Goal: Task Accomplishment & Management: Use online tool/utility

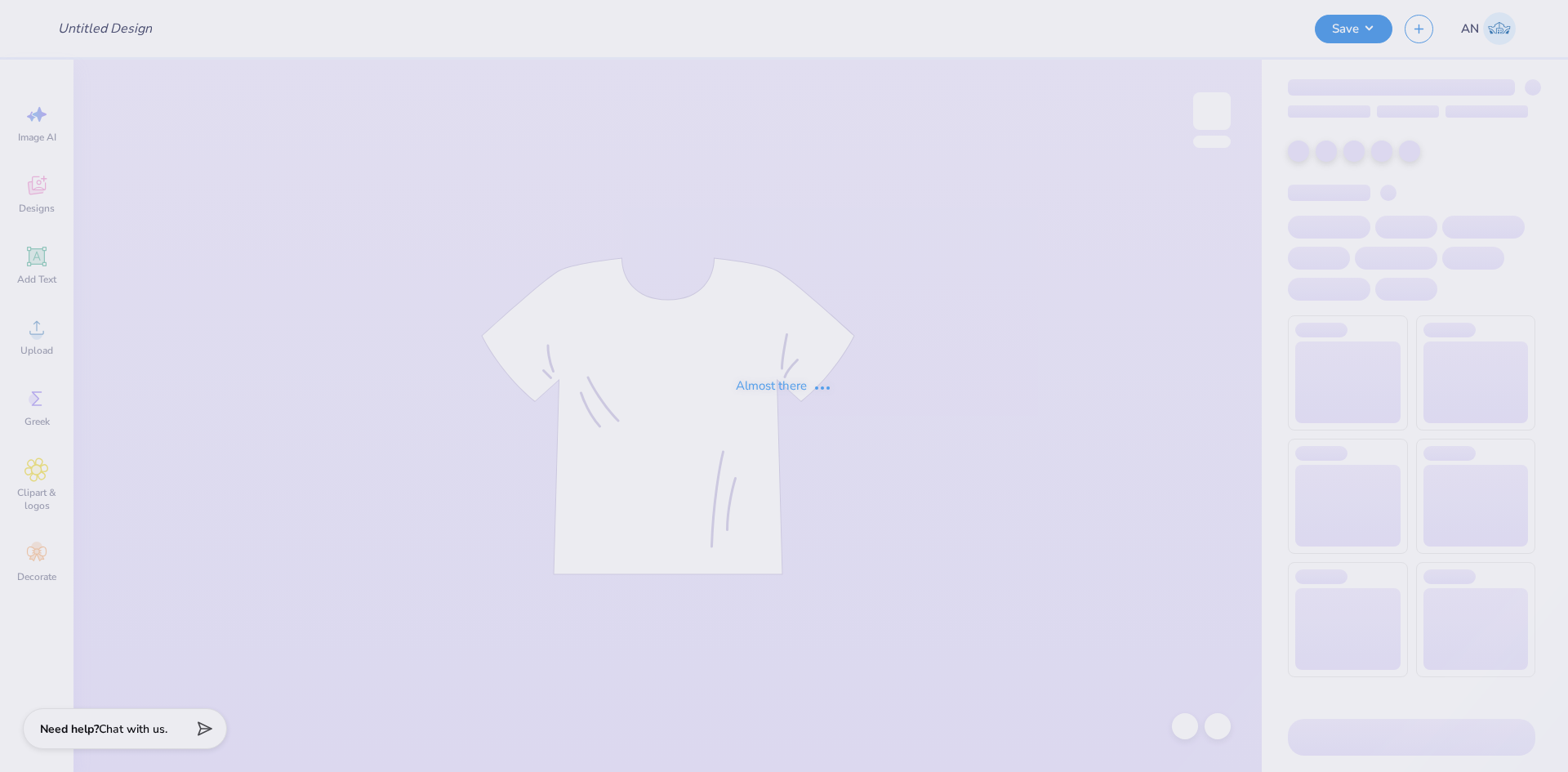
type input "SK Parents Weekend"
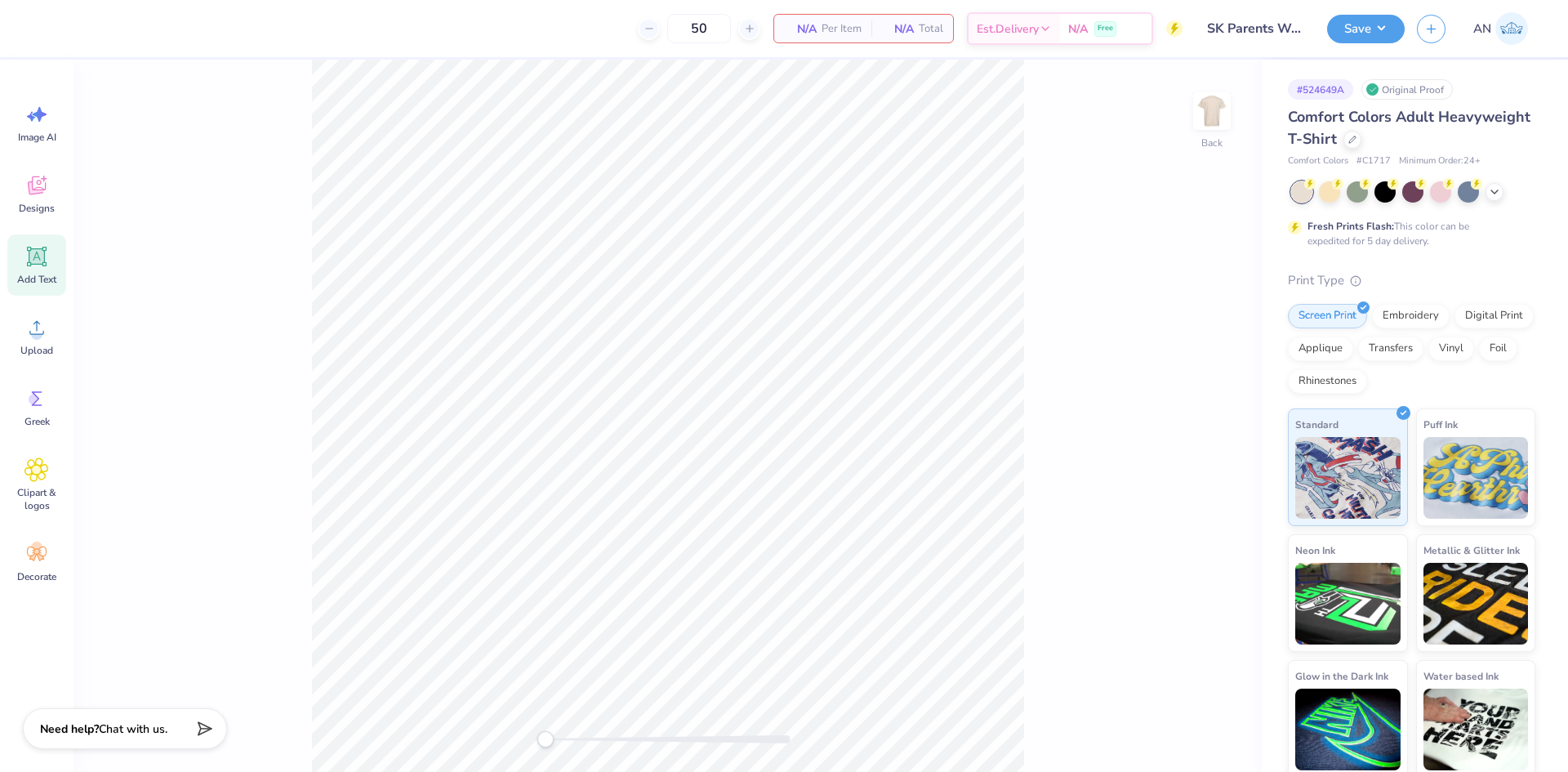
click at [41, 264] on icon at bounding box center [36, 257] width 20 height 20
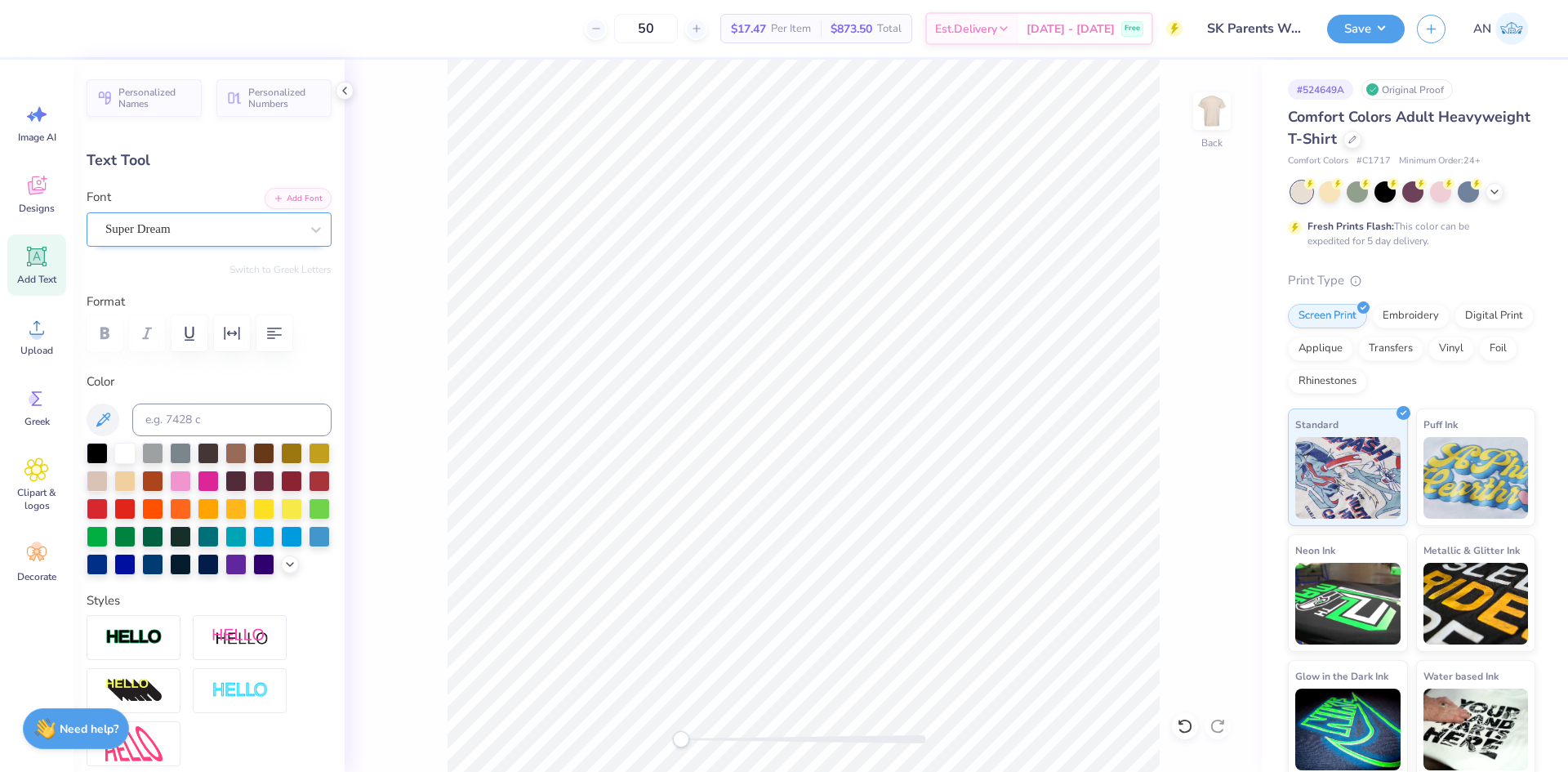
click at [154, 235] on div "Super Dream" at bounding box center [202, 229] width 198 height 26
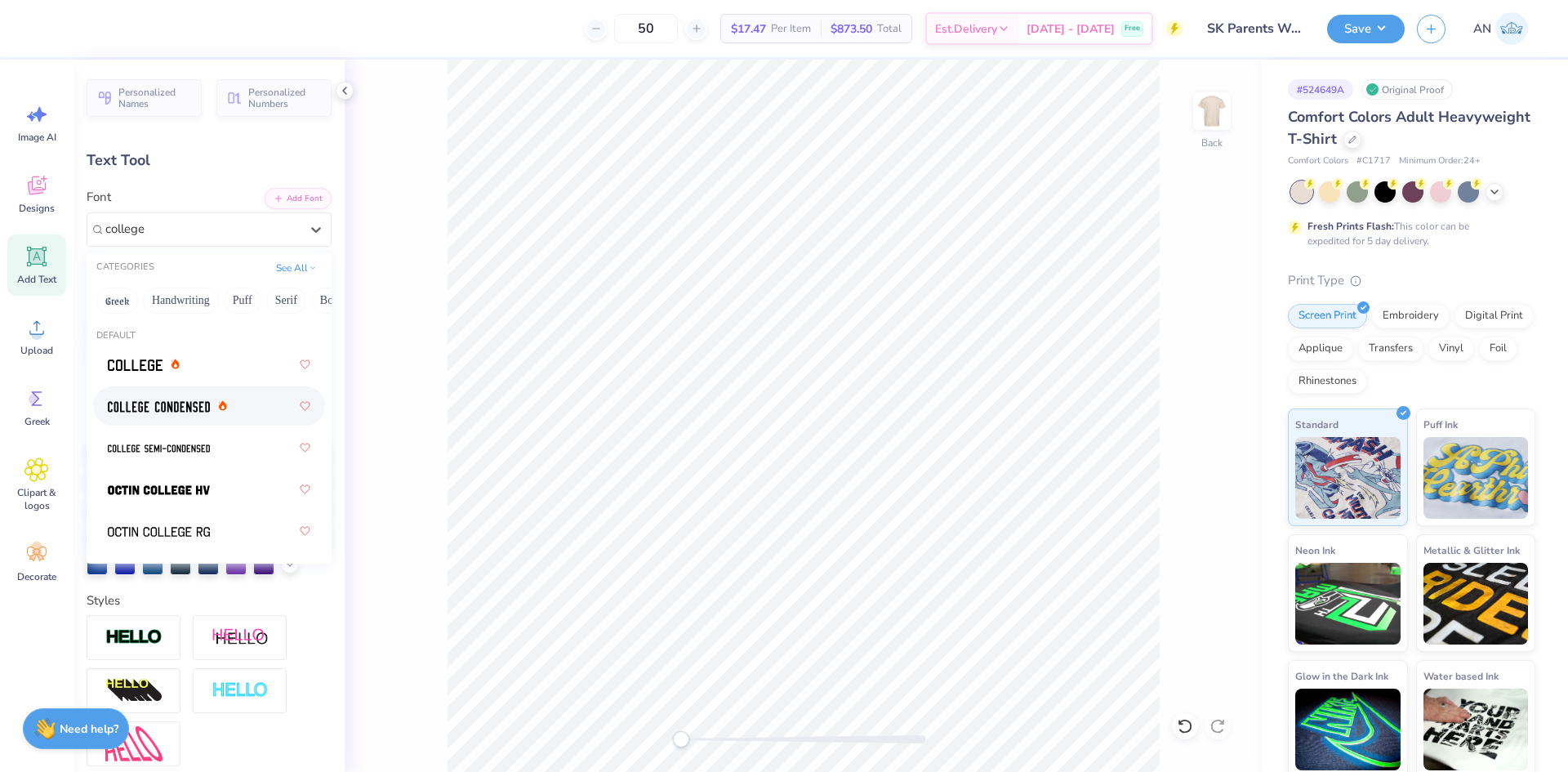
type input "college"
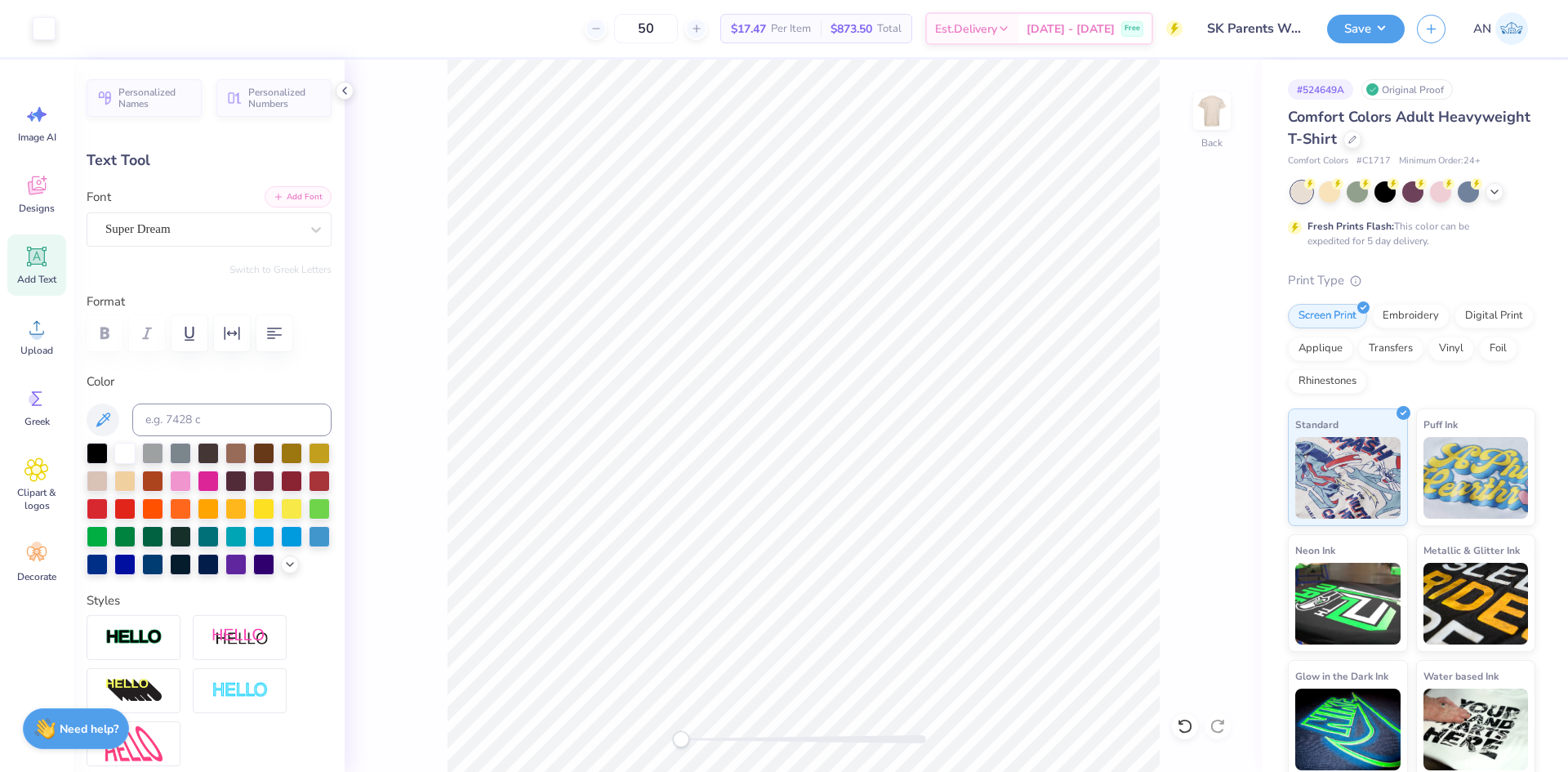
click at [286, 203] on button "Add Font" at bounding box center [297, 197] width 67 height 21
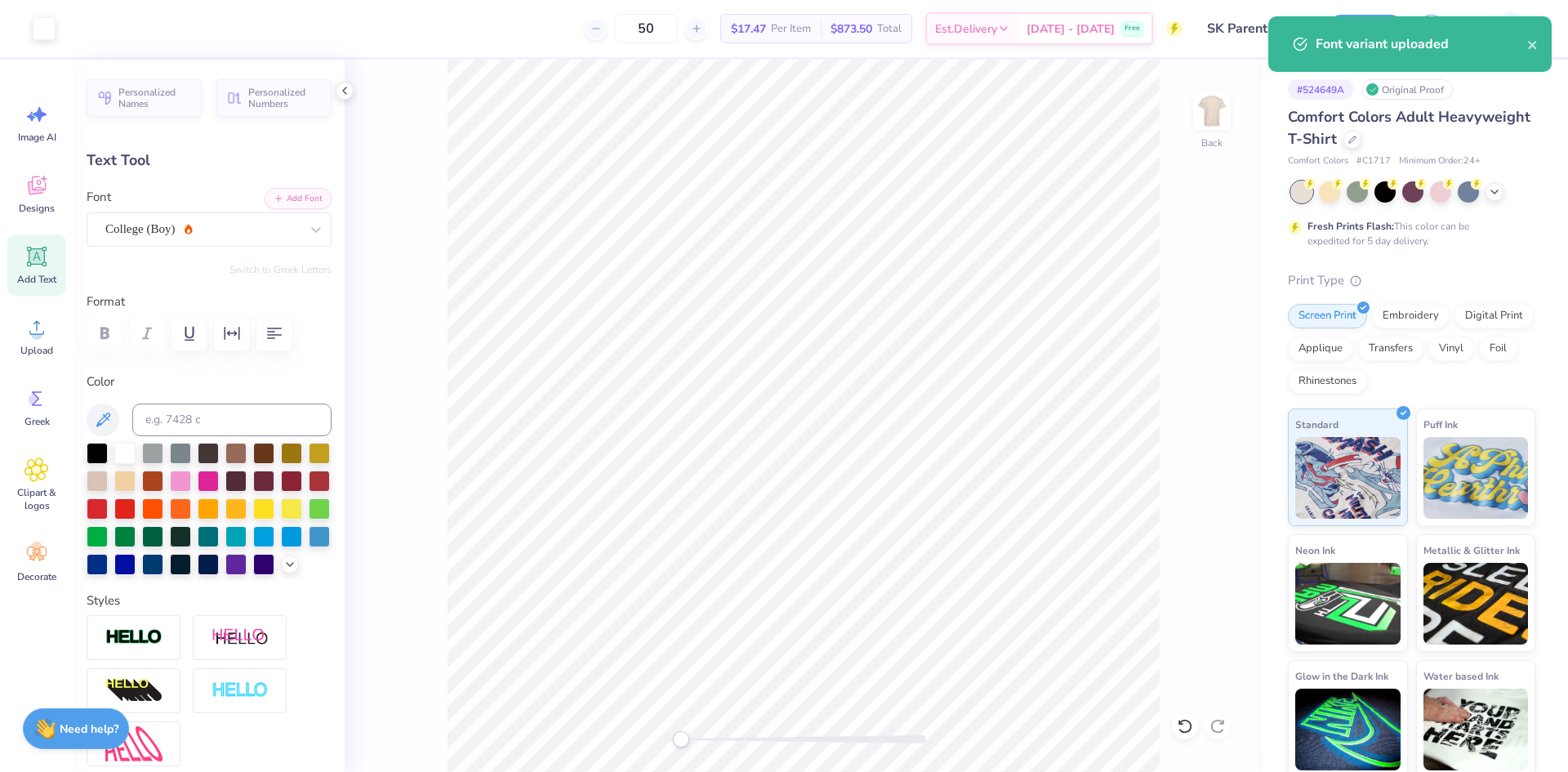
type input "4.79"
type input "2.15"
type input "11.42"
paste textarea
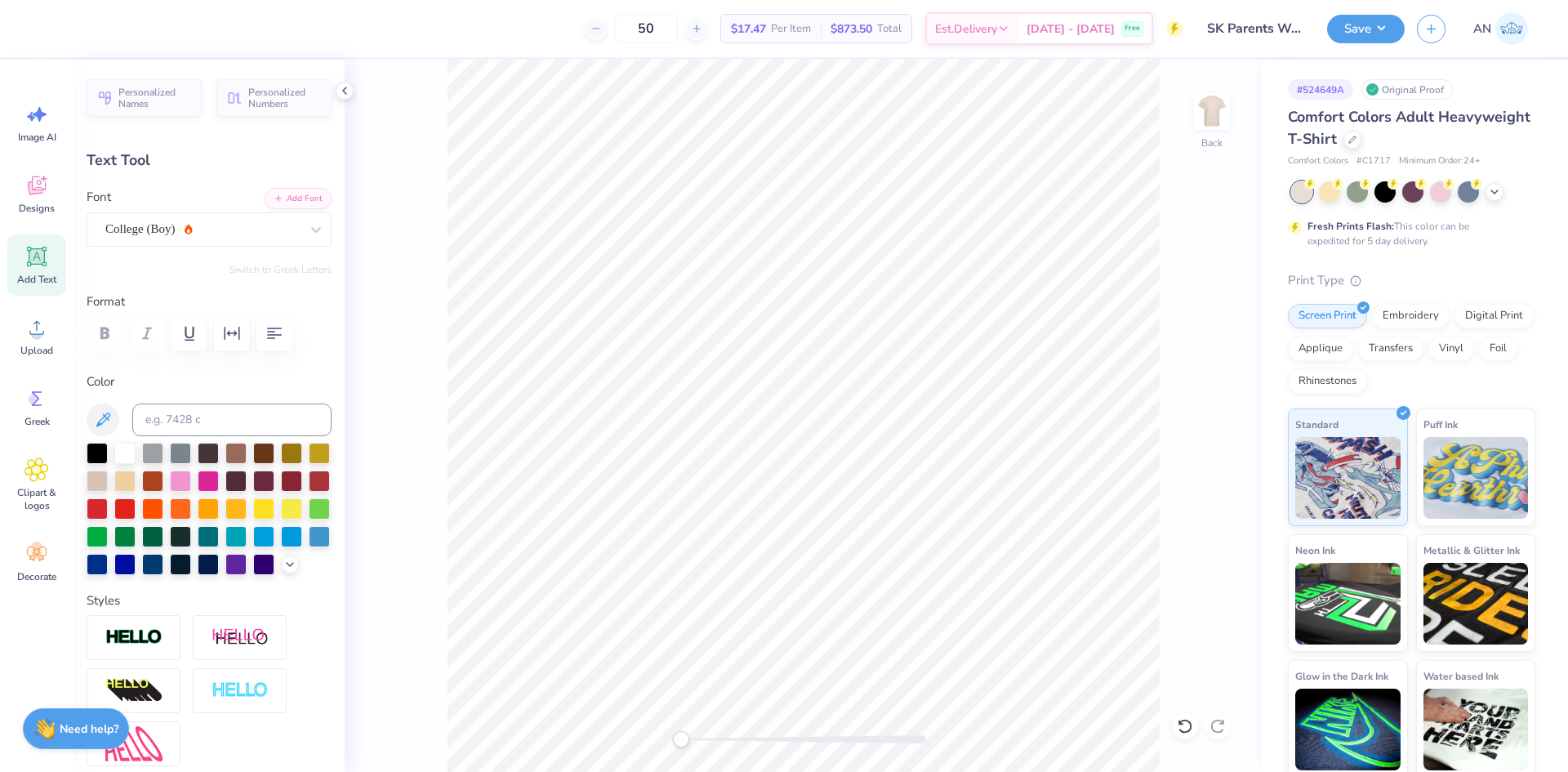
scroll to position [14, 4]
type textarea "SIG KAP"
type input "7.00"
type input "1.83"
type input "11.34"
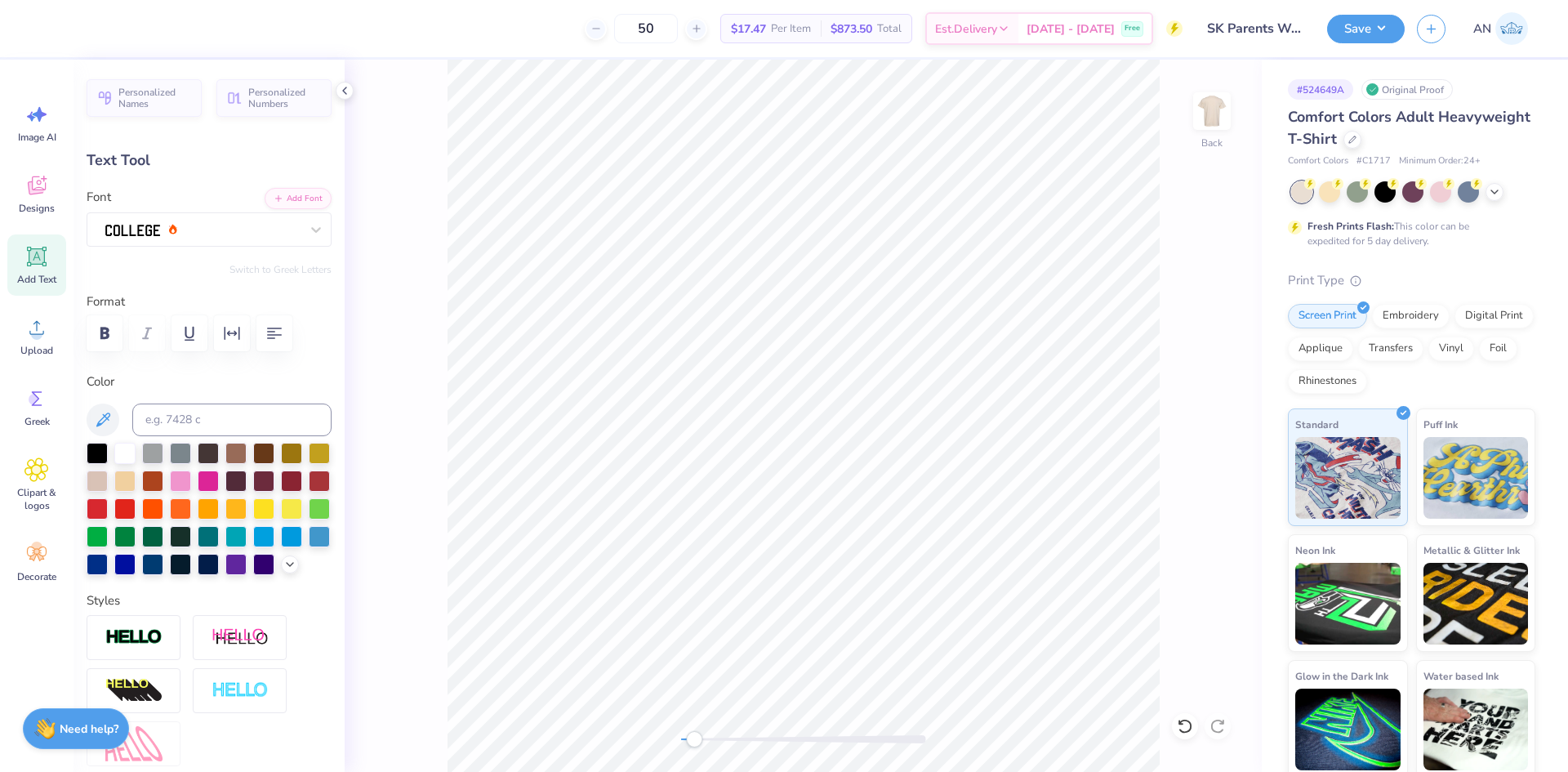
scroll to position [14, 7]
type textarea "PARENTS WEEKEND"
click at [430, 211] on div "Back" at bounding box center [803, 416] width 917 height 712
type input "14.17"
type input "1.46"
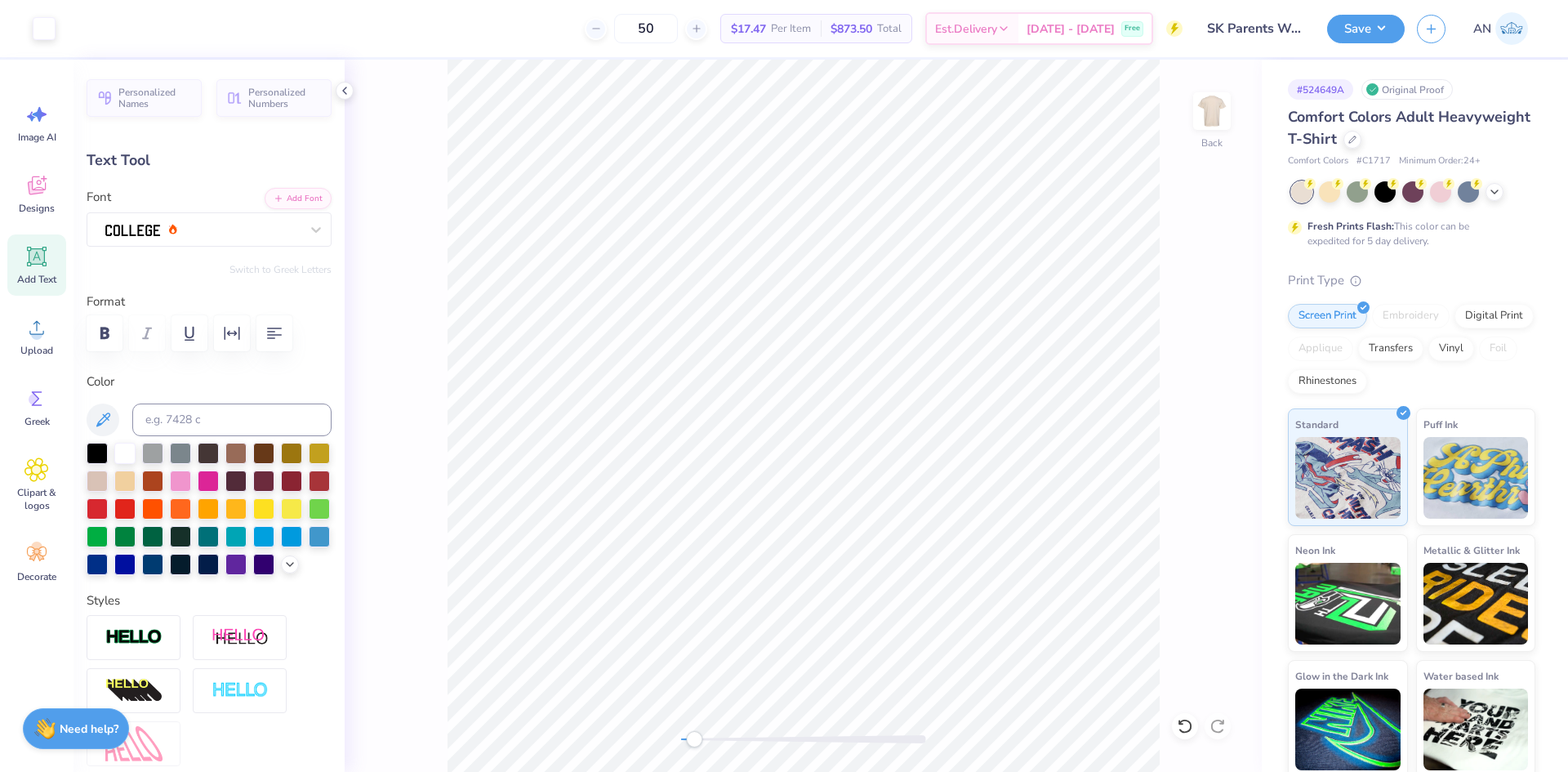
type input "8.03"
type input "4.46"
type input "0.46"
type input "9.28"
type input "6.92"
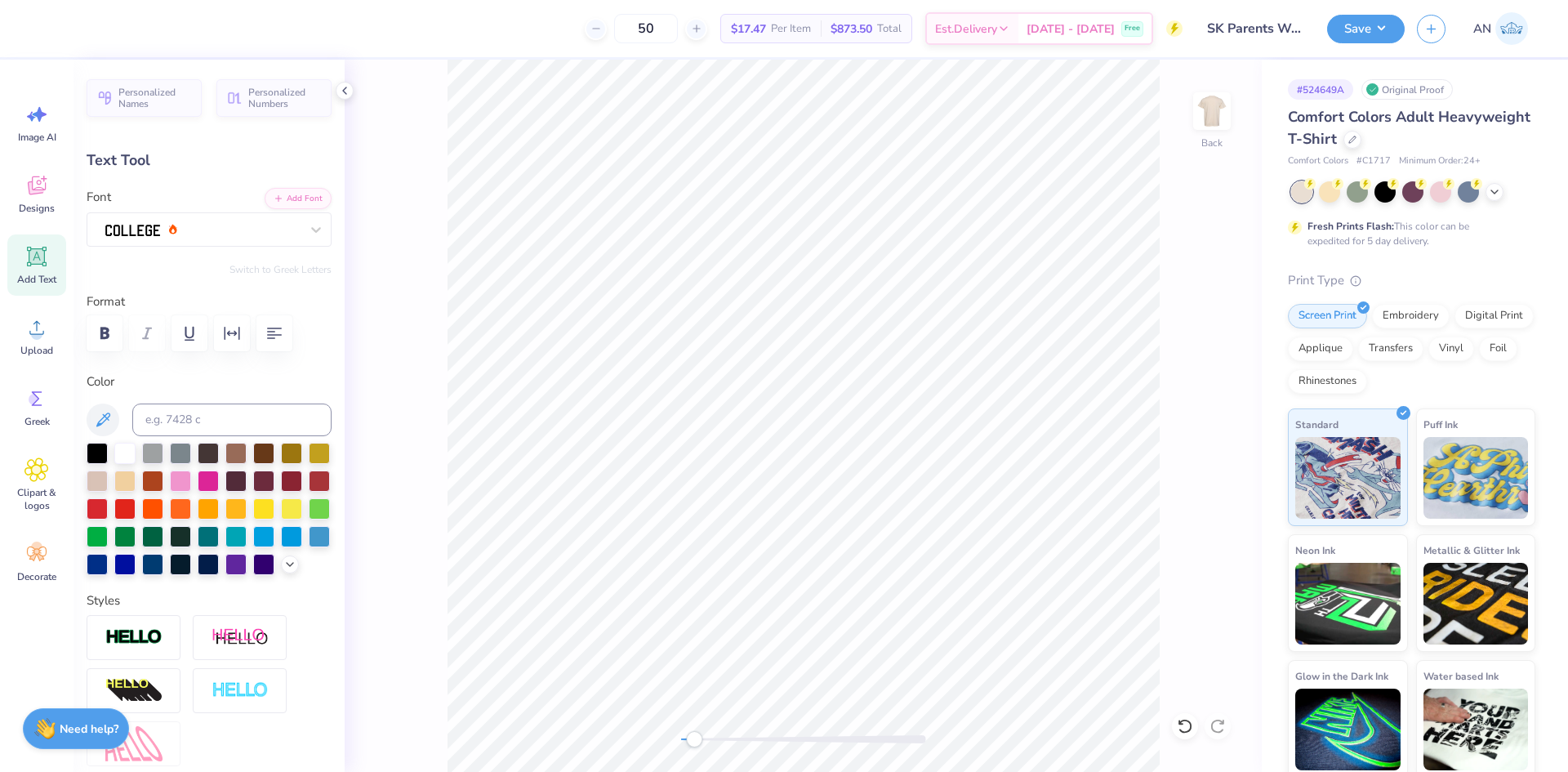
type input "0.71"
type input "13.86"
type input "6.93"
type input "2.15"
type input "11.42"
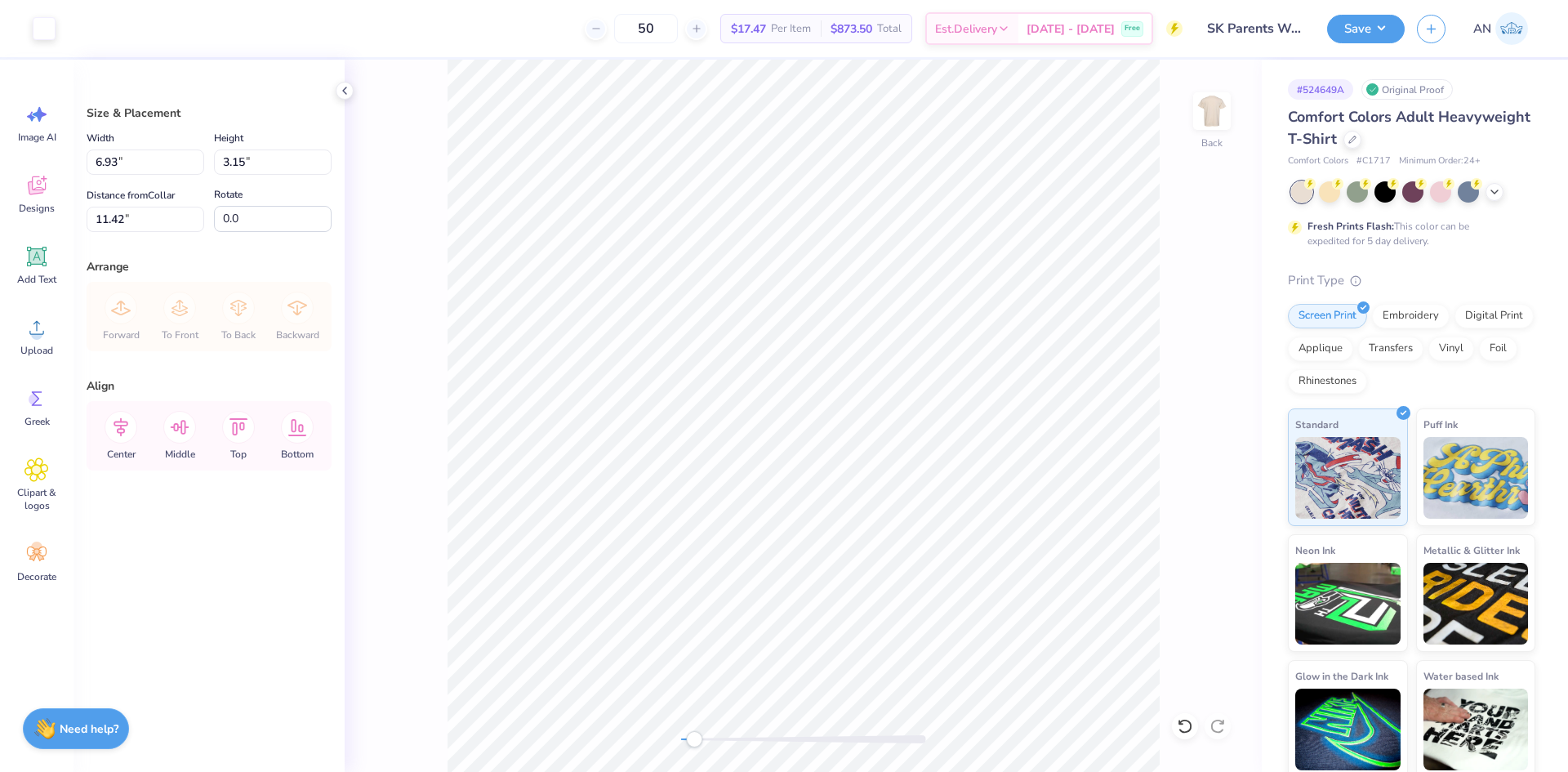
type input "11.10"
click at [918, 589] on li "Group" at bounding box center [922, 593] width 128 height 32
type input "7.00"
type input "3.23"
type input "11.02"
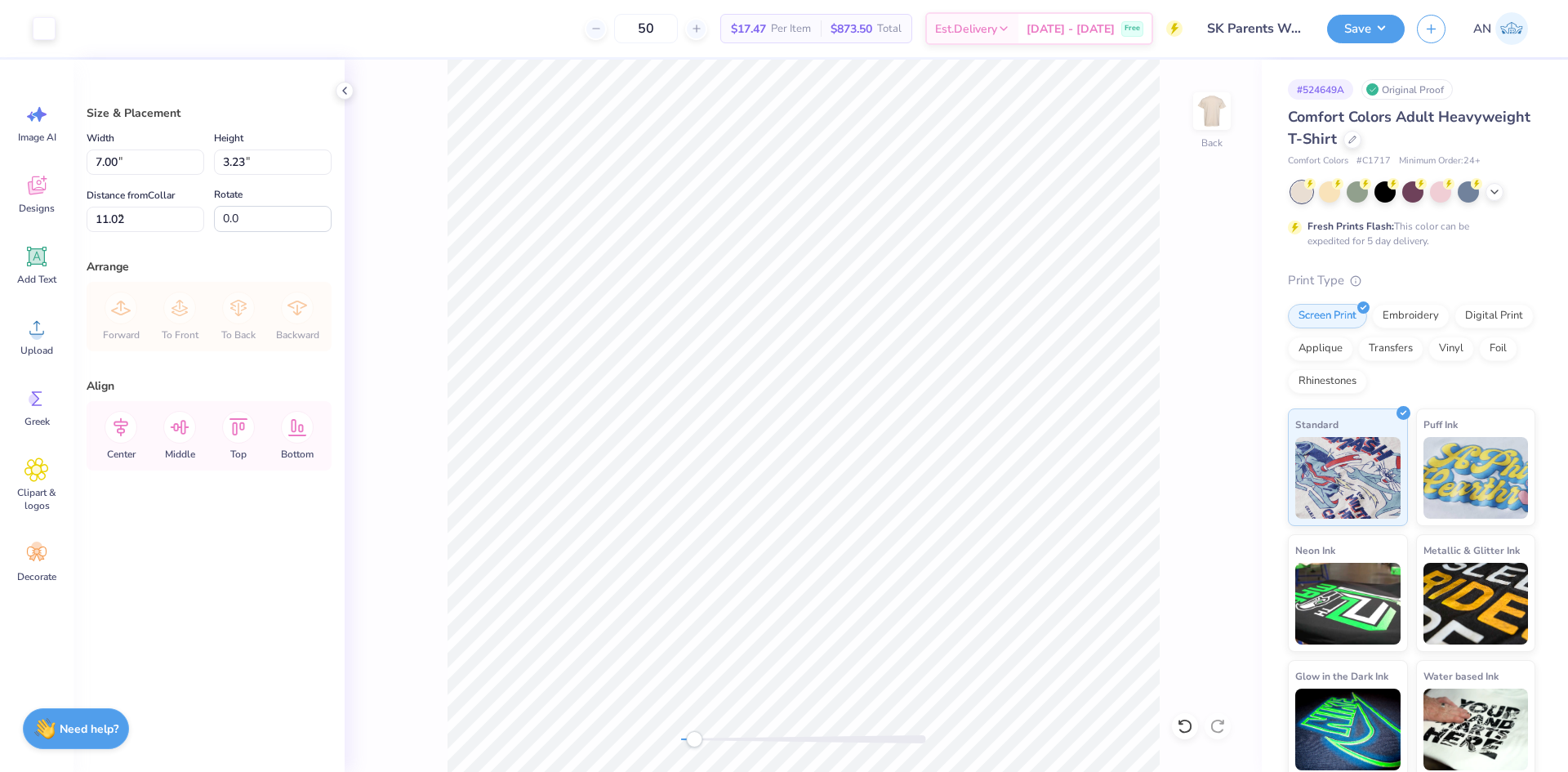
type input "3.61"
type input "1.67"
type input "3.29"
drag, startPoint x: 139, startPoint y: 217, endPoint x: 80, endPoint y: 243, distance: 64.5
click at [80, 243] on div "Size & Placement Width 3.61 3.61 " Height 1.67 1.67 " Distance from Collar 3.29…" at bounding box center [209, 416] width 271 height 712
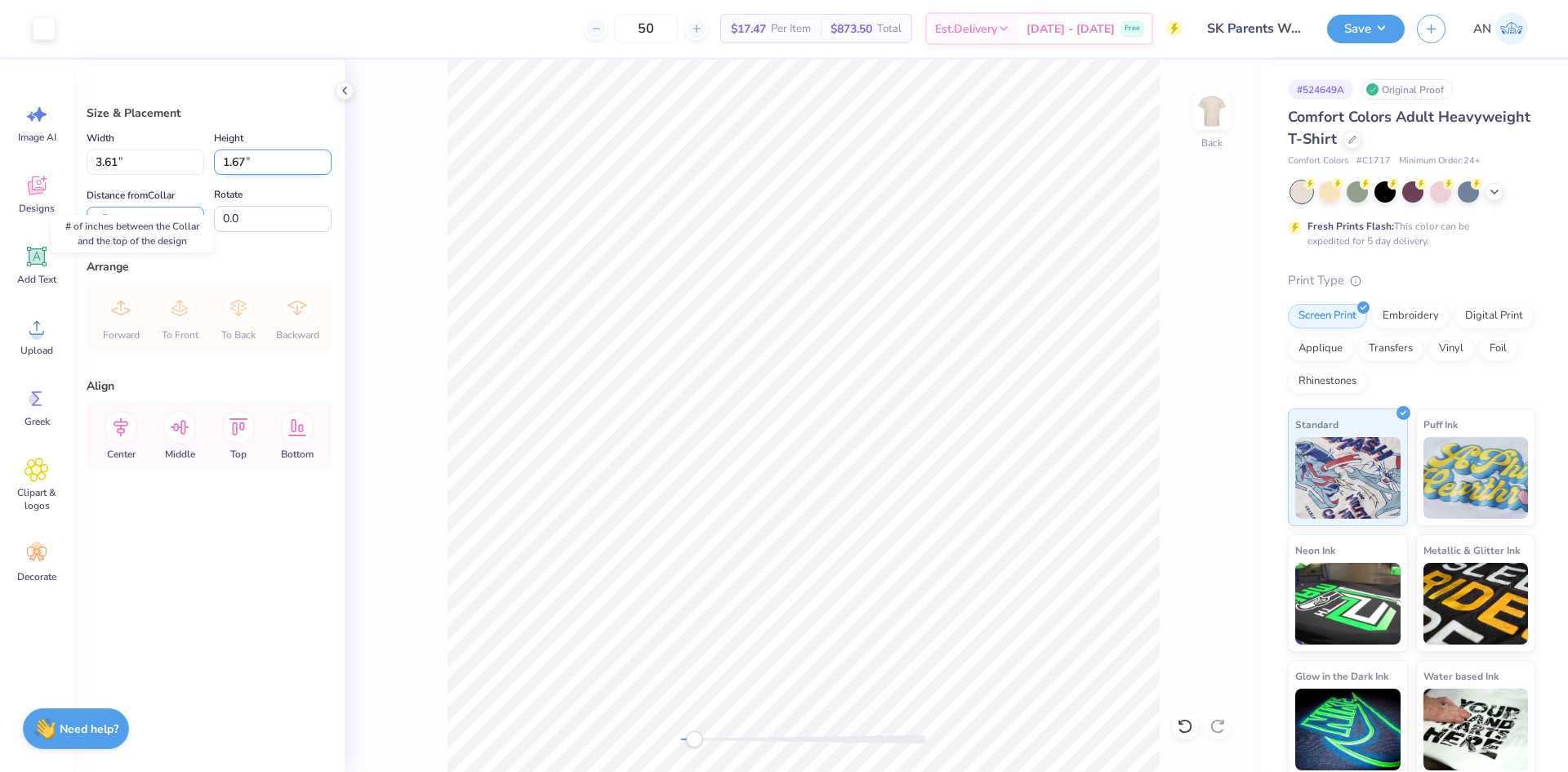
type input "3"
click at [1019, 544] on li "Ungroup" at bounding box center [1036, 550] width 128 height 32
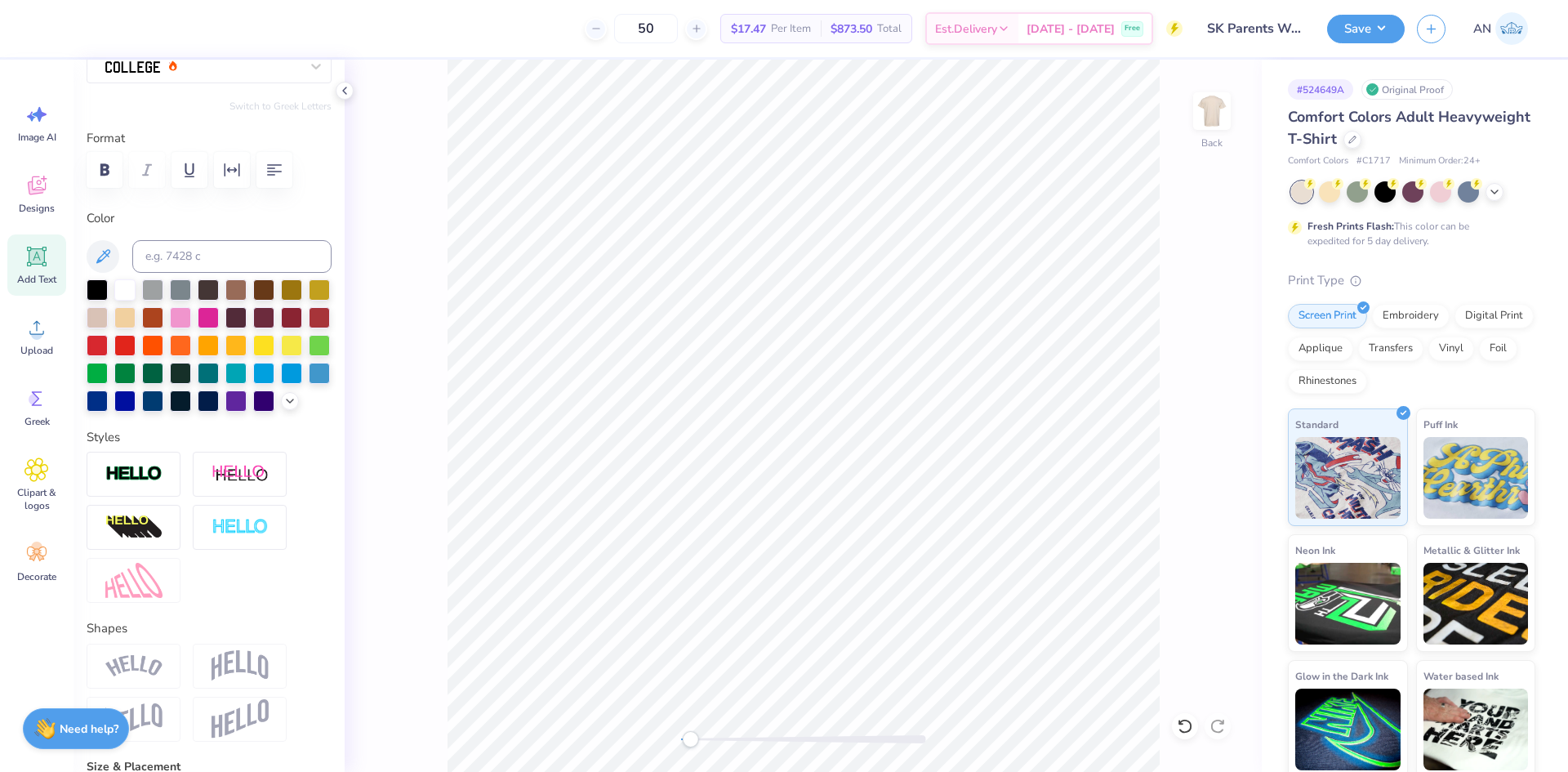
scroll to position [245, 0]
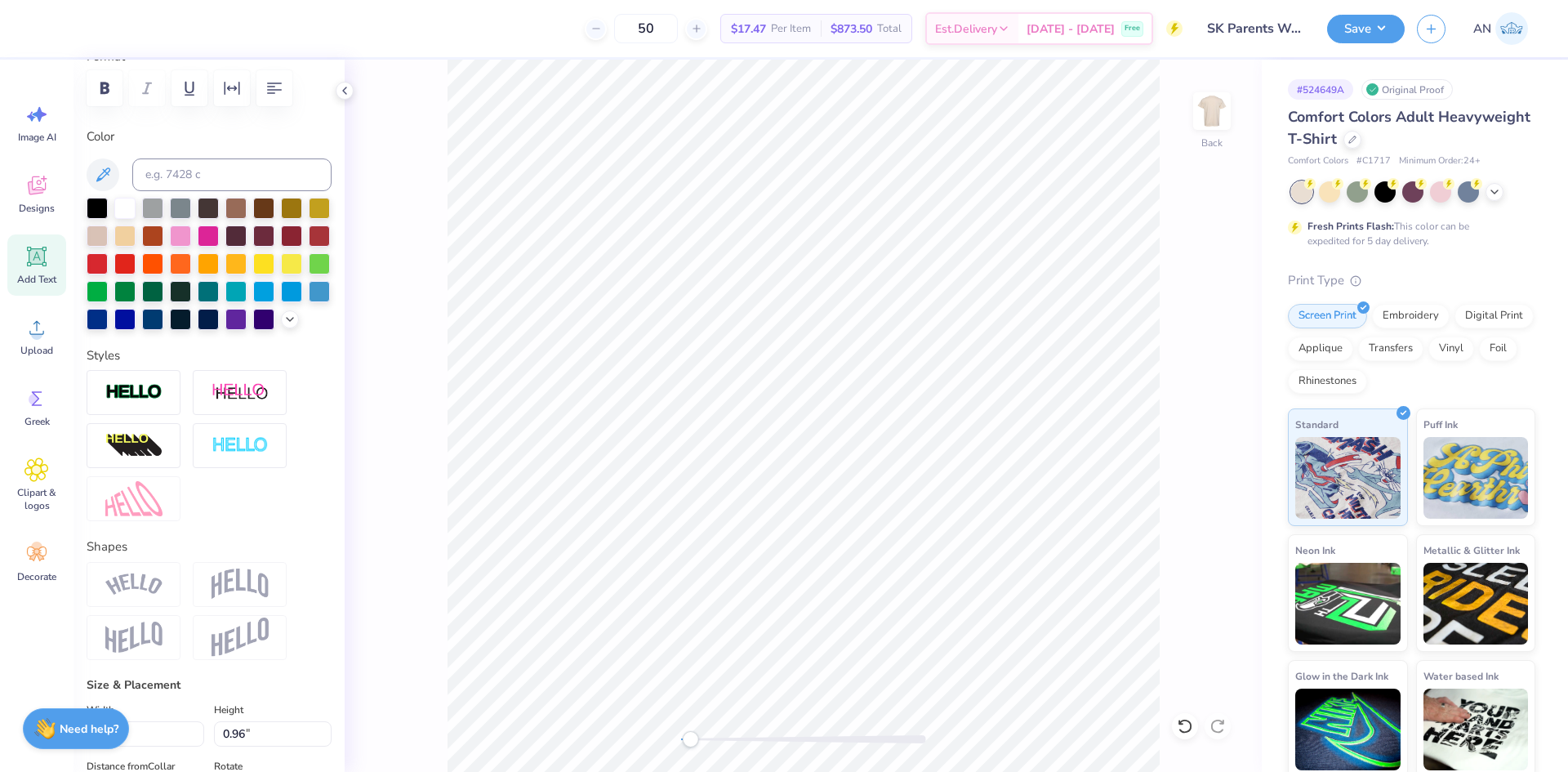
click at [218, 600] on img at bounding box center [240, 584] width 57 height 31
click at [237, 600] on img at bounding box center [240, 584] width 57 height 31
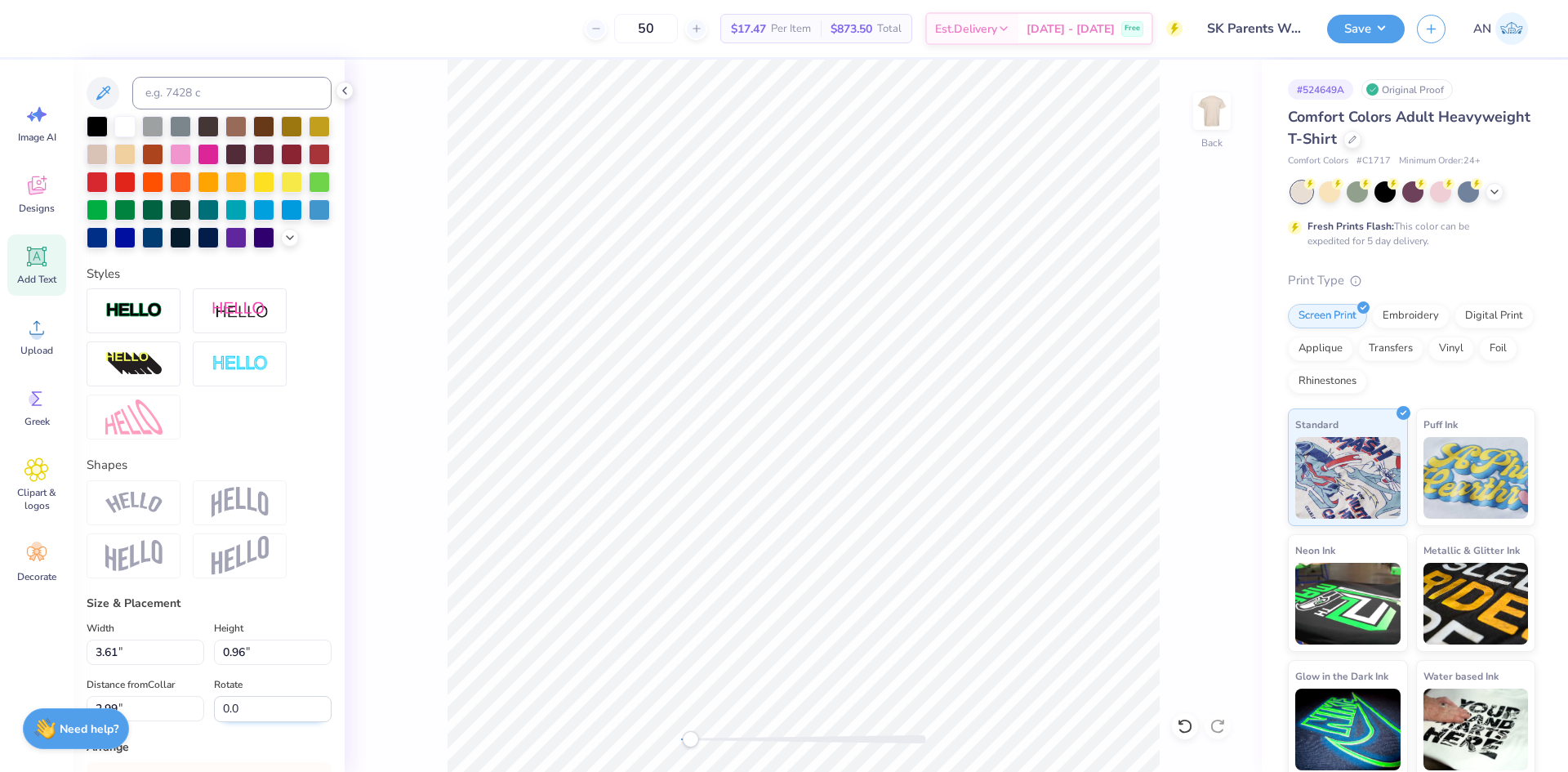
scroll to position [490, 0]
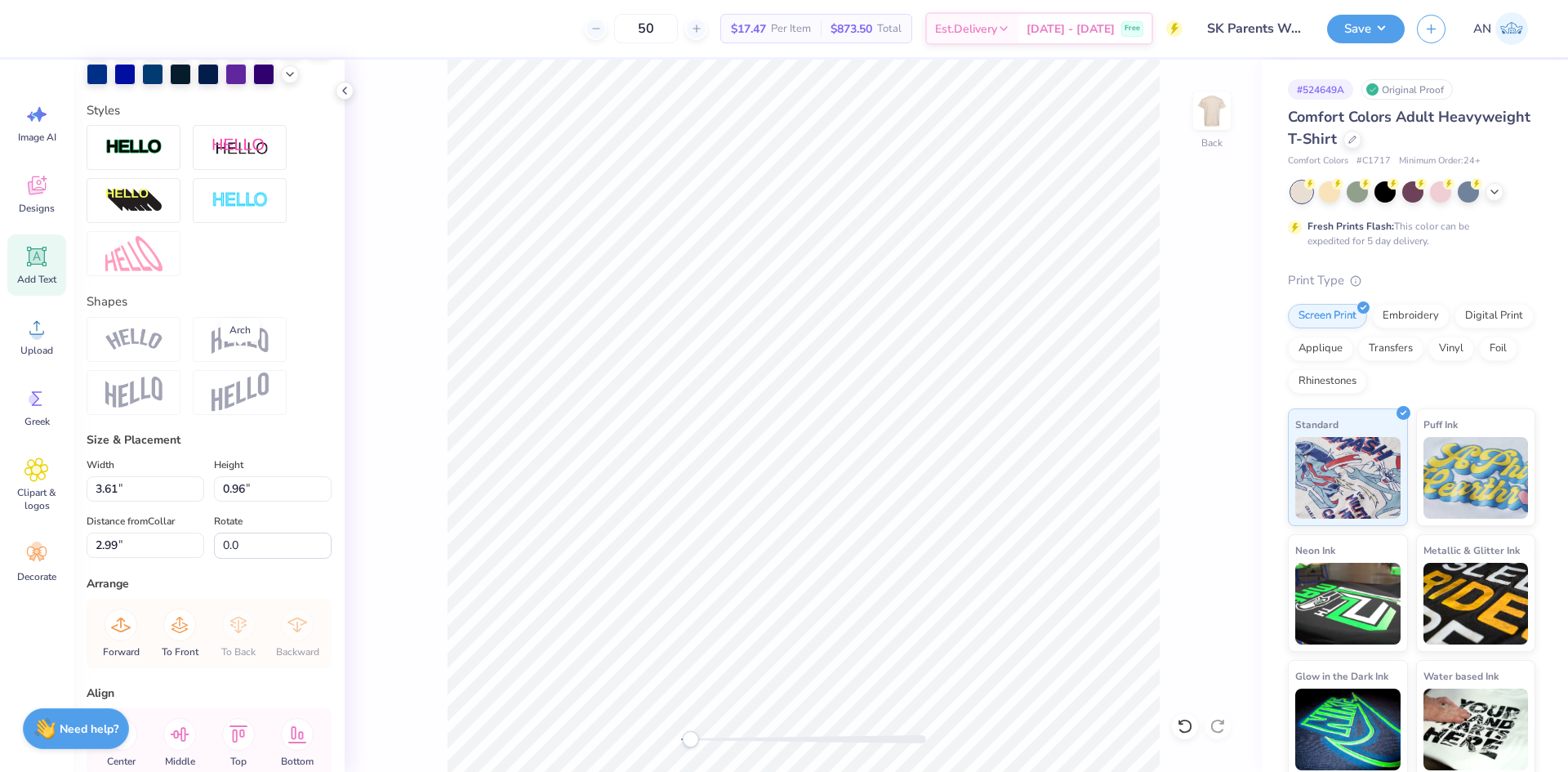
click at [249, 354] on img at bounding box center [240, 338] width 57 height 31
click at [242, 413] on img at bounding box center [240, 392] width 57 height 40
click at [163, 415] on div at bounding box center [134, 393] width 94 height 45
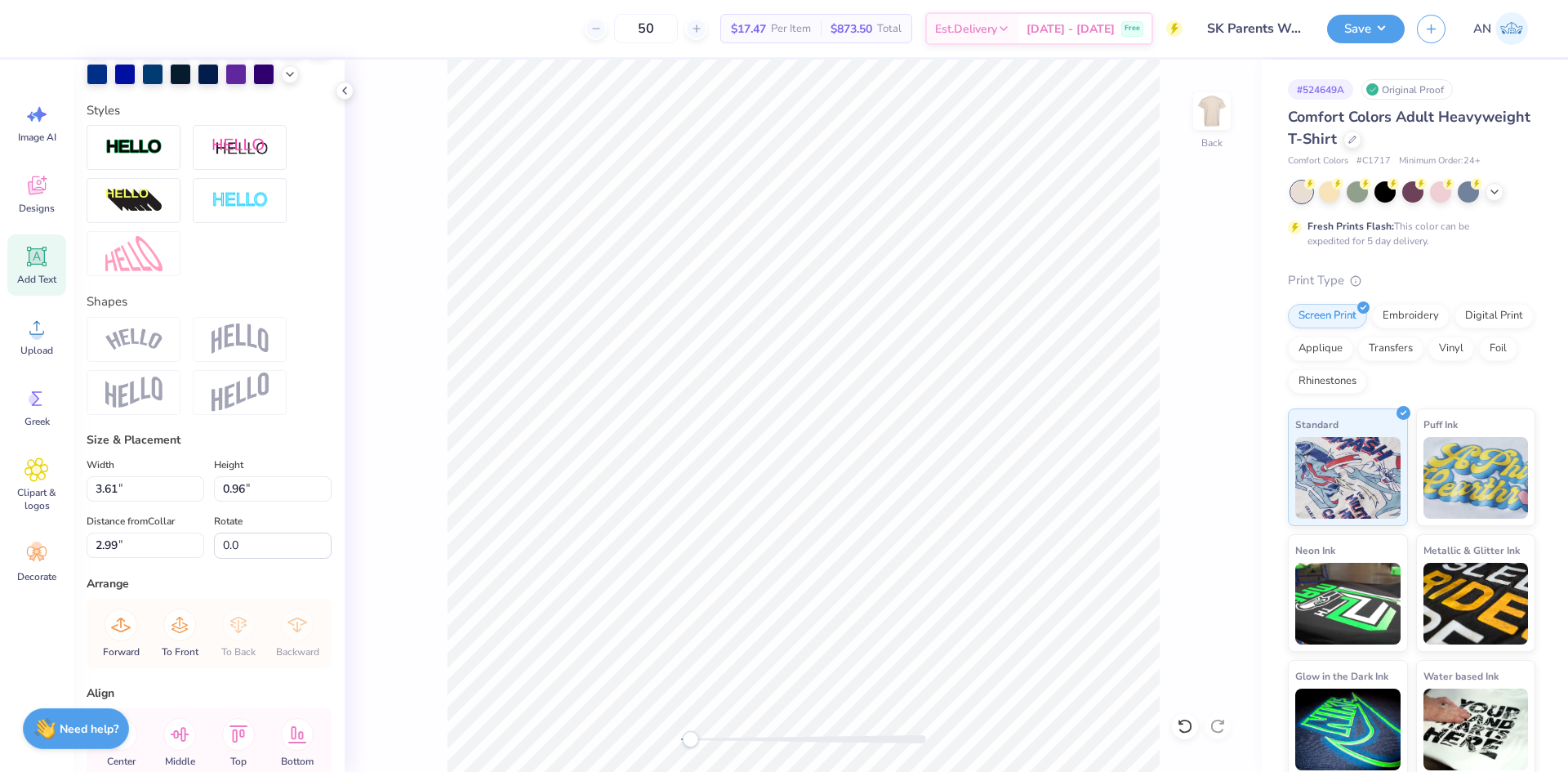
click at [247, 362] on div at bounding box center [240, 339] width 94 height 45
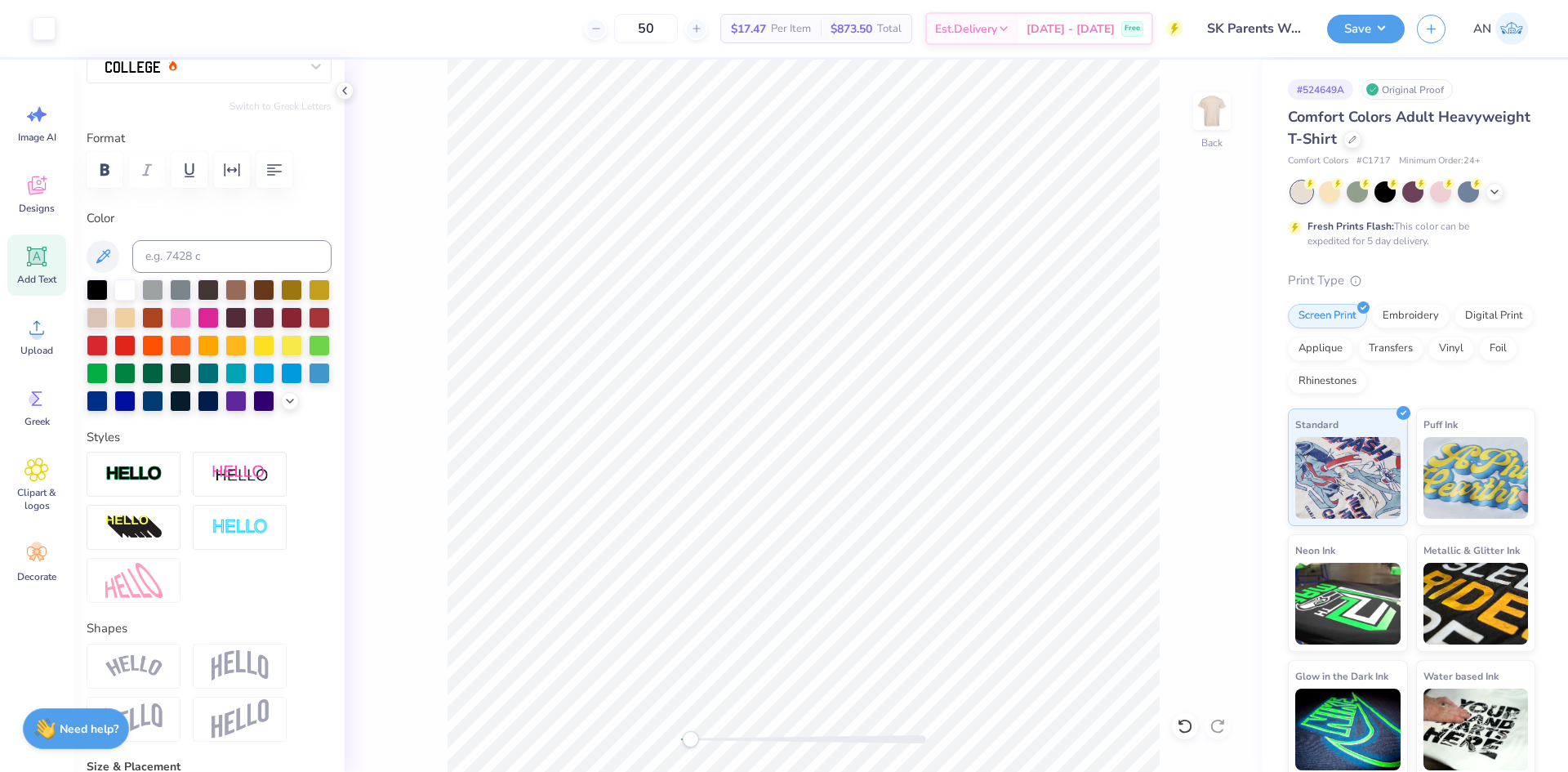
scroll to position [82, 0]
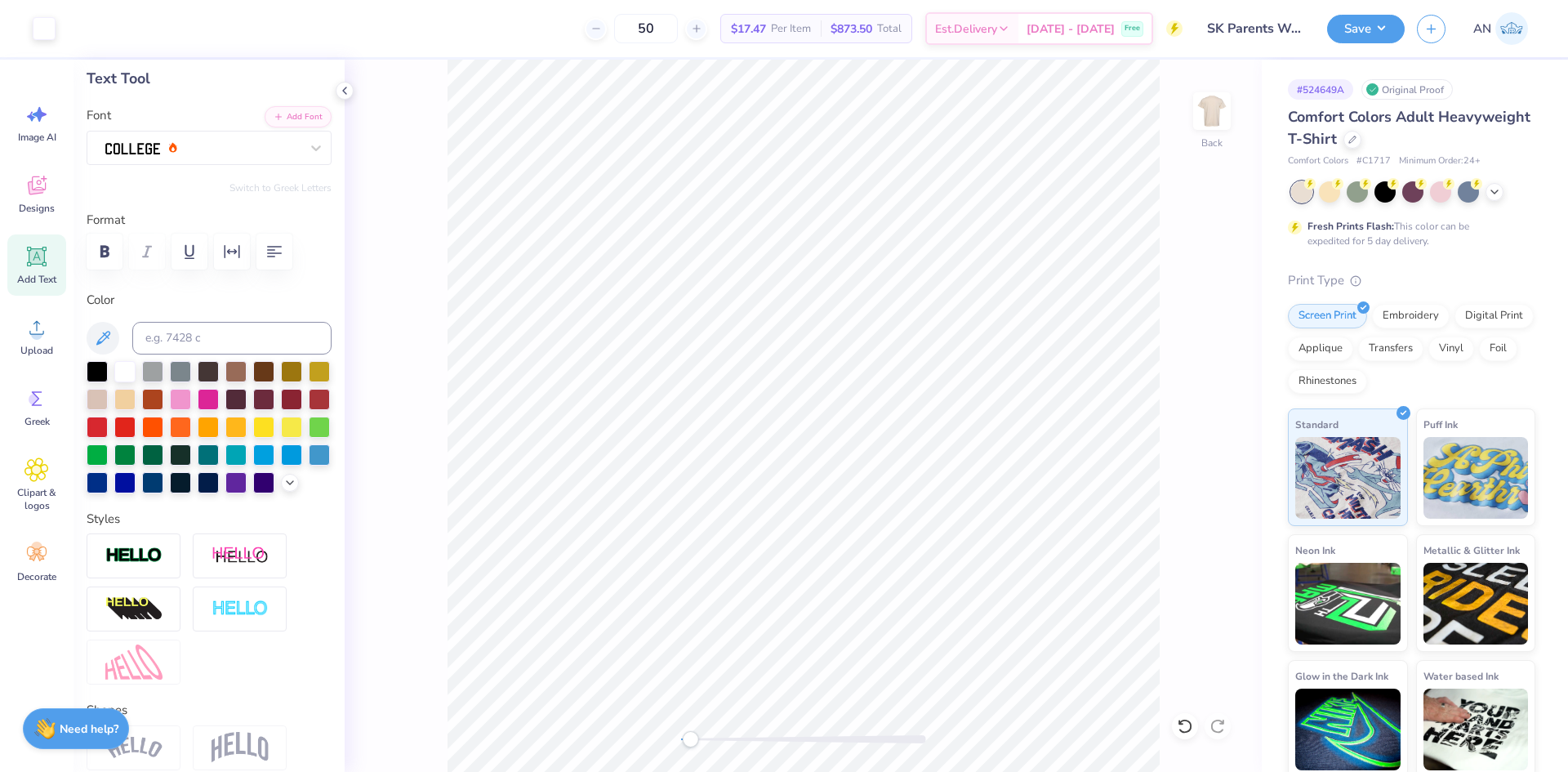
type input "3.57"
type input "0.38"
type input "4.29"
click at [239, 566] on img at bounding box center [240, 555] width 57 height 20
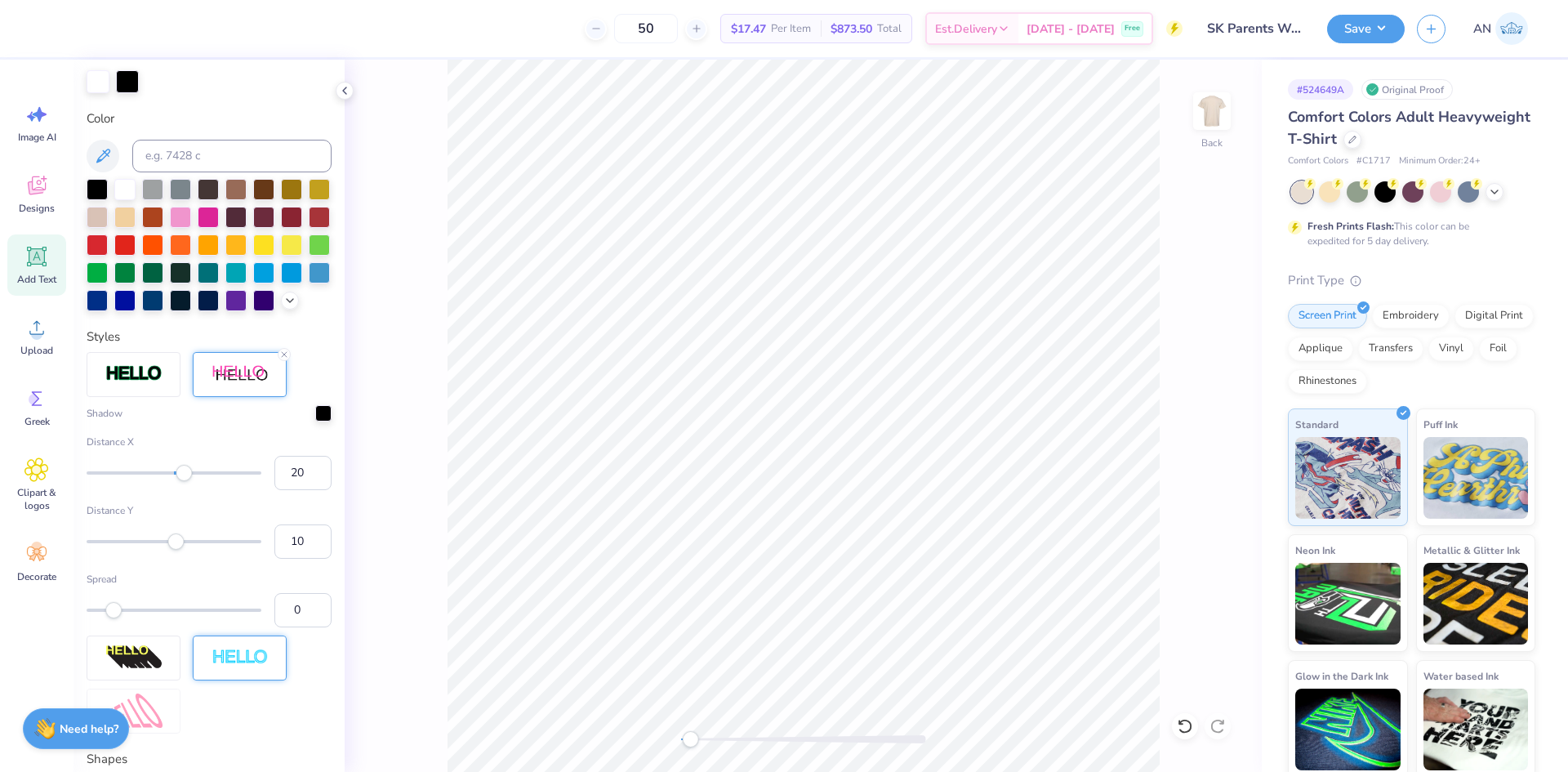
scroll to position [572, 0]
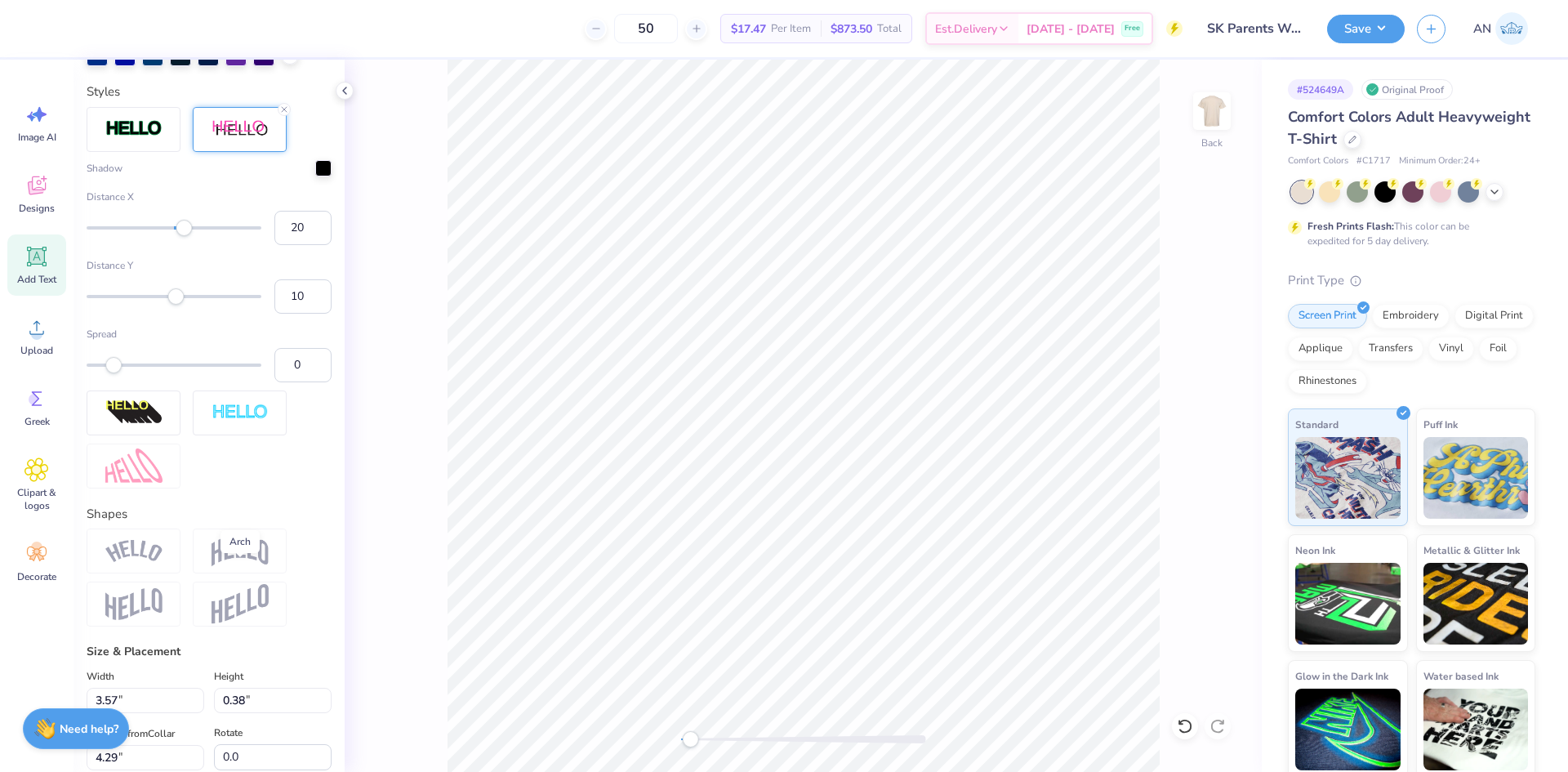
click at [242, 566] on img at bounding box center [240, 550] width 57 height 31
click at [232, 423] on img at bounding box center [240, 412] width 57 height 19
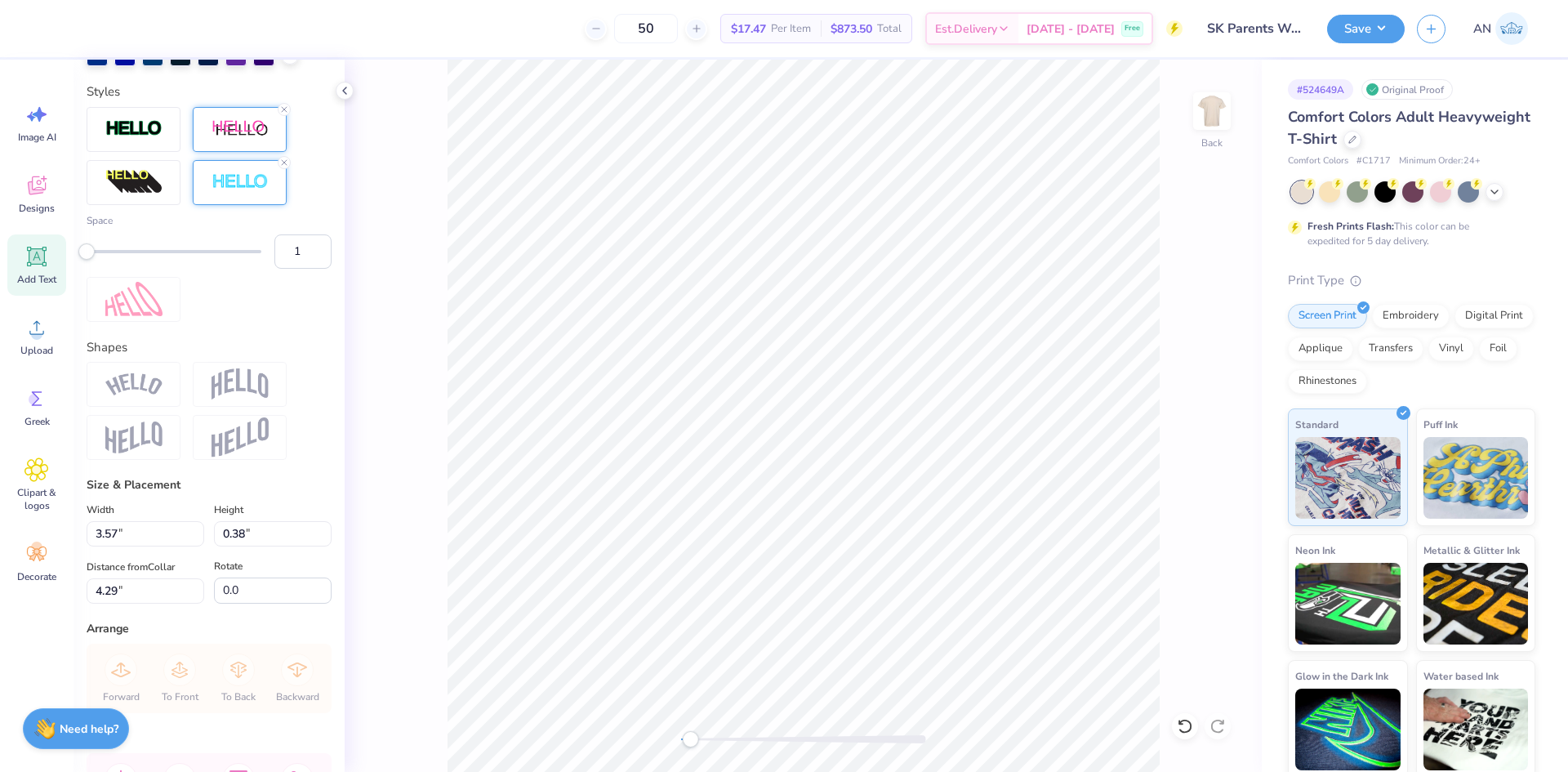
click at [240, 139] on img at bounding box center [240, 129] width 57 height 20
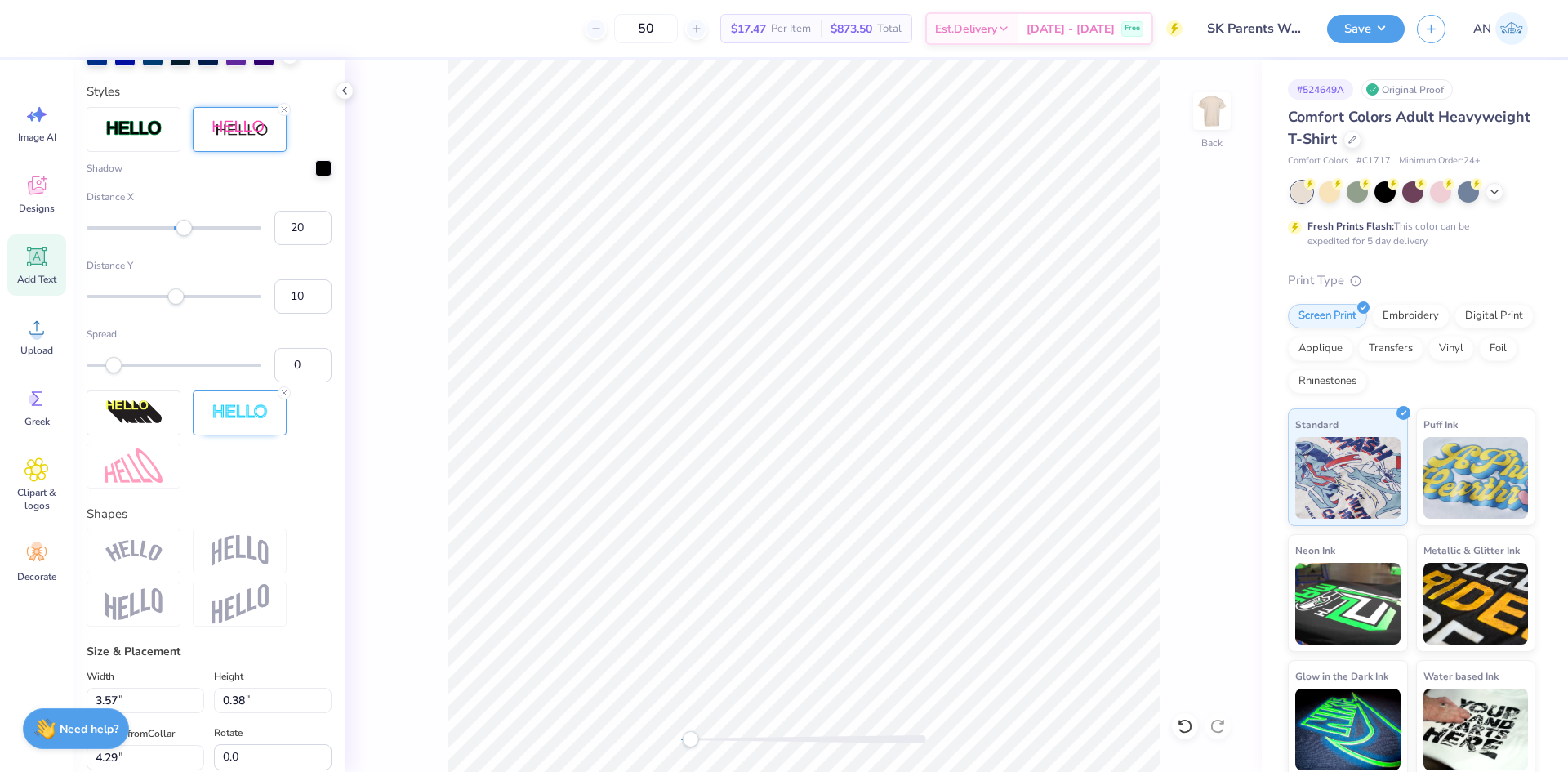
click at [257, 139] on img at bounding box center [240, 129] width 57 height 20
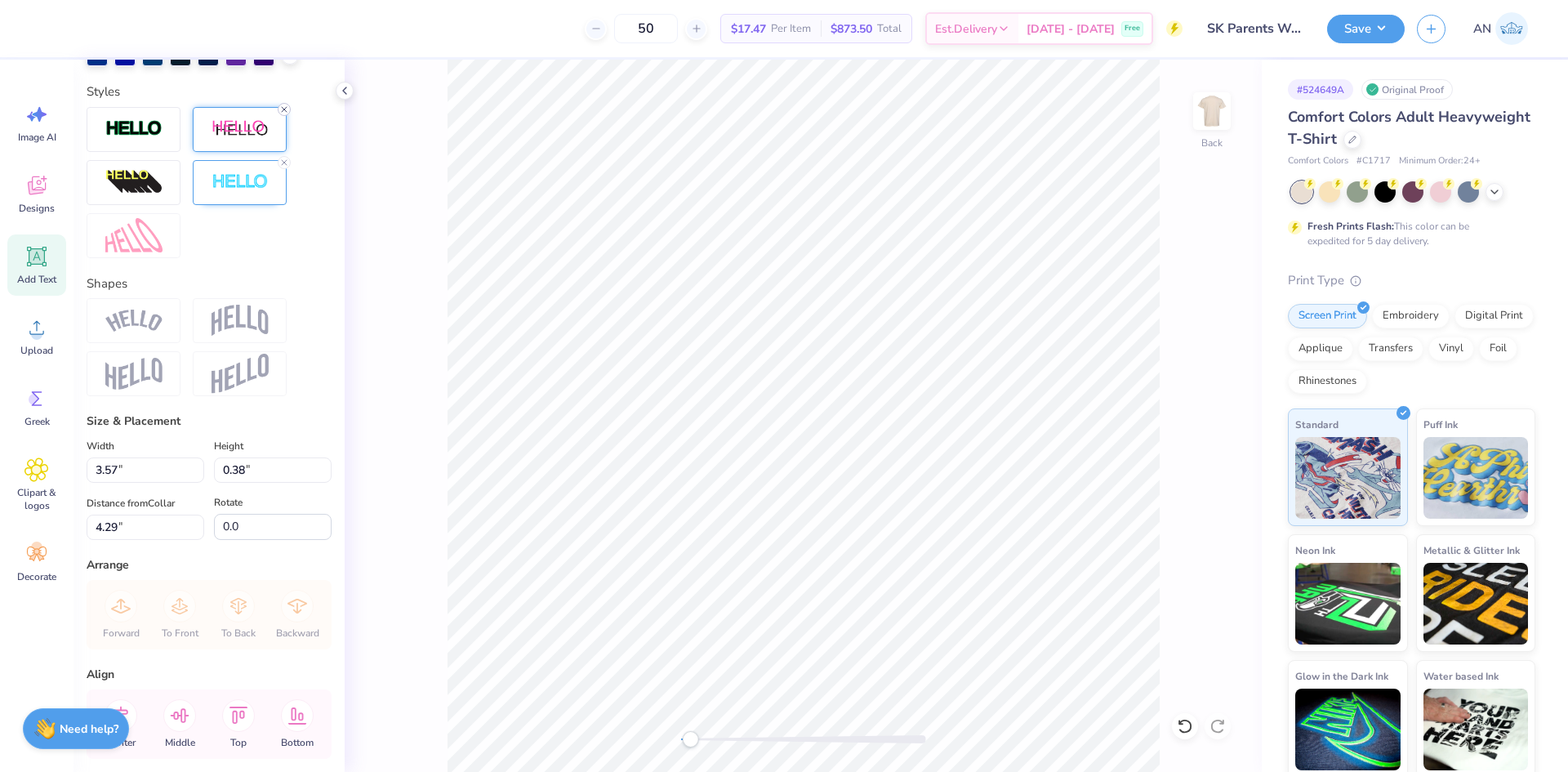
click at [282, 115] on icon at bounding box center [284, 109] width 10 height 10
click at [284, 168] on div at bounding box center [284, 162] width 13 height 13
type input "3.61"
type input "0.96"
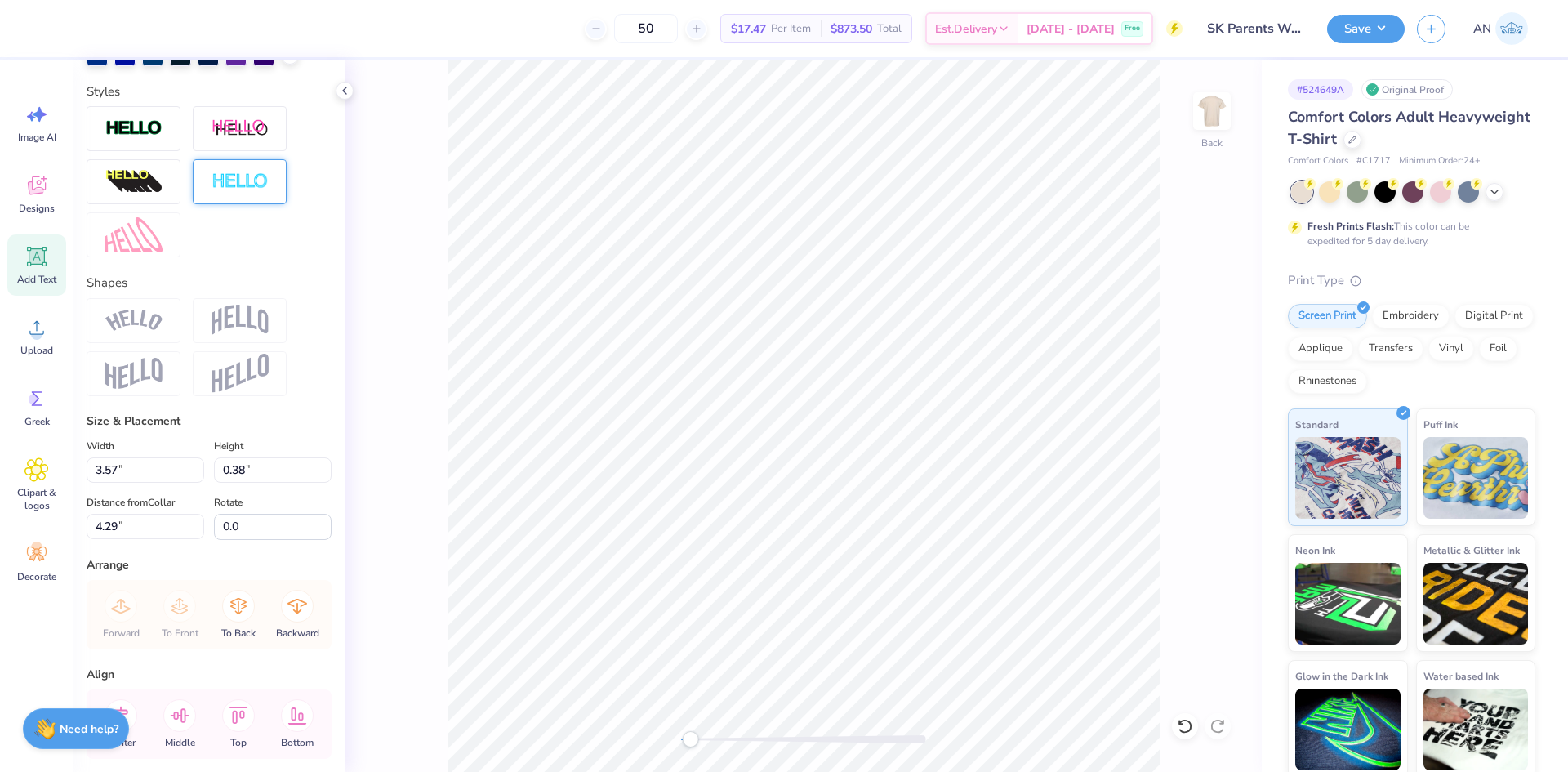
type input "2.99"
click at [1205, 115] on img at bounding box center [1212, 111] width 66 height 66
click at [24, 332] on div "Upload" at bounding box center [36, 336] width 59 height 61
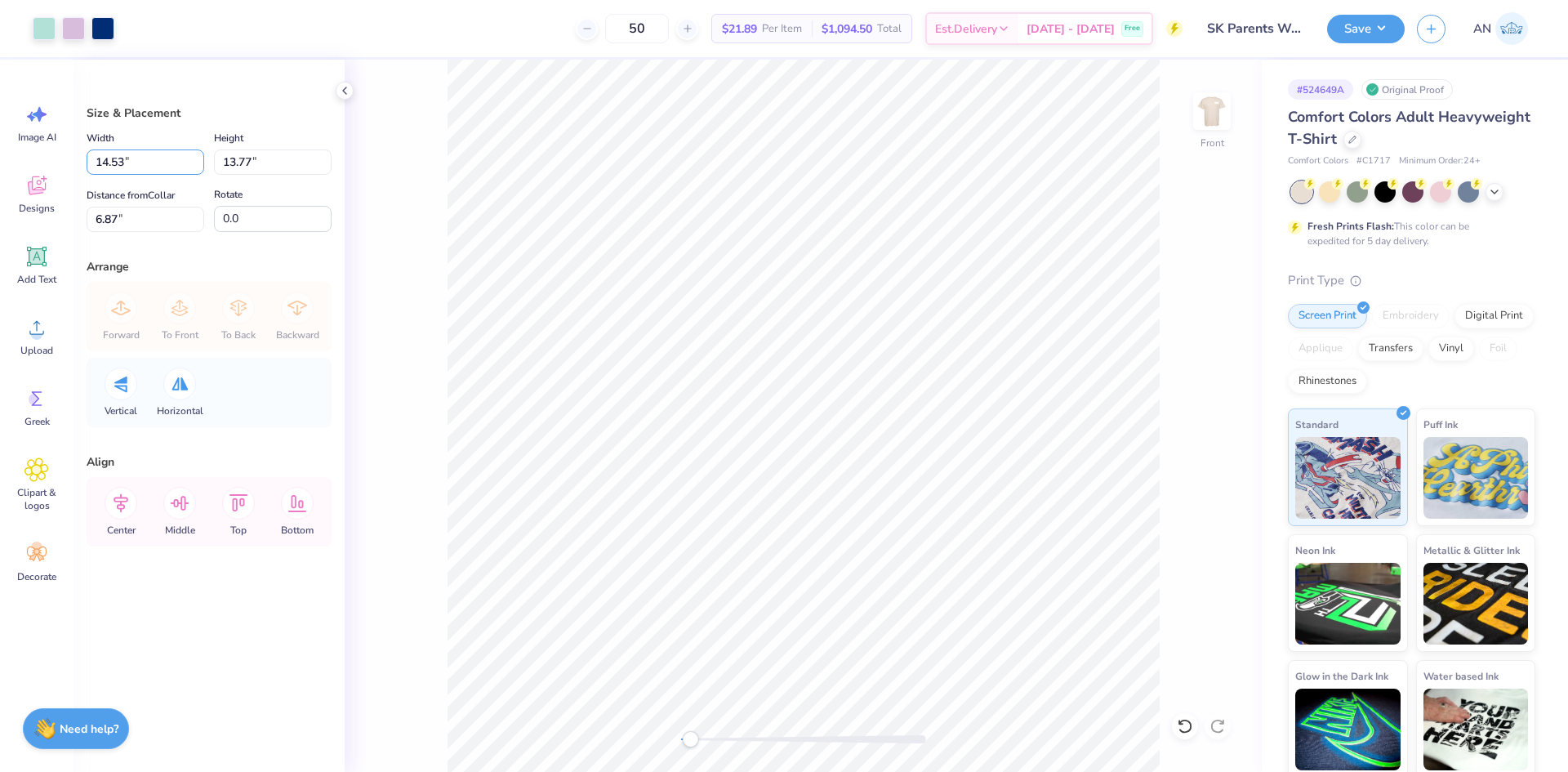
drag, startPoint x: 137, startPoint y: 158, endPoint x: 67, endPoint y: 182, distance: 74.0
click at [69, 182] on div "Art colors 50 $21.89 Per Item $1,094.50 Total Est. Delivery [DATE] - [DATE] Fre…" at bounding box center [784, 386] width 1568 height 772
type input "11.00"
type input "10.42"
type input "8.54"
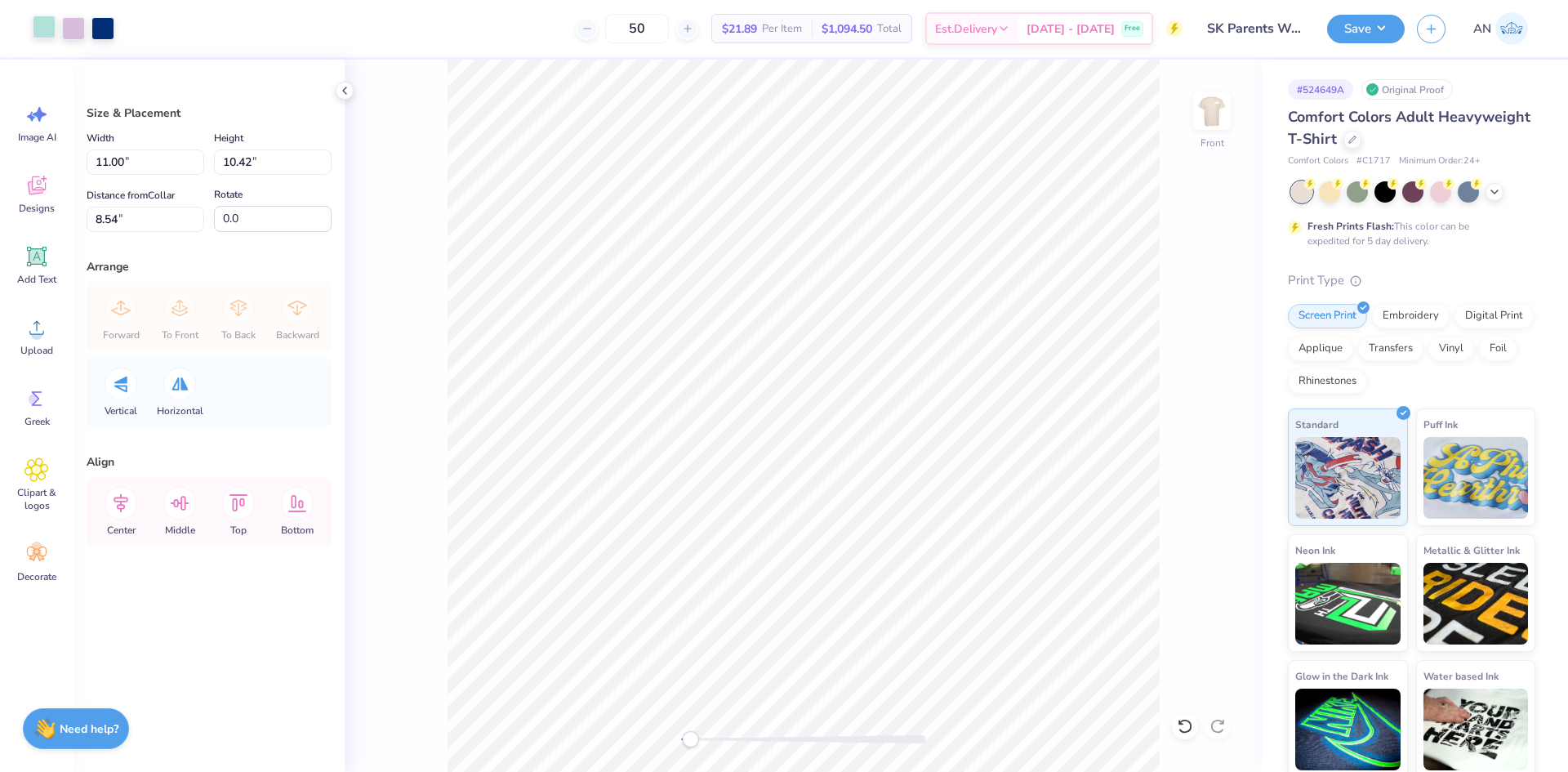
click at [48, 28] on div at bounding box center [44, 27] width 23 height 23
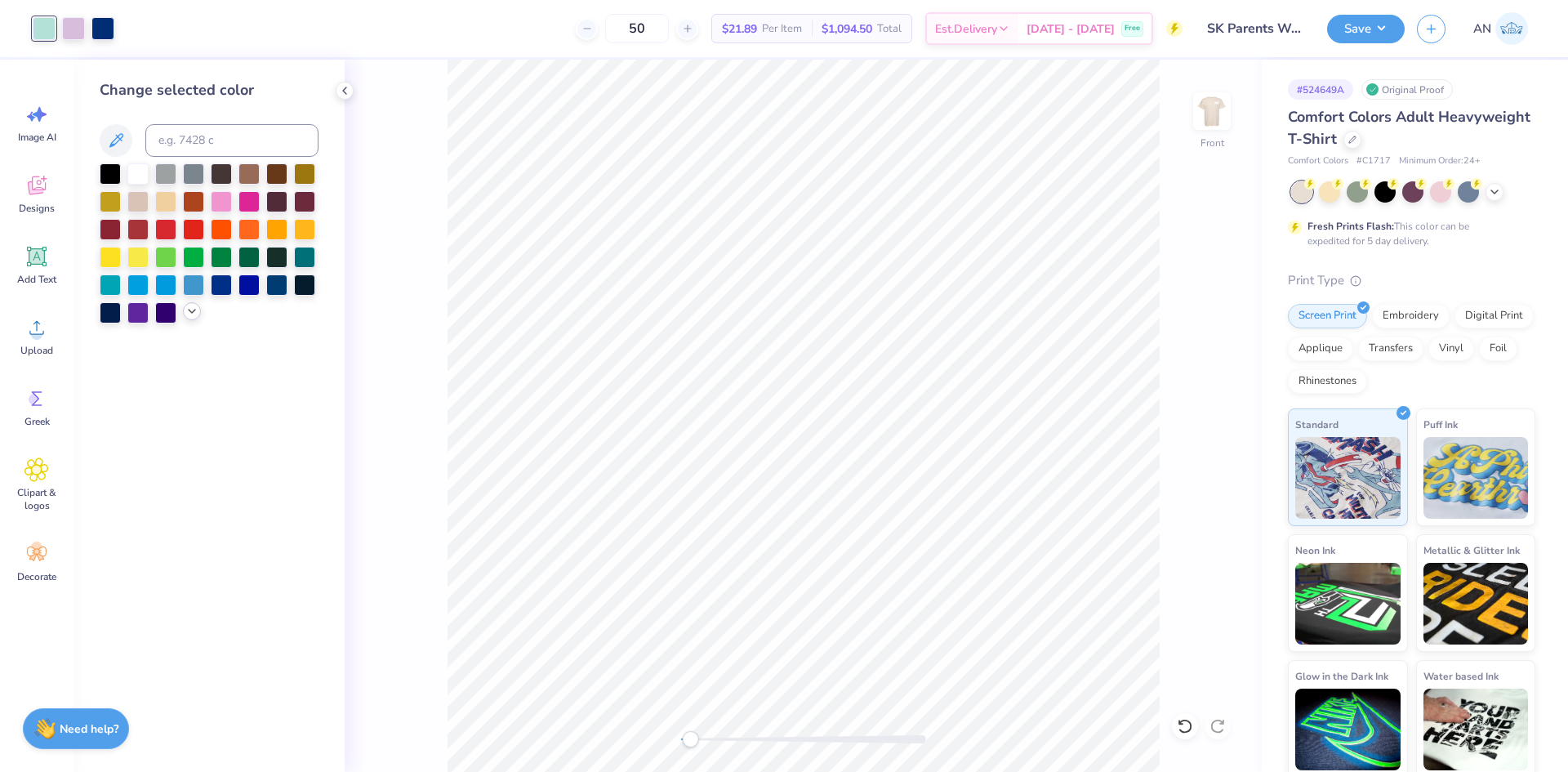
click at [192, 313] on polyline at bounding box center [191, 312] width 6 height 4
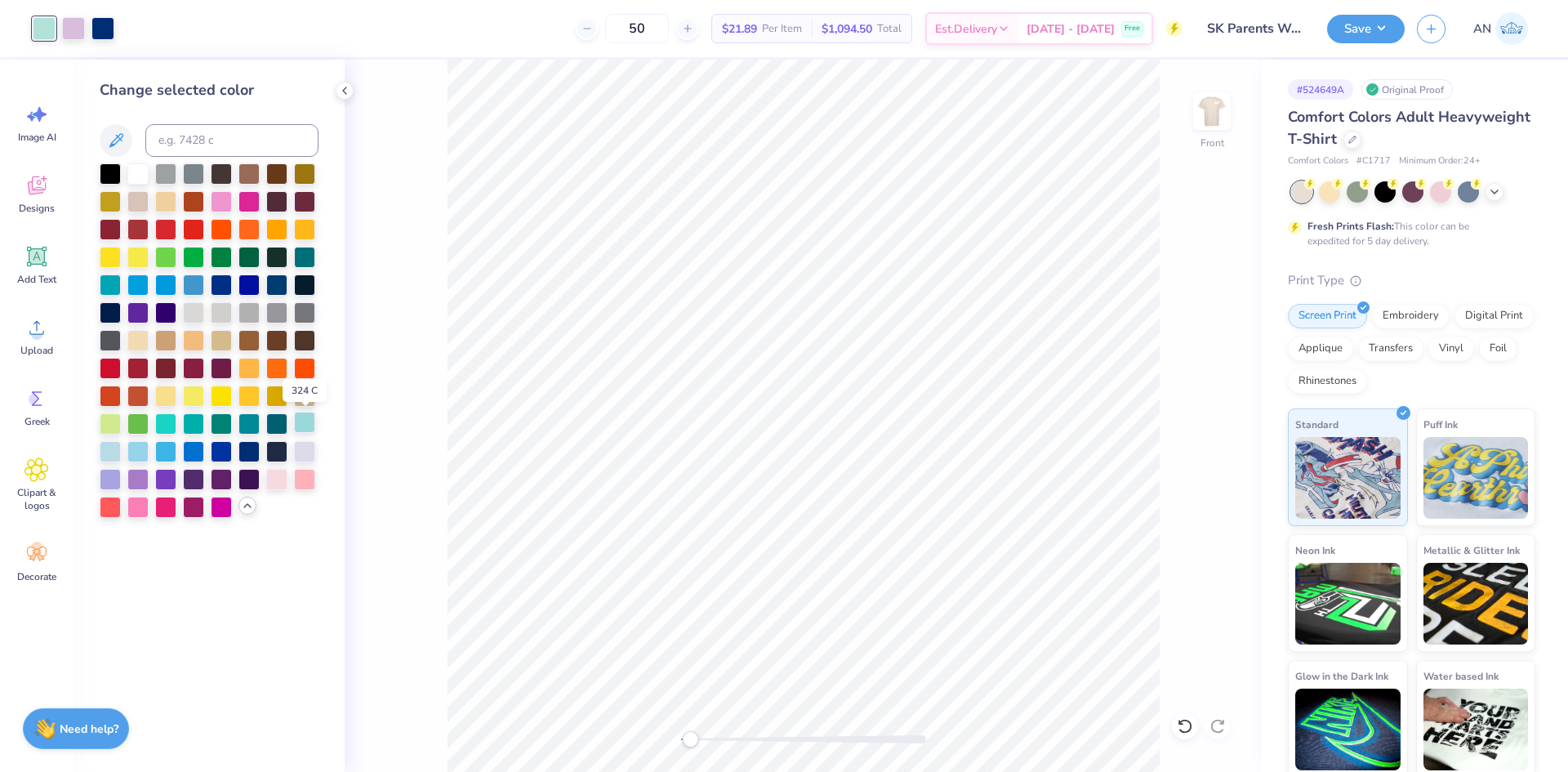
click at [303, 427] on div at bounding box center [305, 423] width 21 height 21
click at [172, 426] on div at bounding box center [166, 423] width 21 height 21
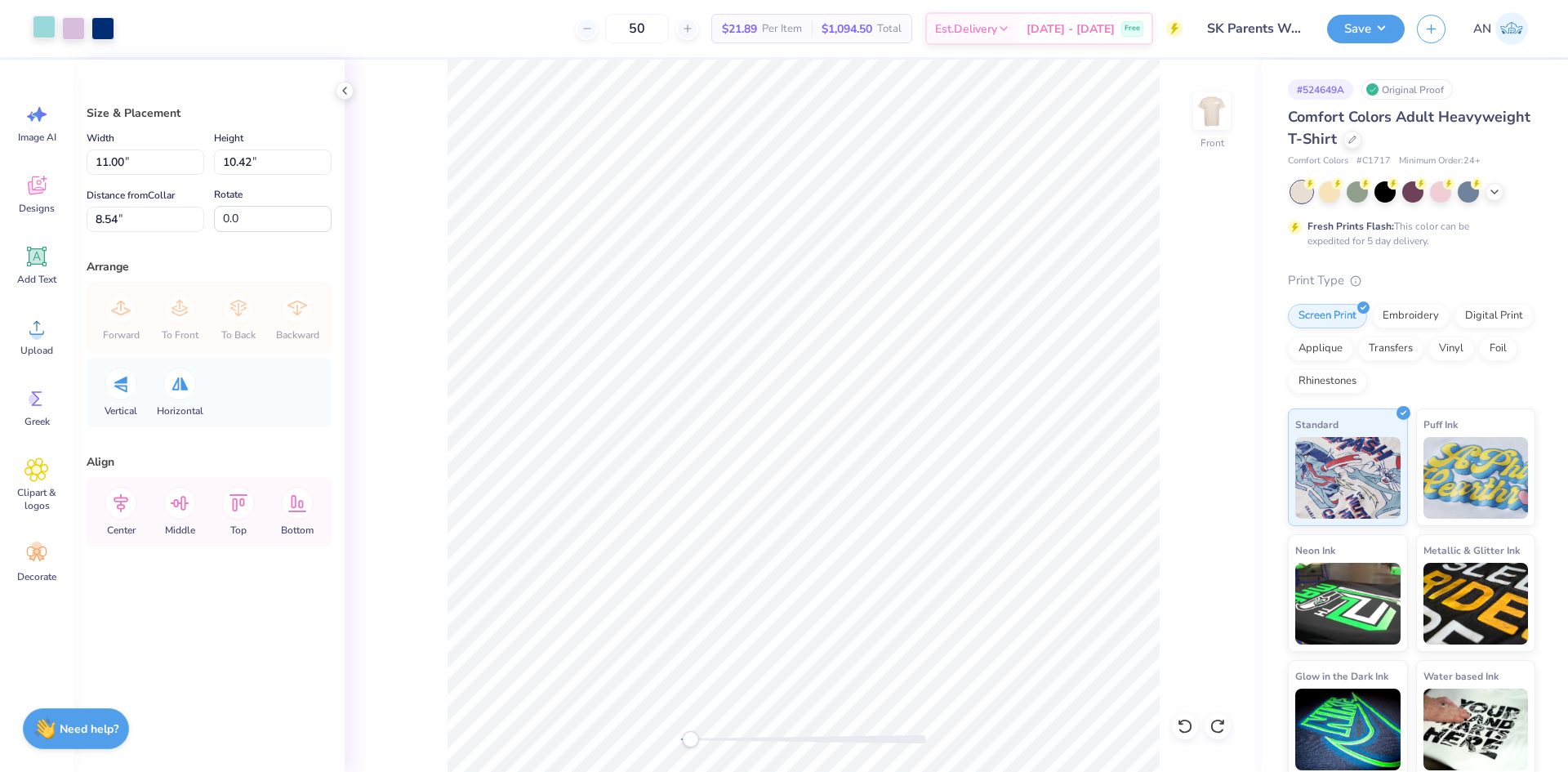
click at [53, 34] on div at bounding box center [44, 27] width 23 height 23
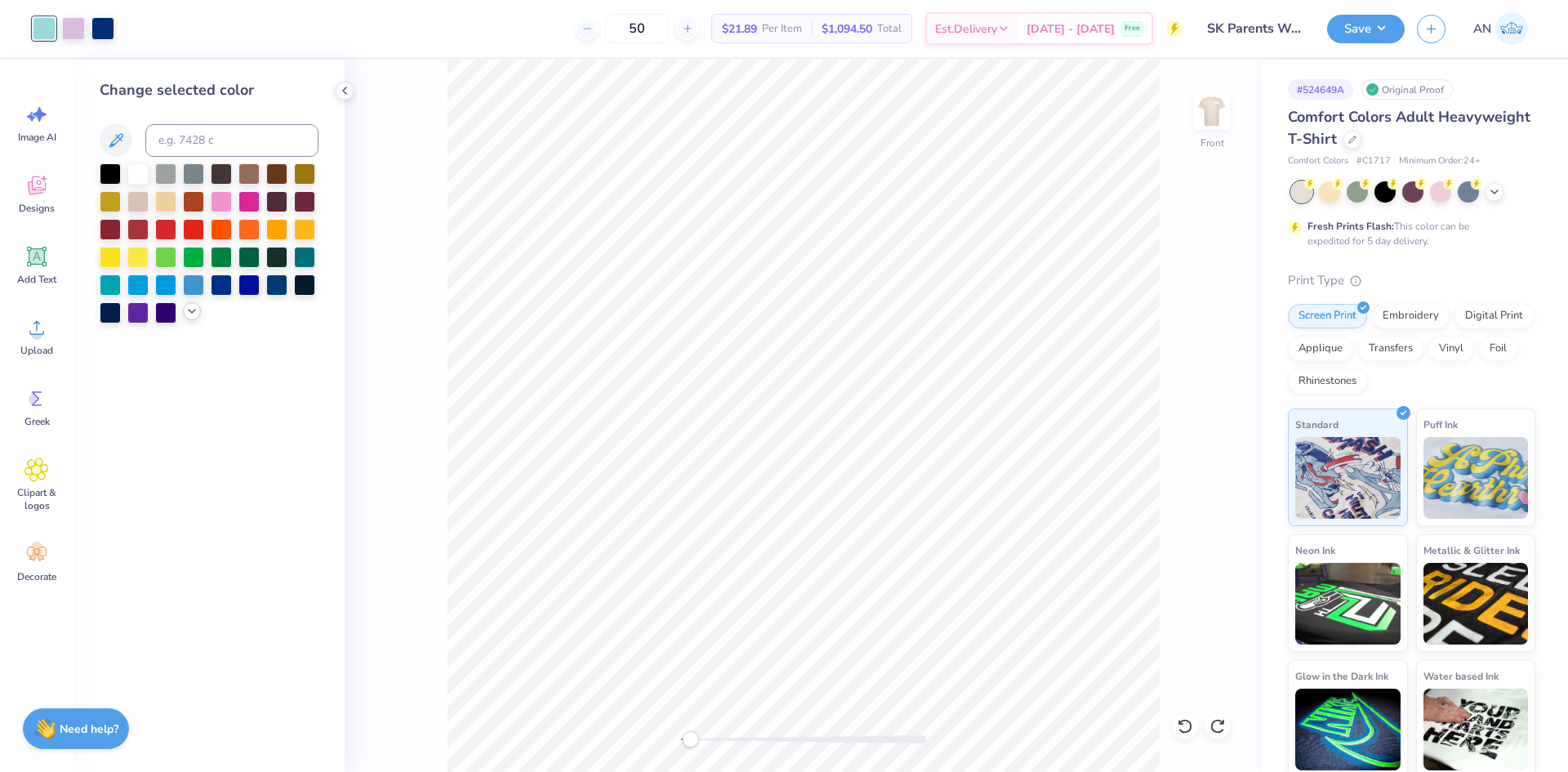
click at [194, 318] on div at bounding box center [192, 311] width 18 height 18
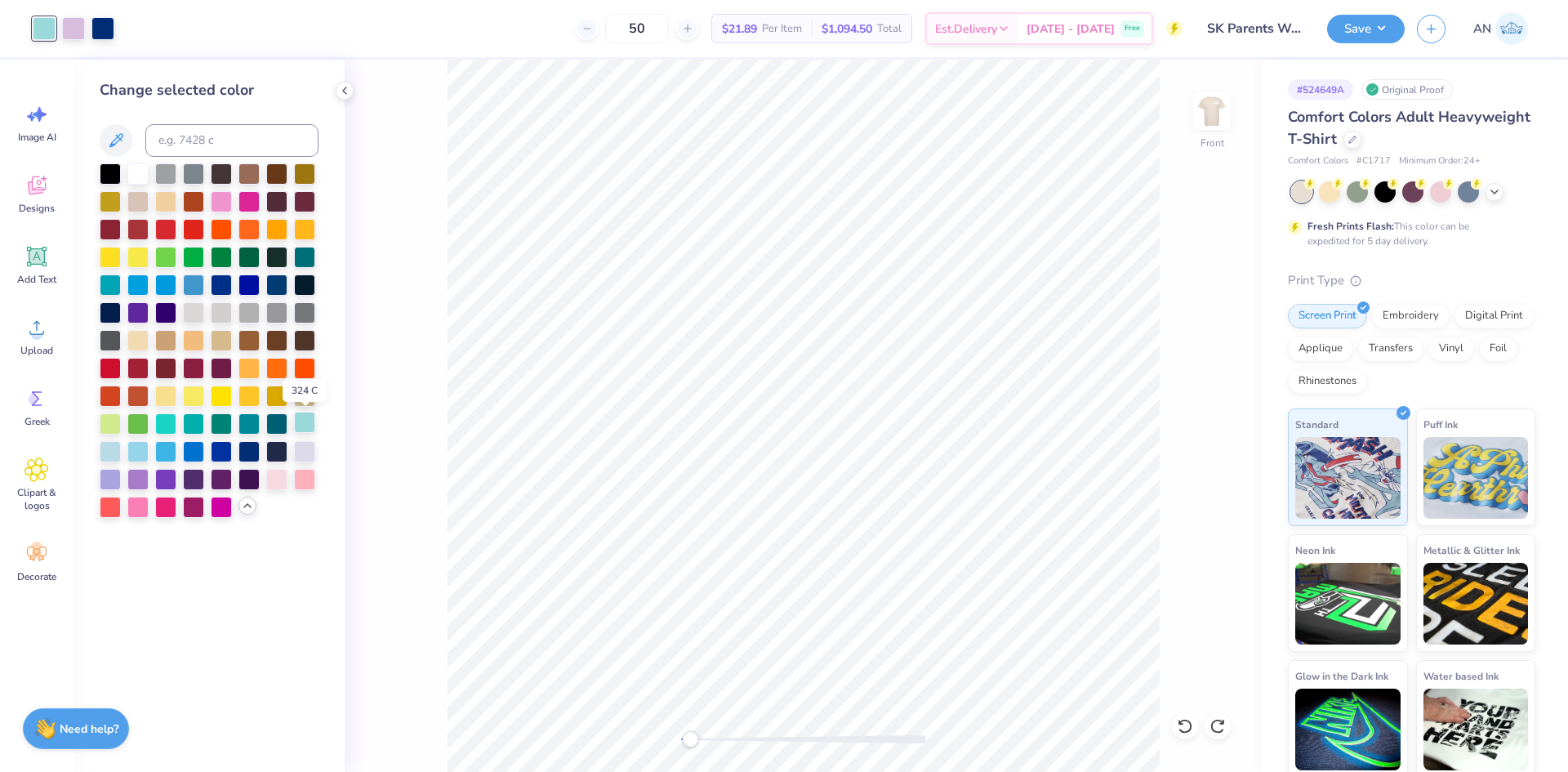
click at [310, 426] on div at bounding box center [305, 423] width 21 height 21
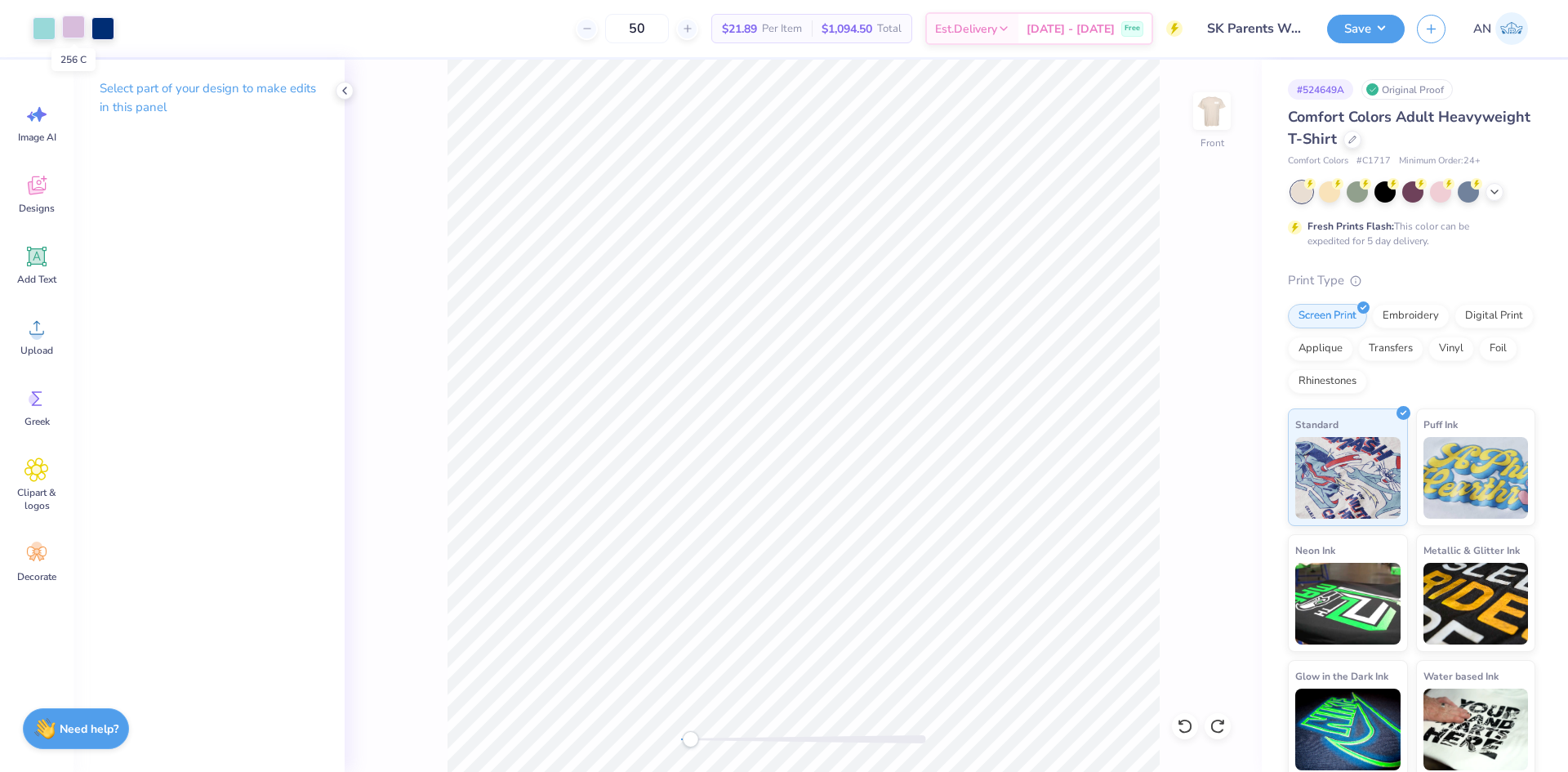
click at [73, 30] on div at bounding box center [74, 27] width 23 height 23
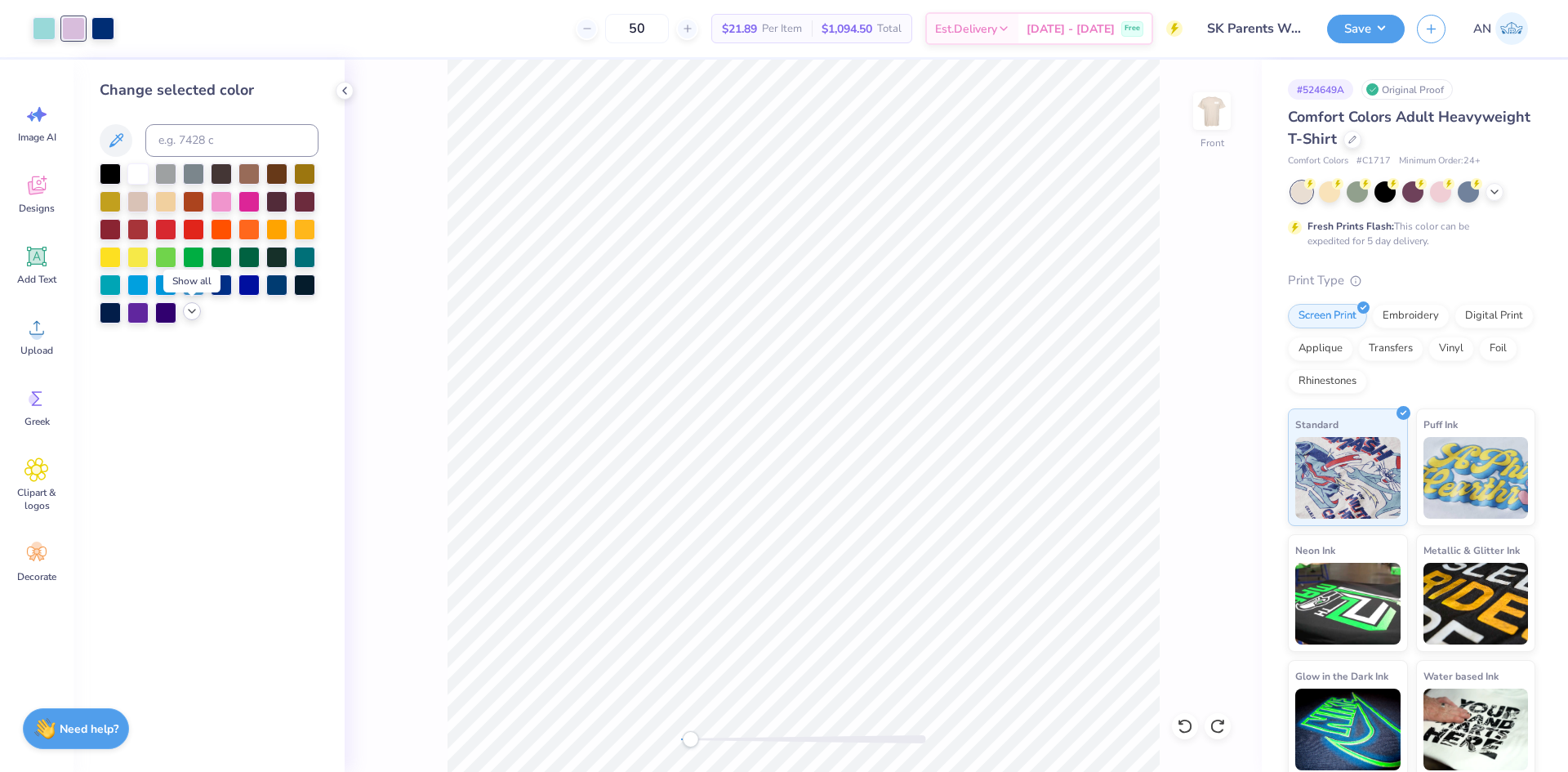
click at [190, 308] on icon at bounding box center [192, 311] width 13 height 13
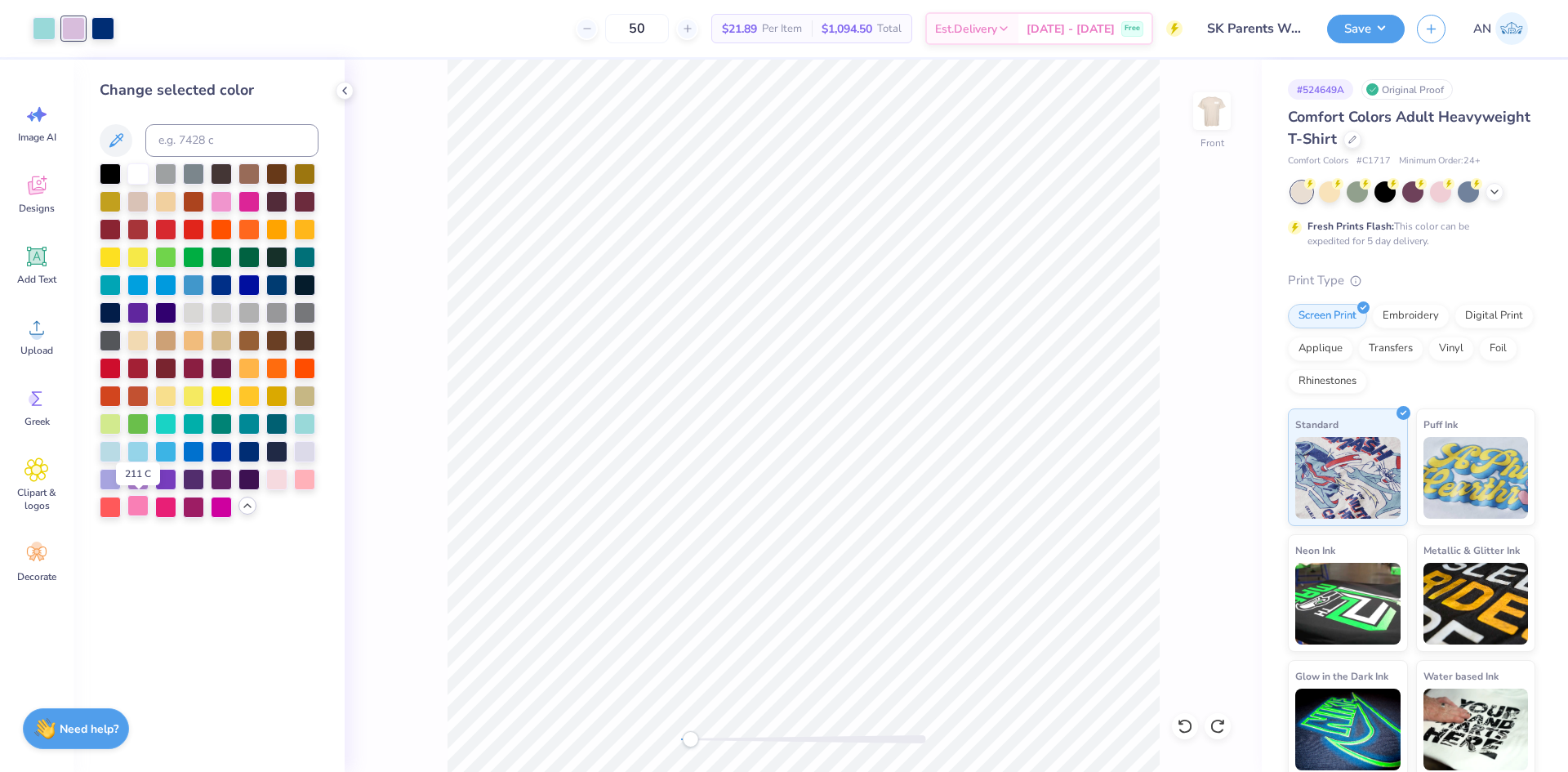
click at [135, 507] on div at bounding box center [138, 505] width 21 height 21
click at [305, 476] on div at bounding box center [305, 478] width 21 height 21
click at [273, 480] on div at bounding box center [277, 478] width 21 height 21
click at [303, 484] on div at bounding box center [305, 478] width 21 height 21
click at [406, 491] on div "Front" at bounding box center [803, 416] width 917 height 712
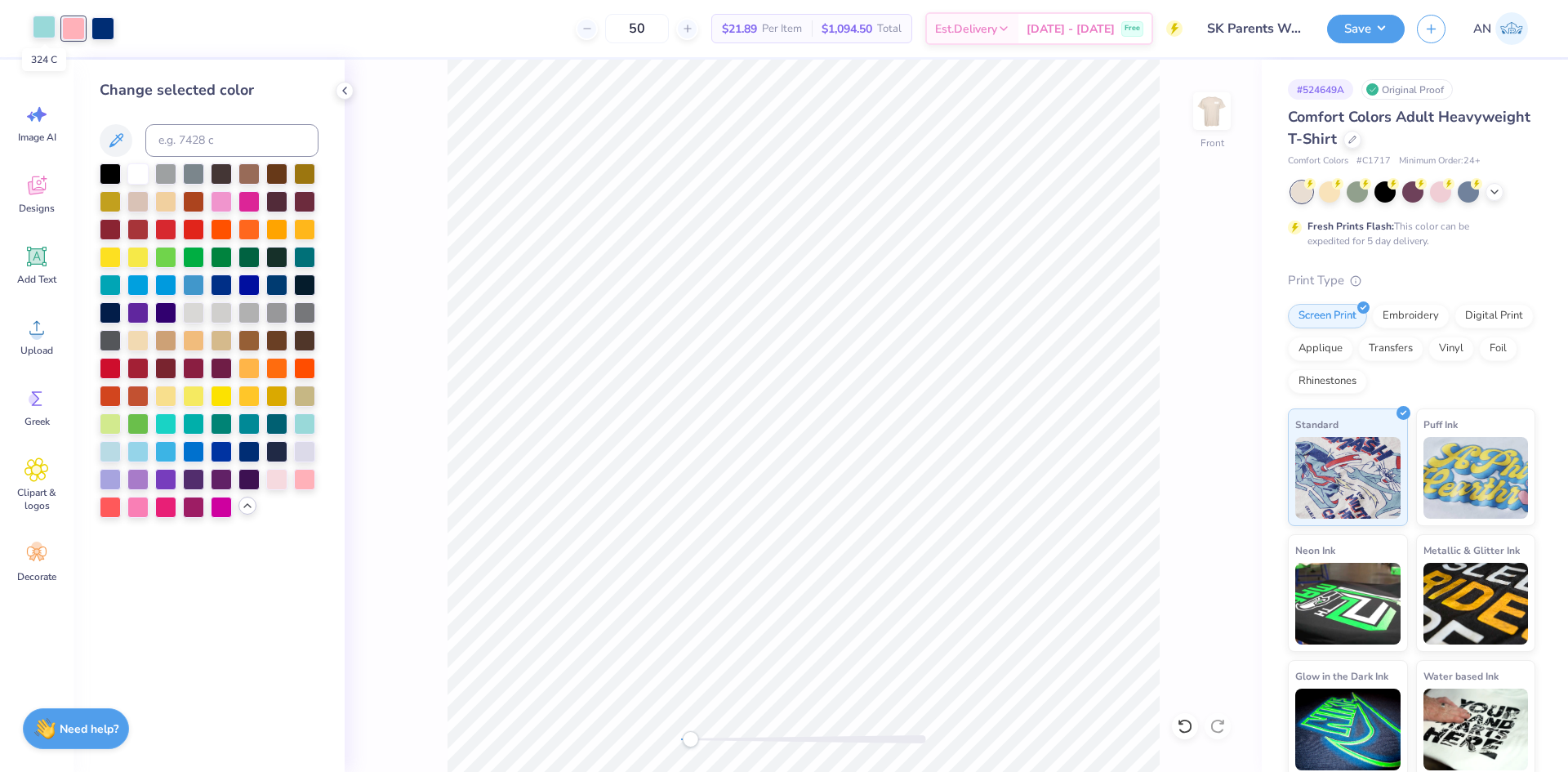
click at [46, 29] on div at bounding box center [44, 27] width 23 height 23
click at [187, 136] on input at bounding box center [232, 140] width 173 height 33
type input "557"
type input "v"
click at [236, 147] on input "v" at bounding box center [232, 140] width 173 height 33
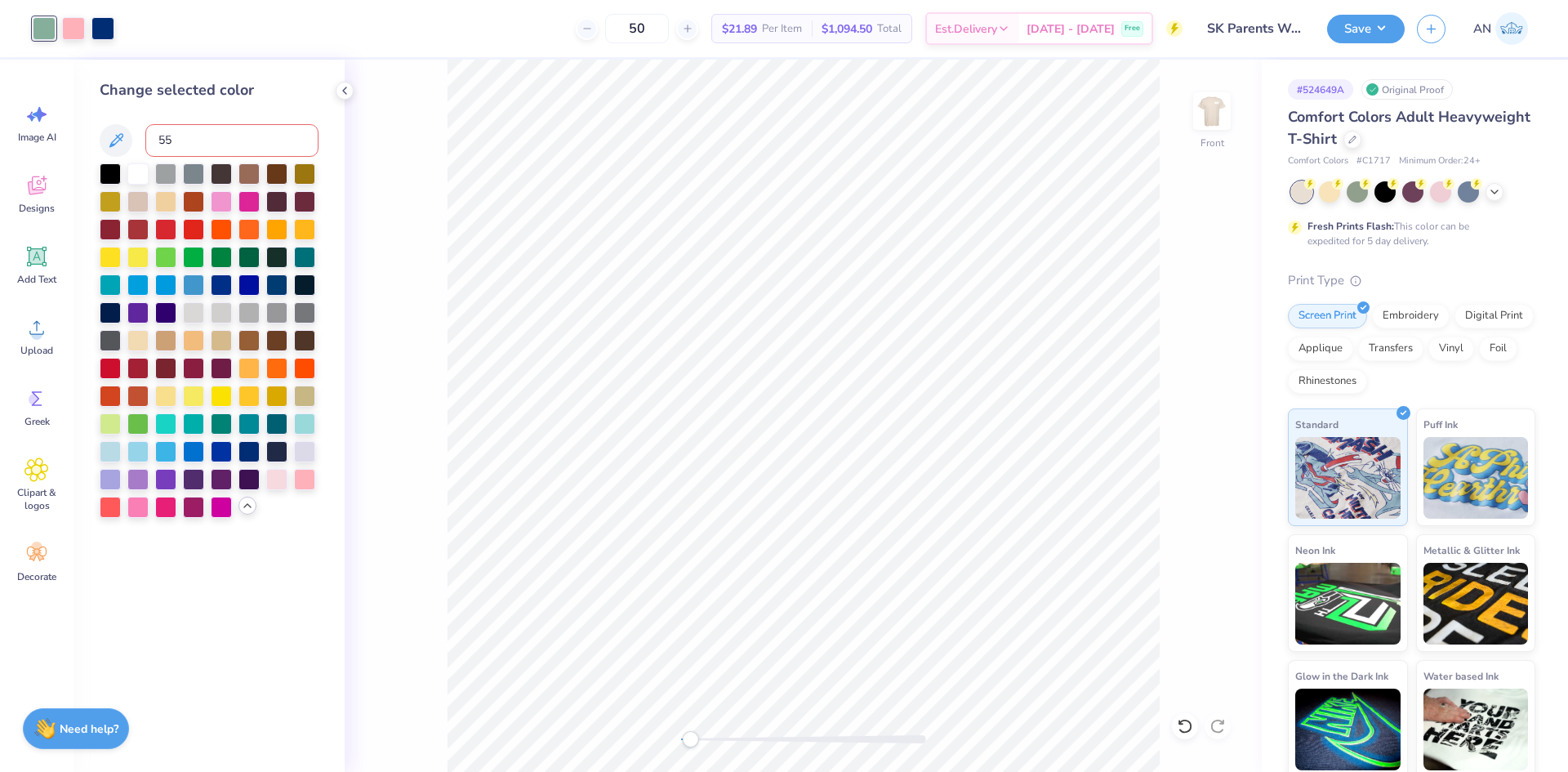
type input "559"
click at [370, 259] on div "Front" at bounding box center [803, 416] width 917 height 712
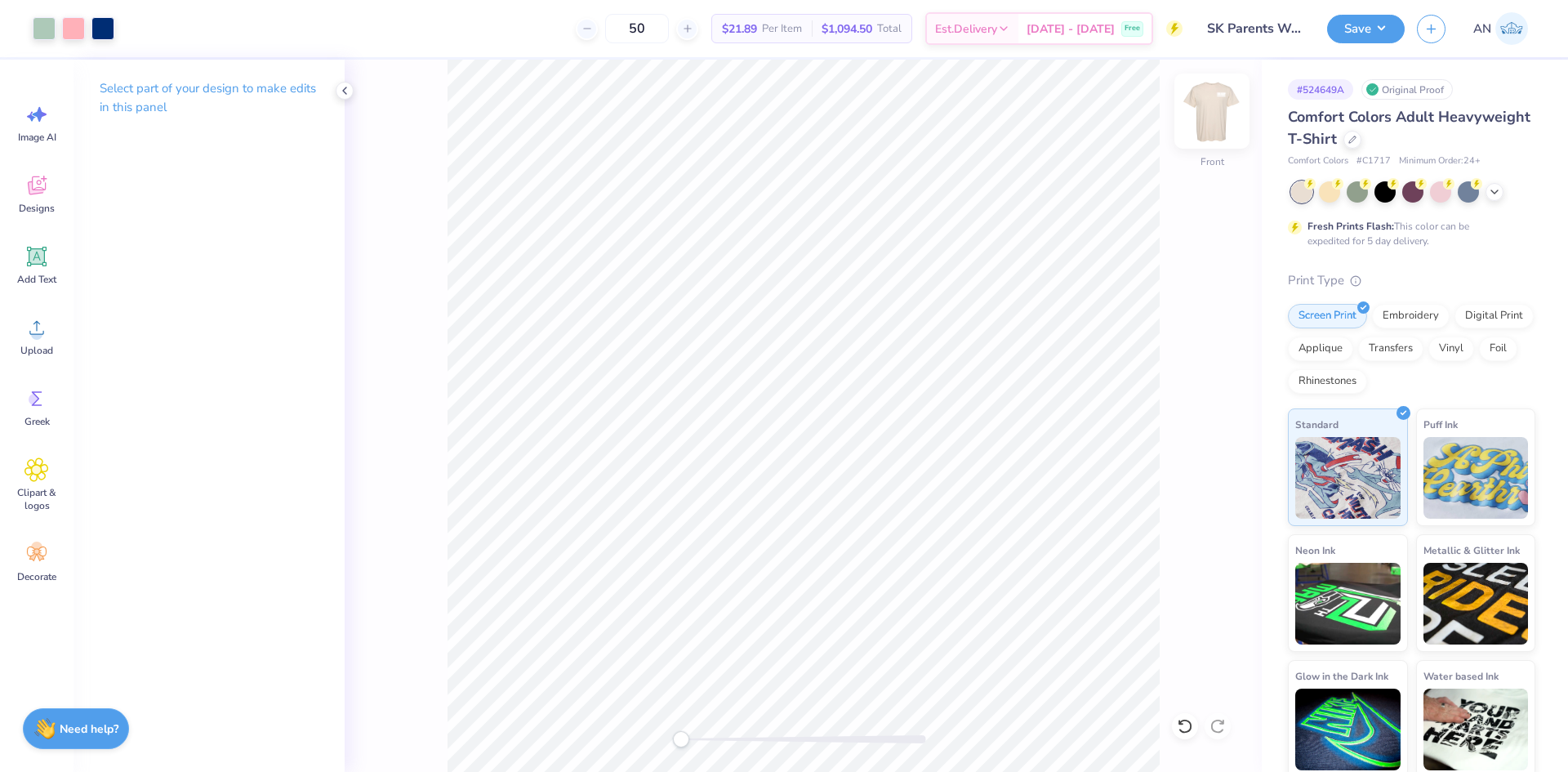
click at [1203, 115] on img at bounding box center [1212, 111] width 66 height 66
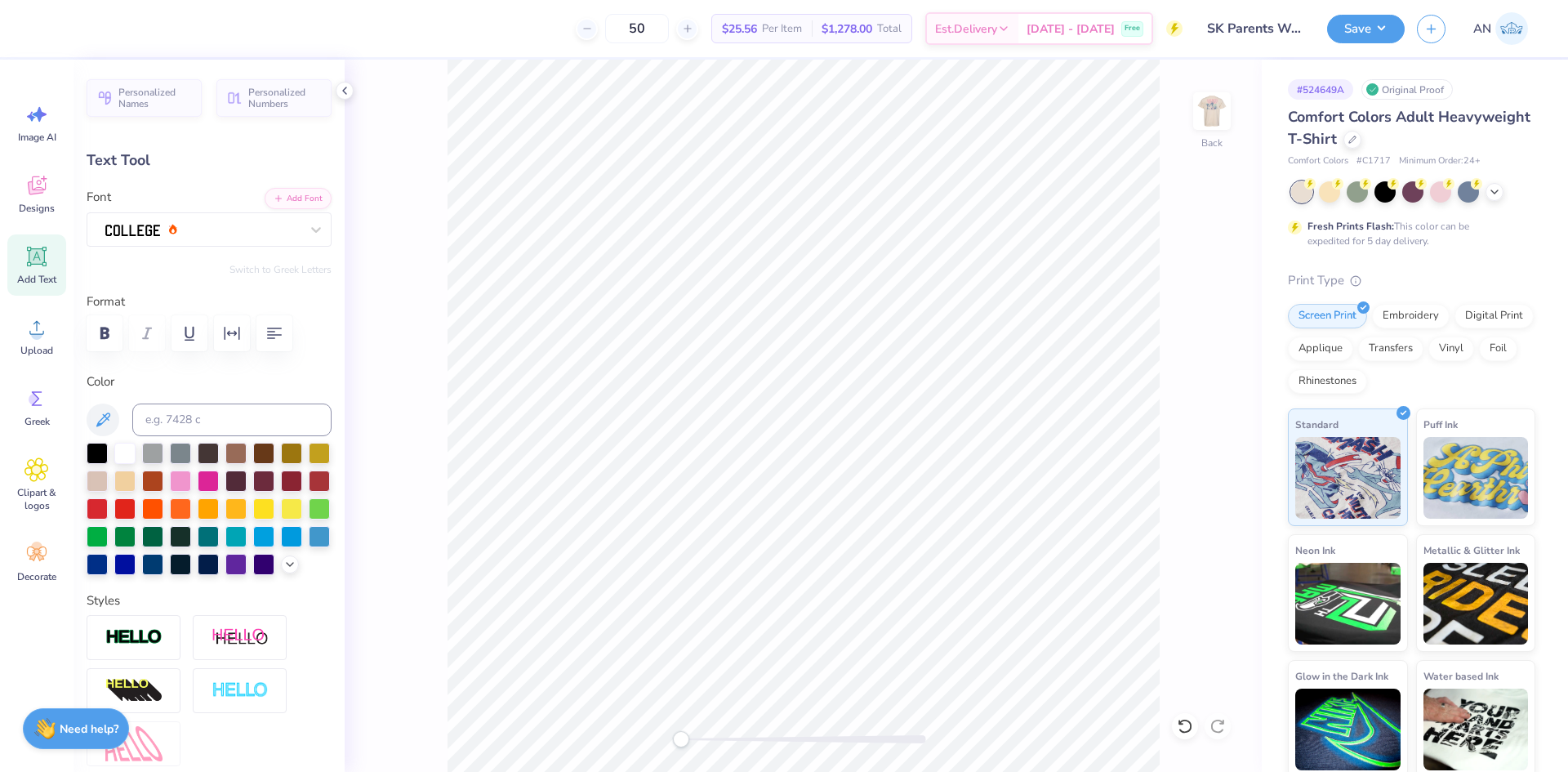
type input "3.61"
type input "0.96"
type input "2.99"
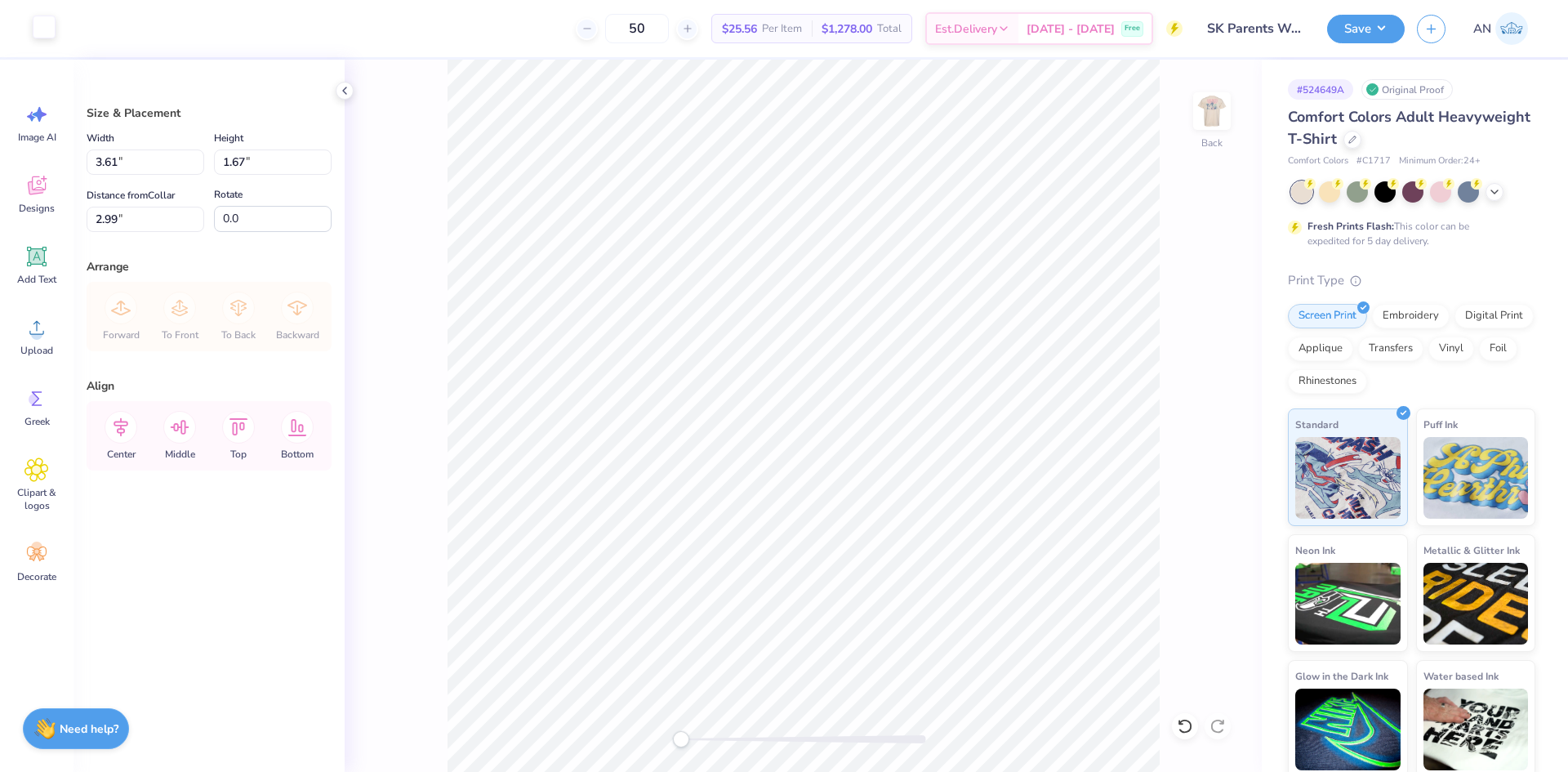
click at [50, 33] on div at bounding box center [44, 27] width 23 height 23
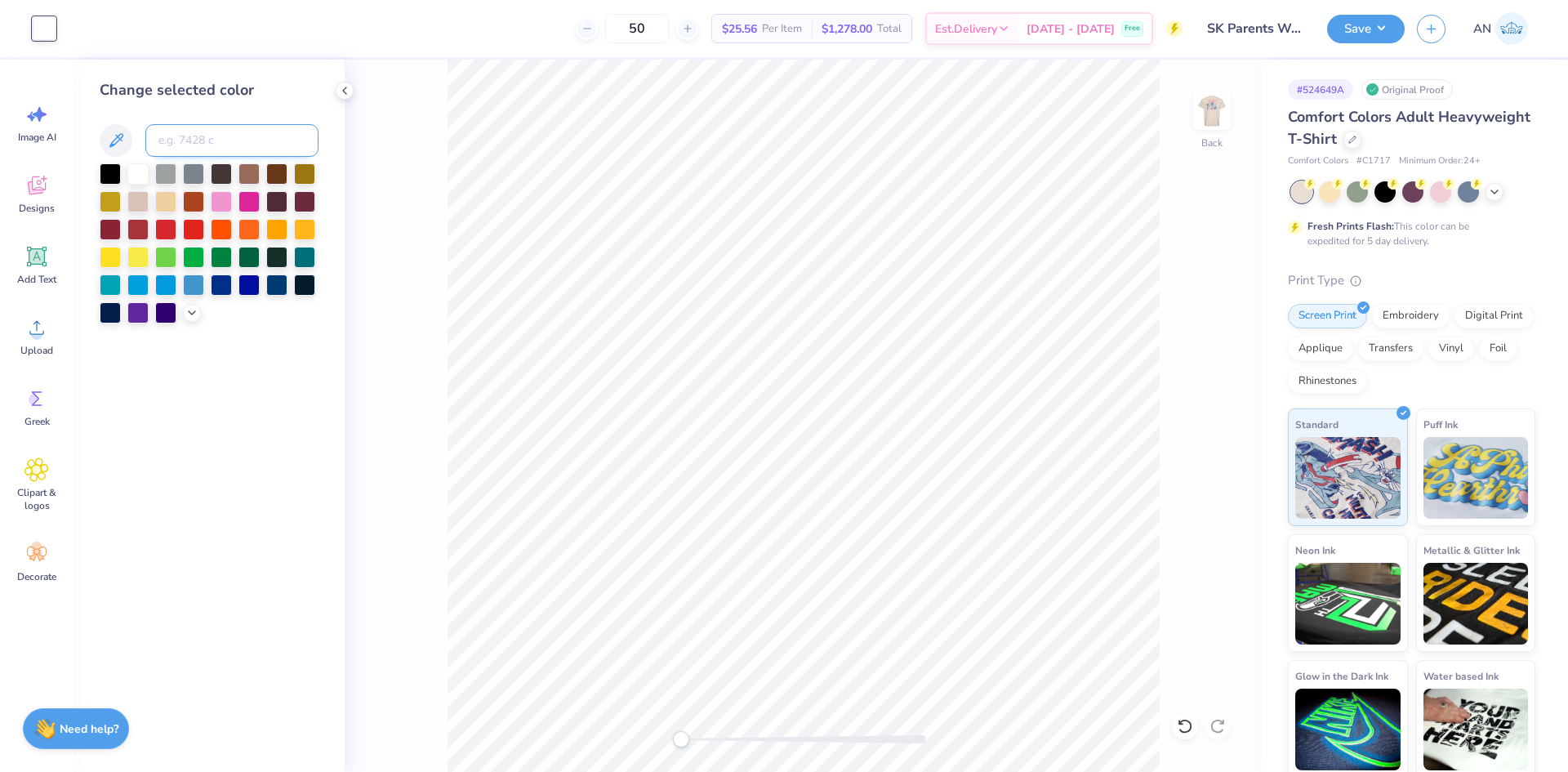
click at [188, 144] on input at bounding box center [232, 140] width 173 height 33
type input "559"
click at [427, 299] on div "Back" at bounding box center [803, 416] width 917 height 712
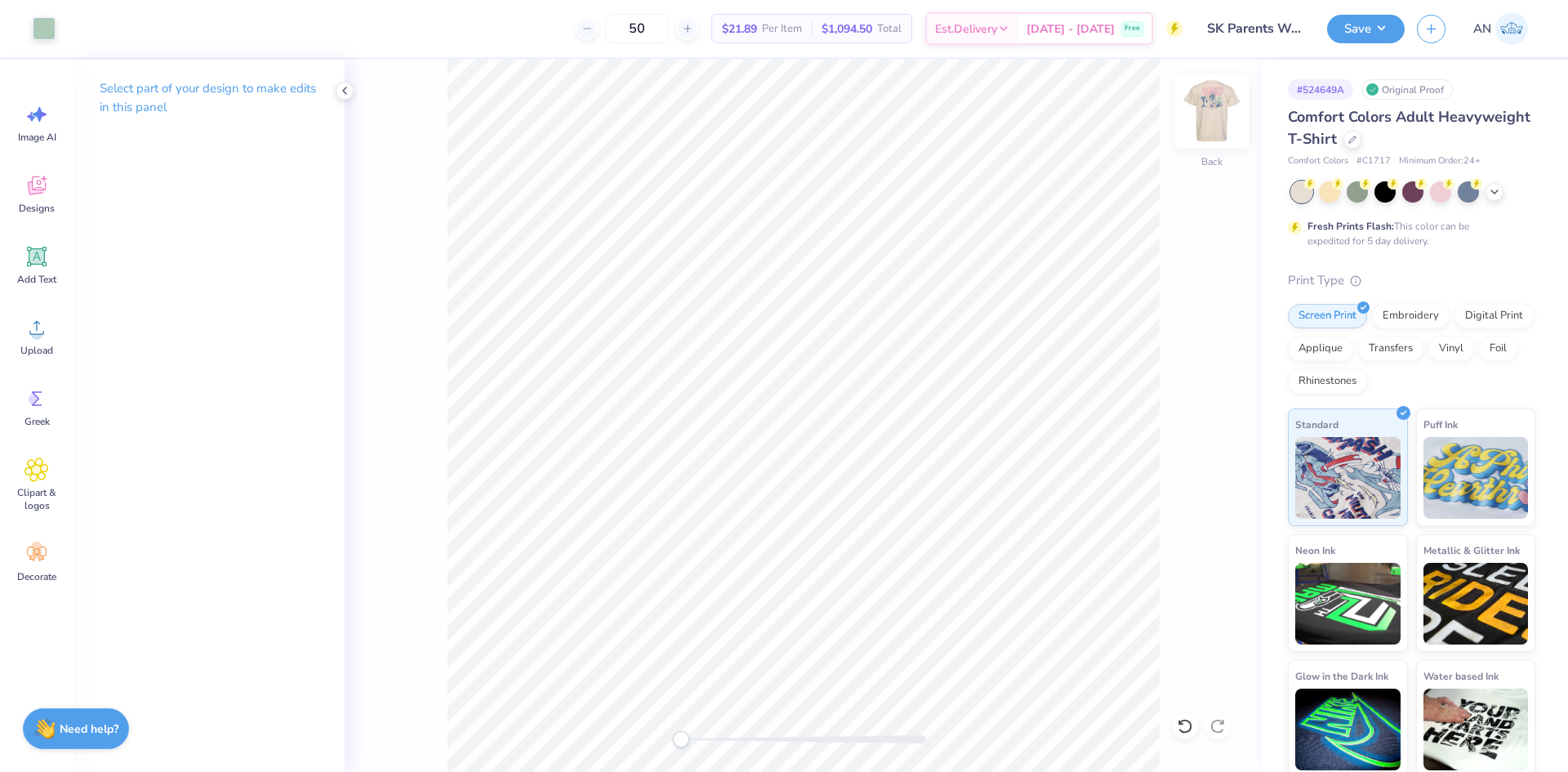
click at [1209, 109] on img at bounding box center [1212, 111] width 66 height 66
click at [1209, 111] on img at bounding box center [1212, 111] width 33 height 33
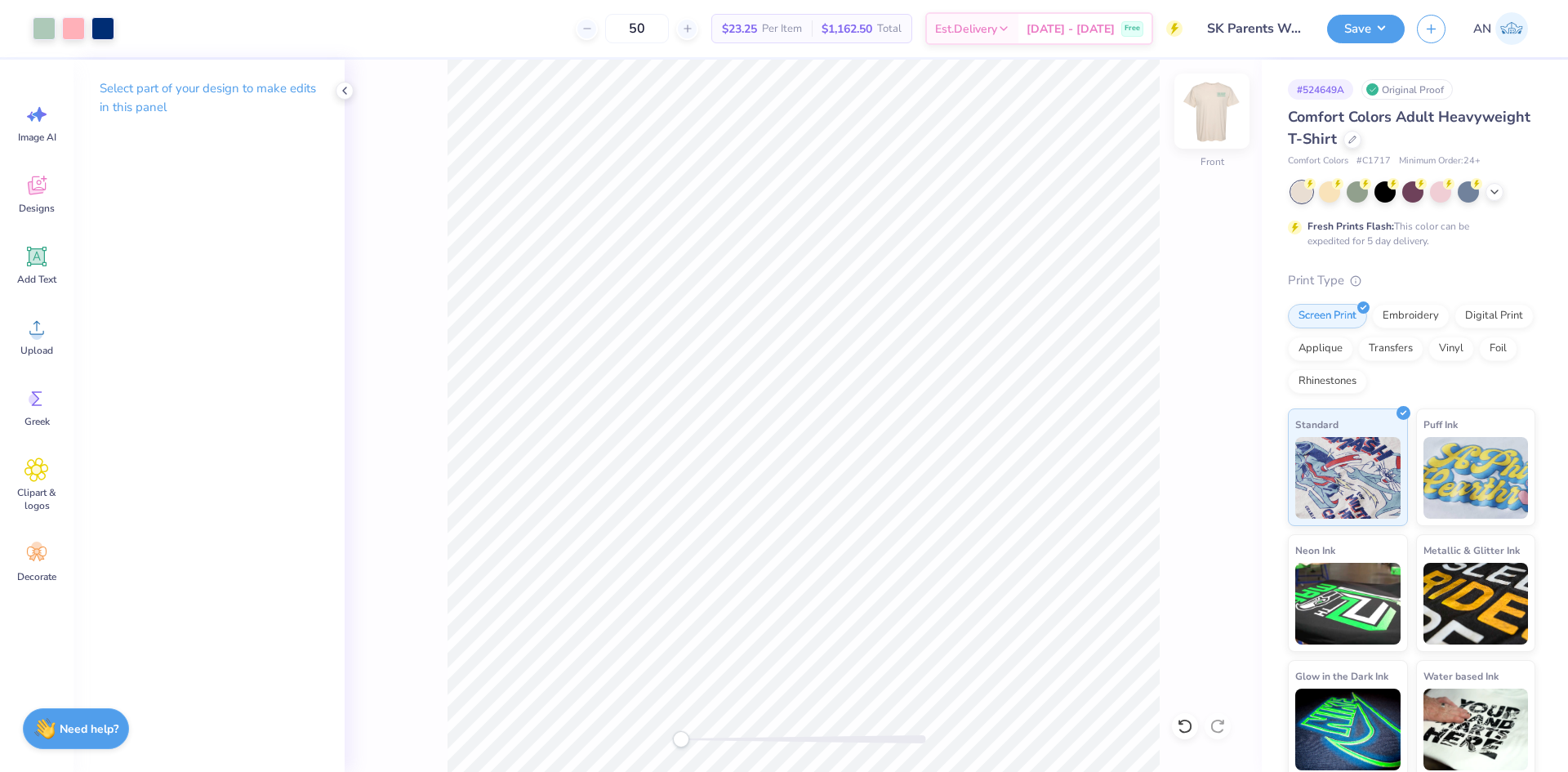
click at [1203, 111] on img at bounding box center [1212, 111] width 66 height 66
click at [1203, 111] on img at bounding box center [1212, 111] width 33 height 33
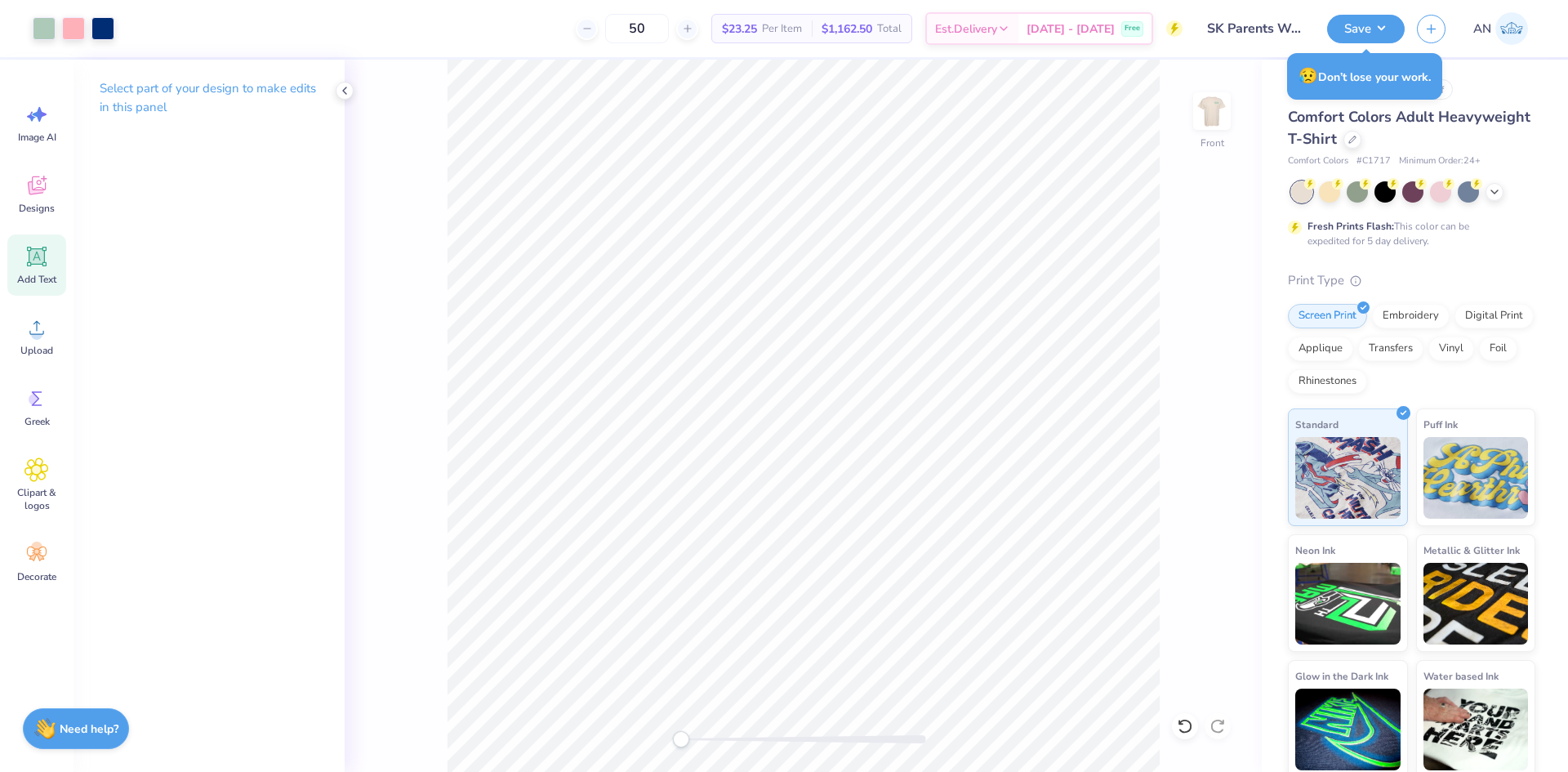
click at [46, 268] on icon at bounding box center [37, 257] width 25 height 25
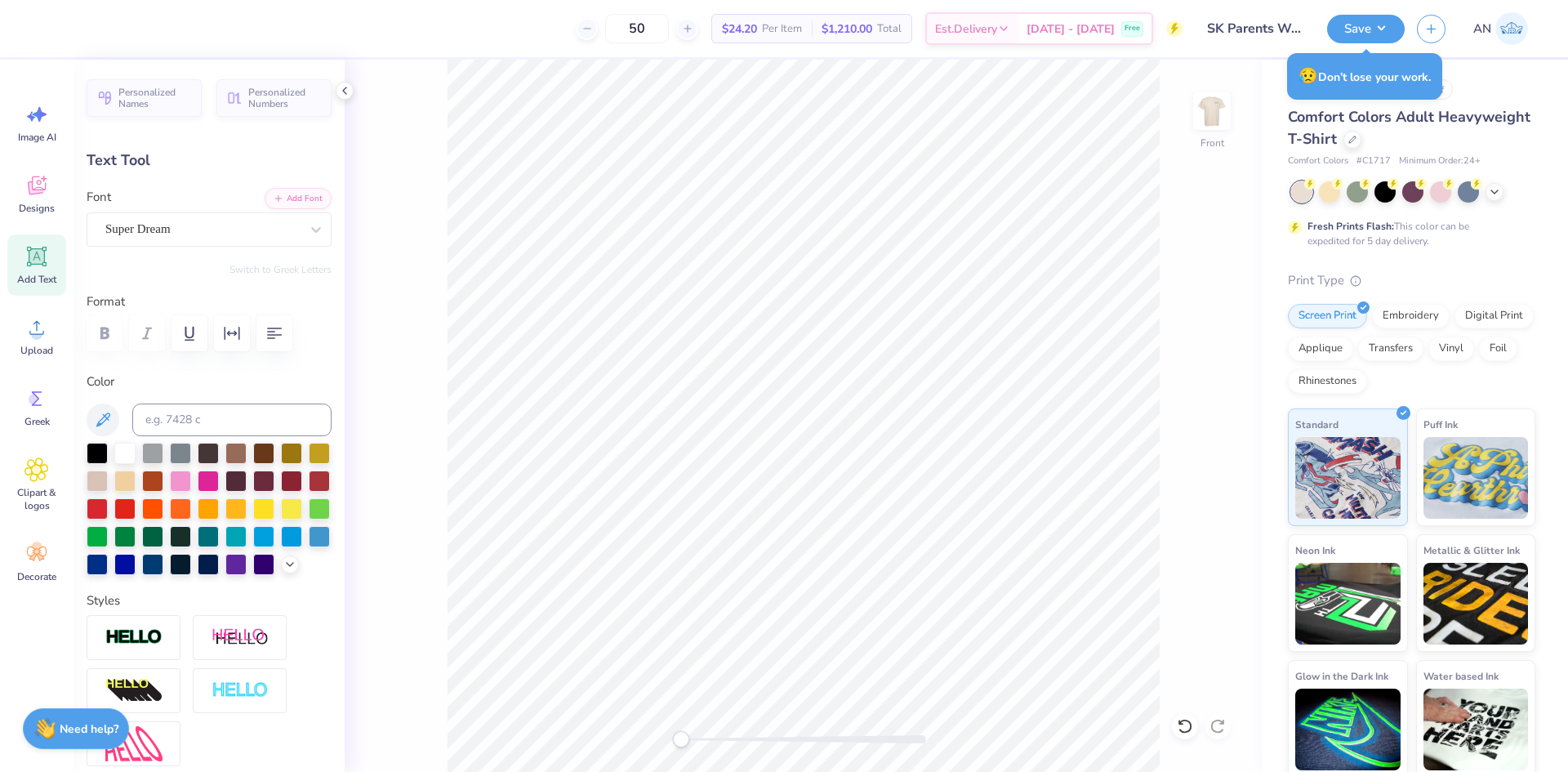
scroll to position [14, 2]
type textarea "[GEOGRAPHIC_DATA][US_STATE]®"
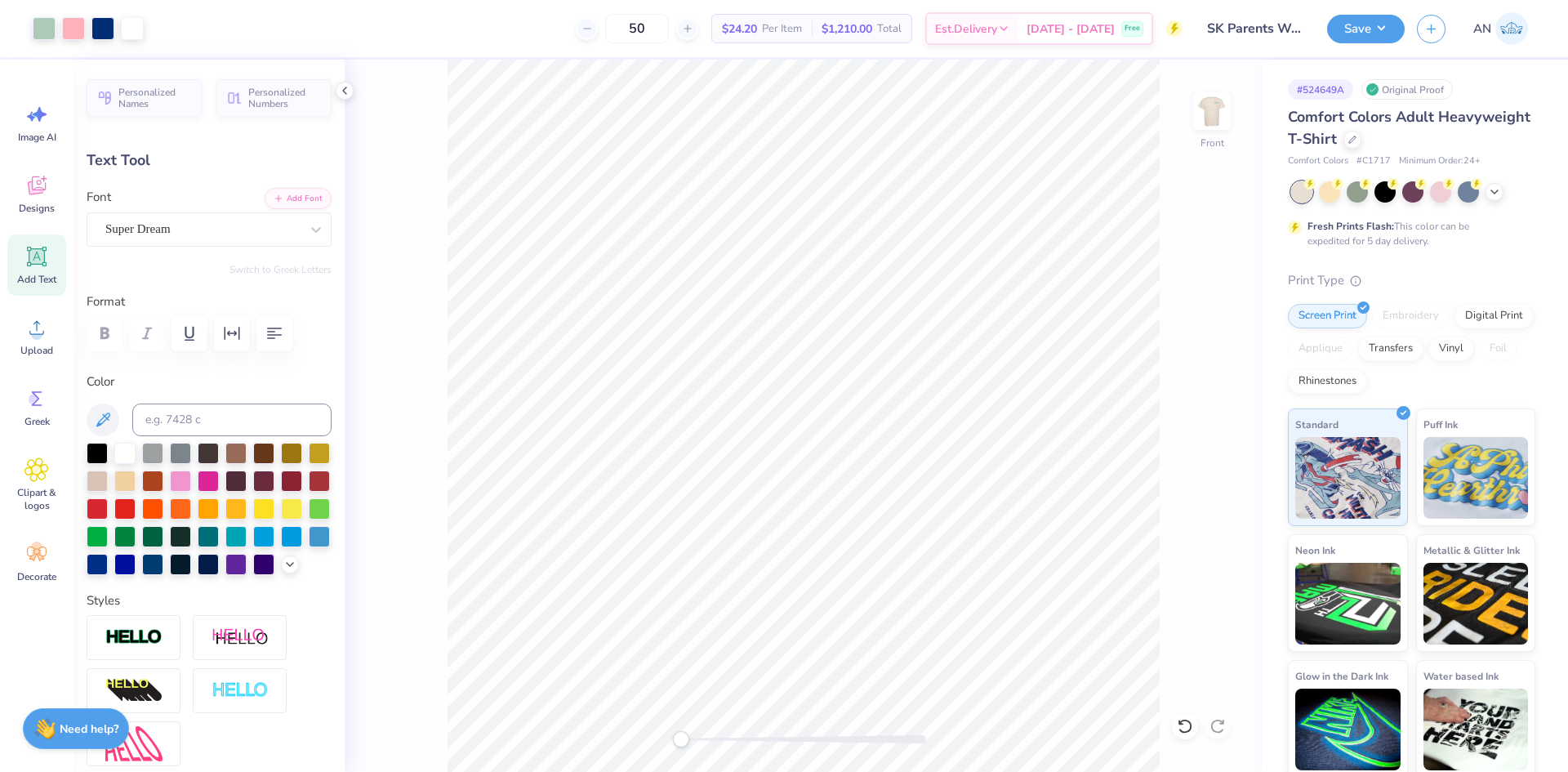
type input "14.53"
type input "0.95"
type input "13.28"
click at [281, 222] on div "Super Dream" at bounding box center [202, 229] width 198 height 26
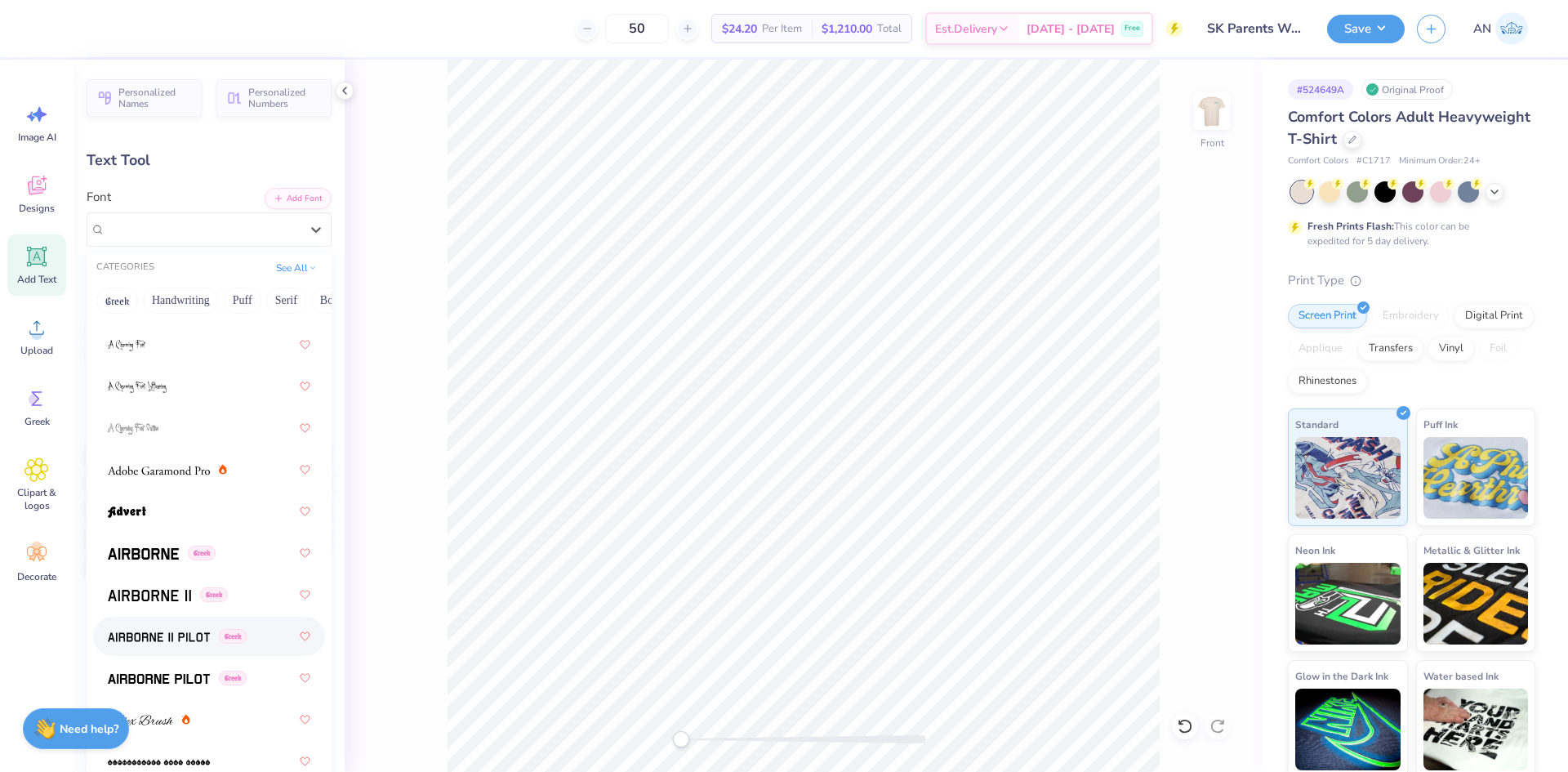
scroll to position [327, 0]
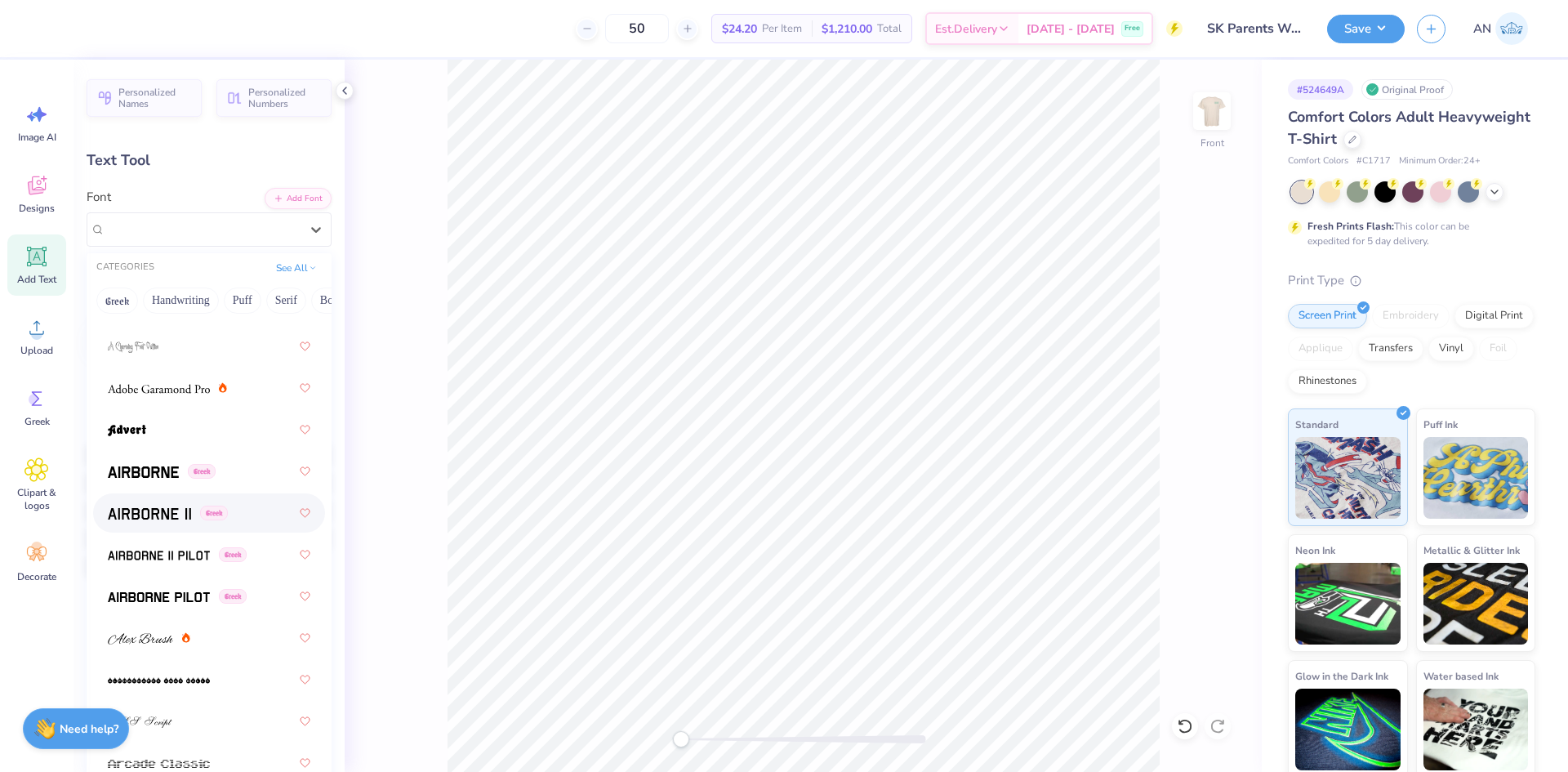
click at [238, 508] on div "Greek" at bounding box center [209, 513] width 202 height 29
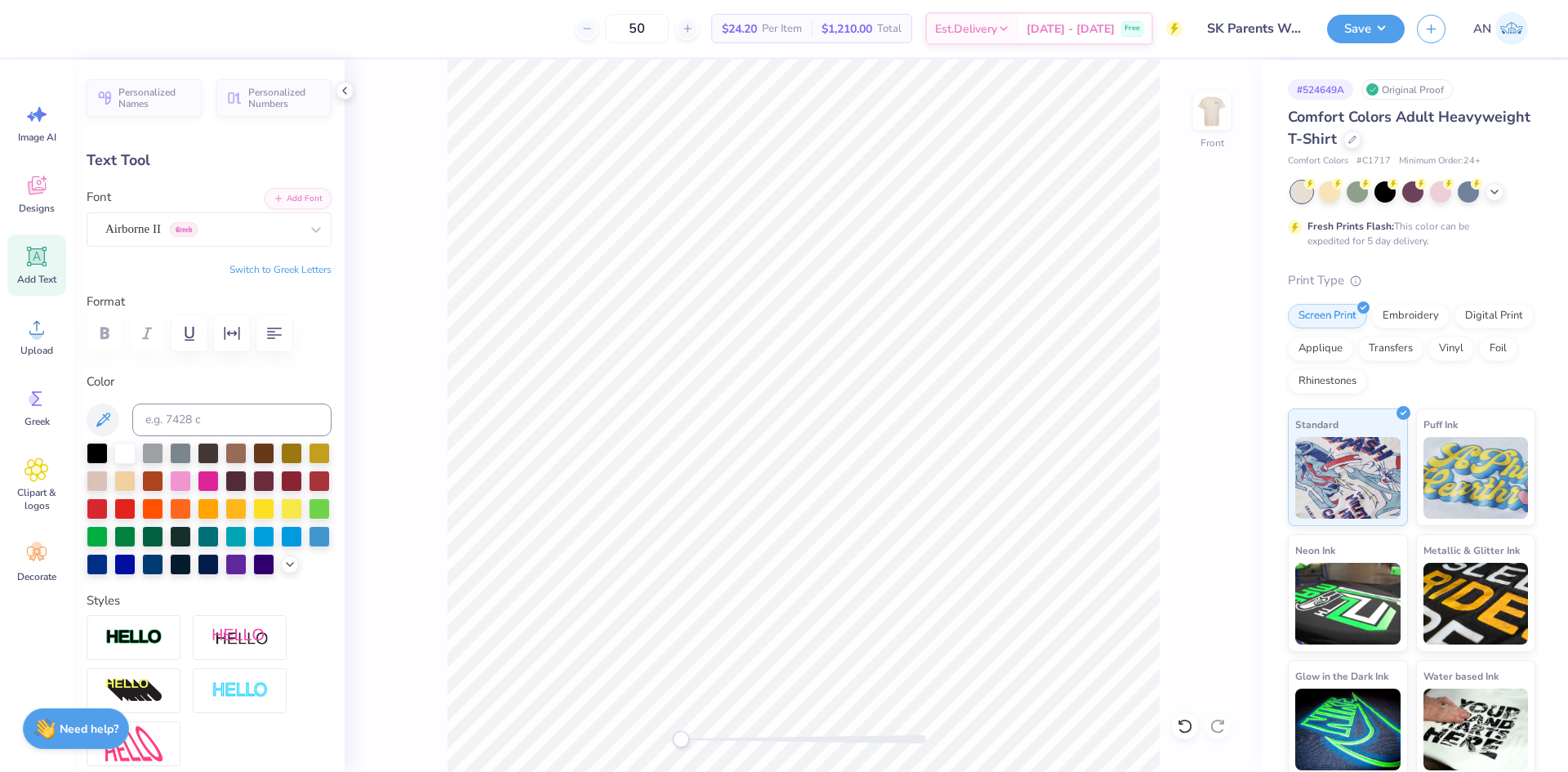
type input "8.28"
type input "0.39"
type input "13.40"
type textarea "at [GEOGRAPHIC_DATA][US_STATE]®"
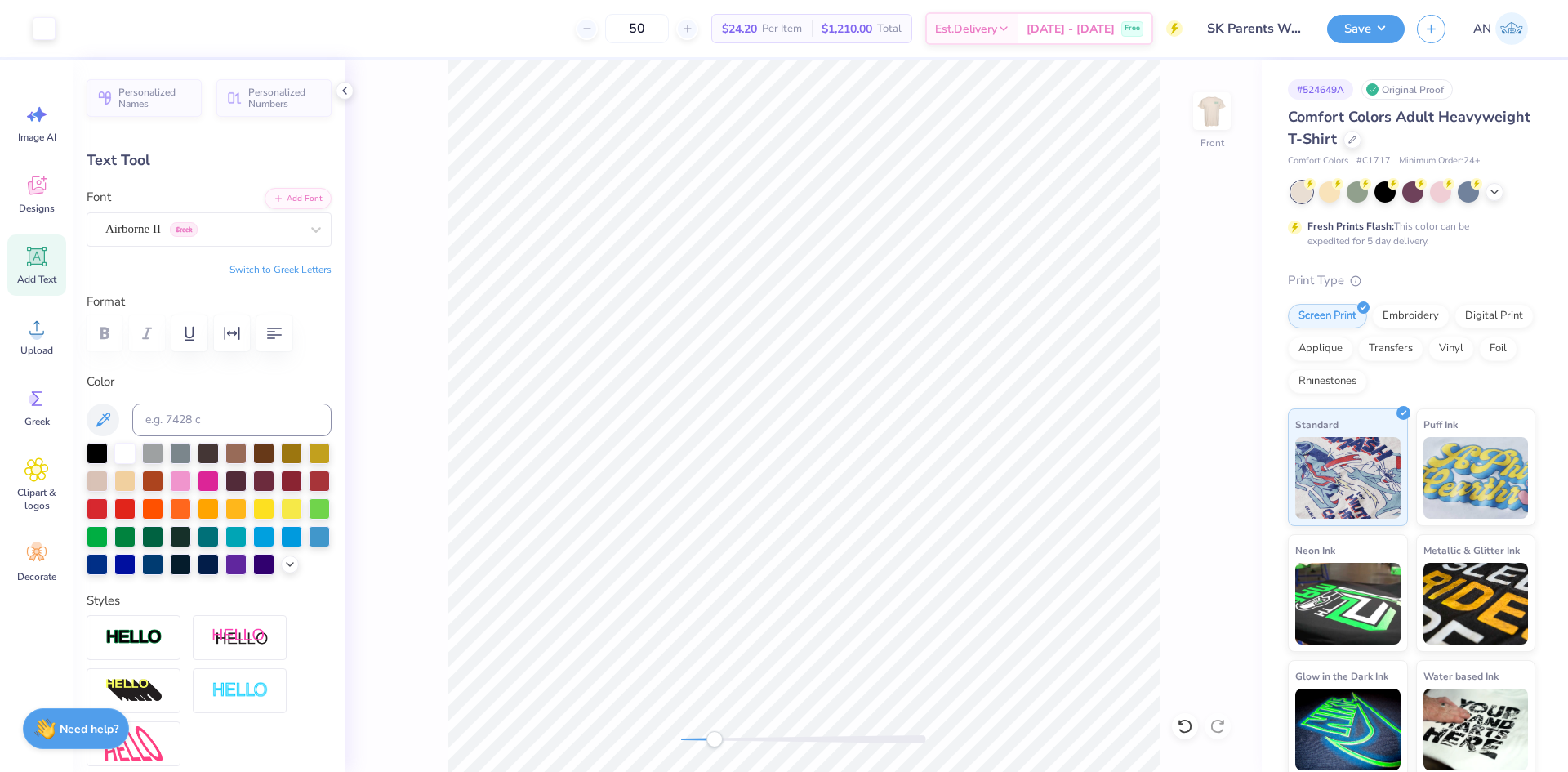
type input "9.06"
click at [186, 420] on input at bounding box center [232, 419] width 199 height 33
type input "559c"
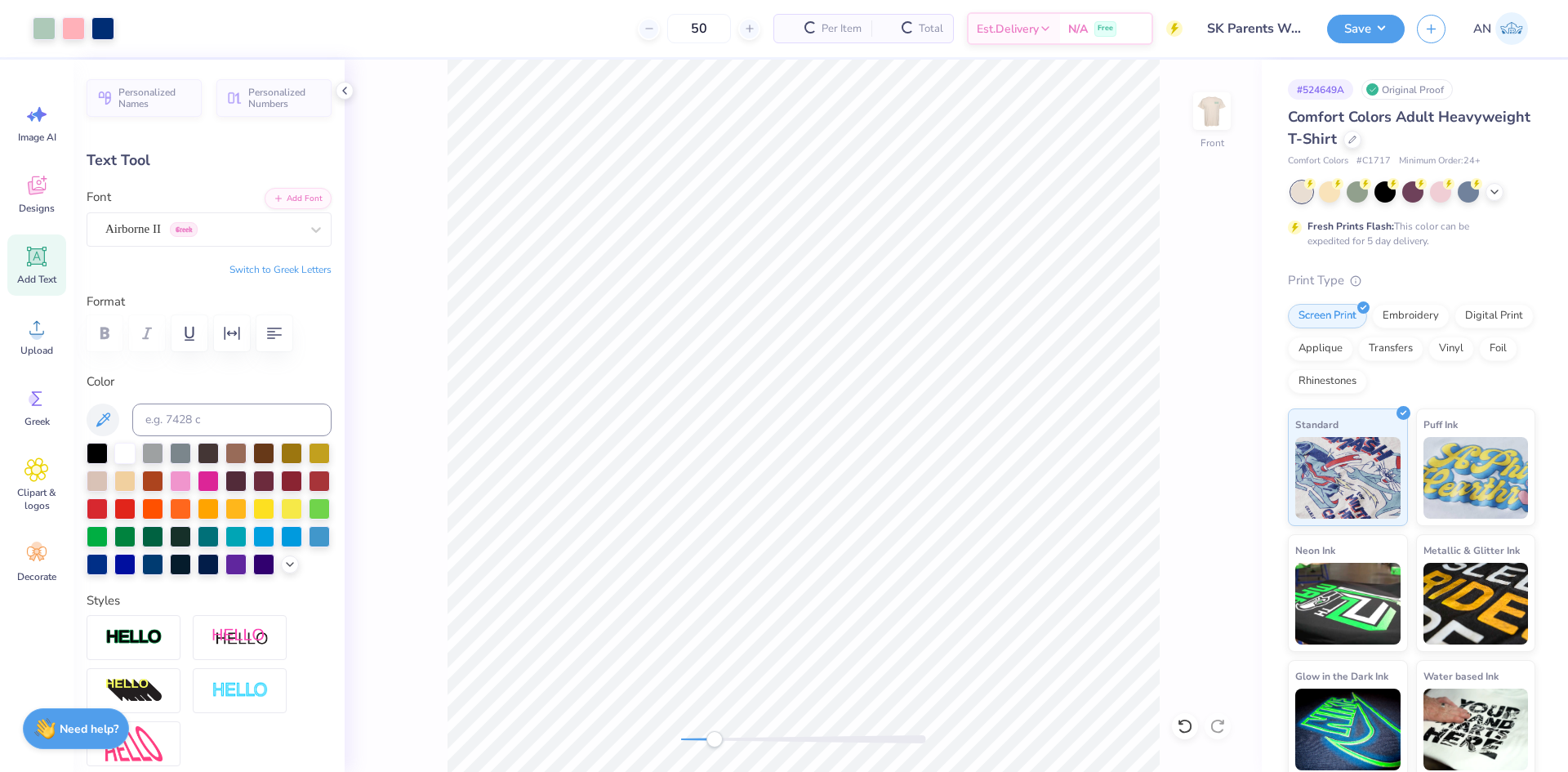
type input "13.24"
click at [228, 329] on icon "button" at bounding box center [232, 333] width 20 height 20
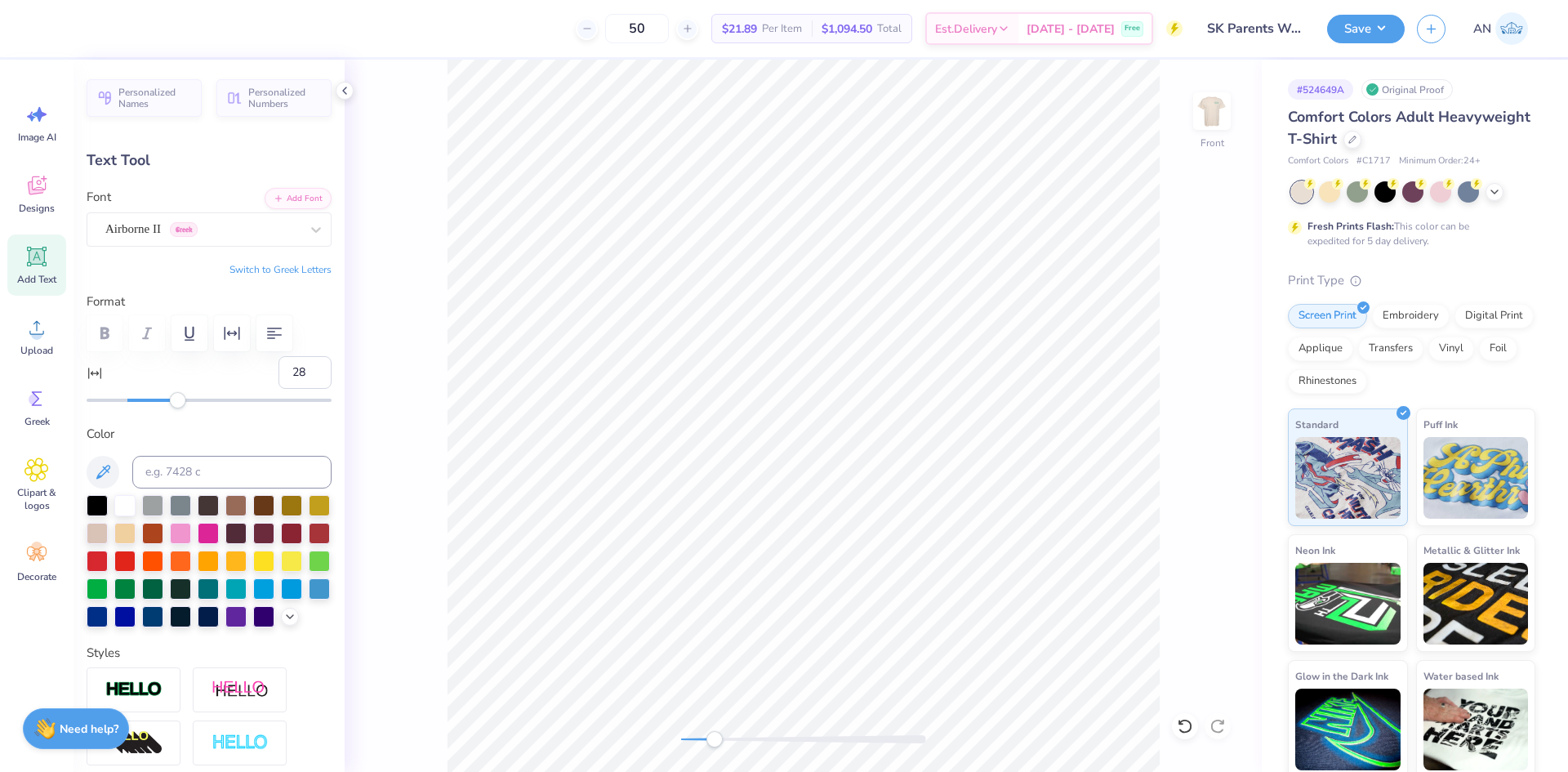
type input "29"
drag, startPoint x: 131, startPoint y: 395, endPoint x: 182, endPoint y: 395, distance: 51.0
click at [182, 395] on div "Accessibility label" at bounding box center [181, 401] width 16 height 16
type input "11.52"
type input "0.33"
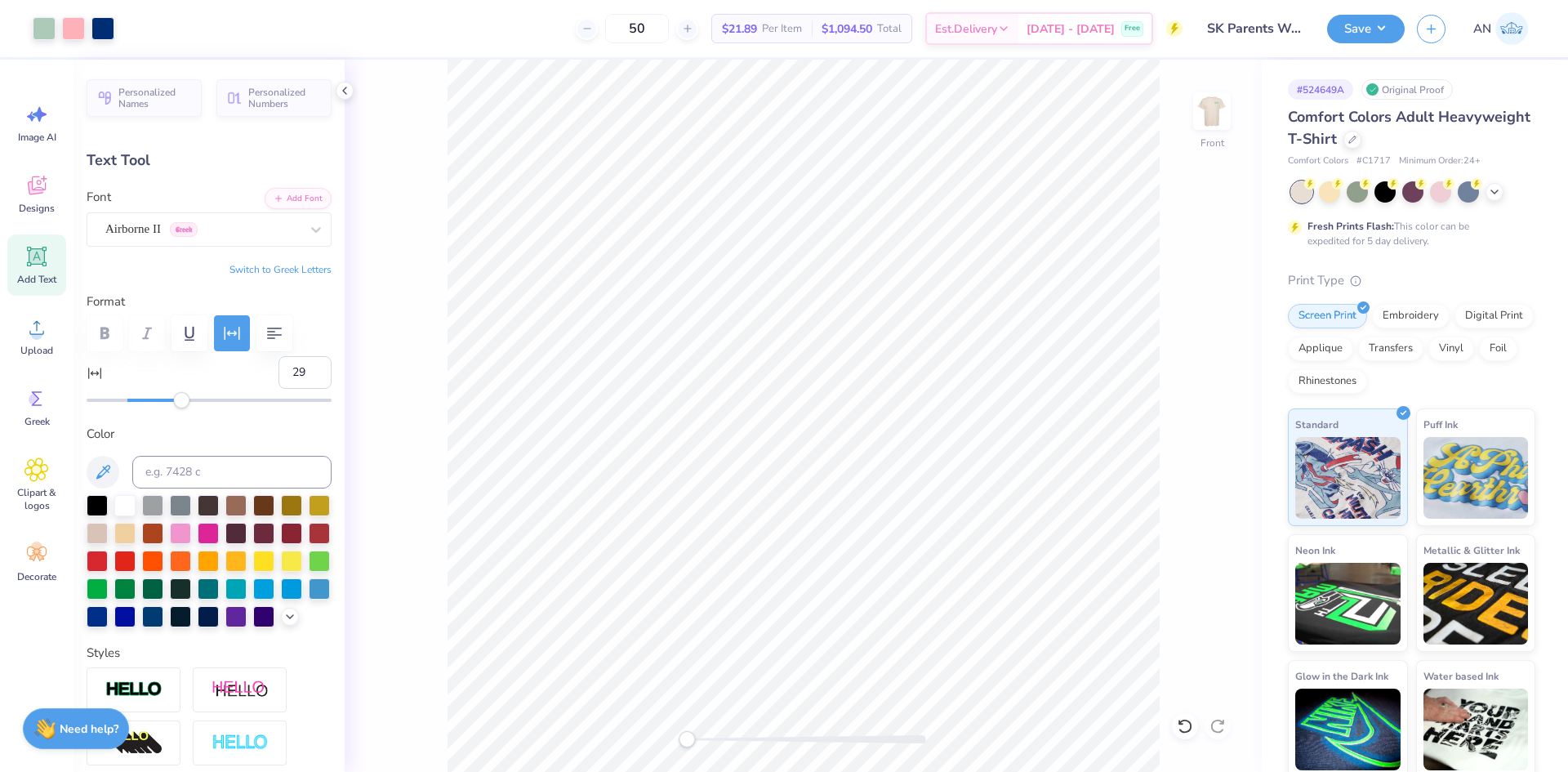
type input "13.01"
type input "18"
drag, startPoint x: 178, startPoint y: 401, endPoint x: 161, endPoint y: 403, distance: 17.1
click at [161, 403] on div "Accessibility label" at bounding box center [160, 401] width 16 height 16
type input "10.03"
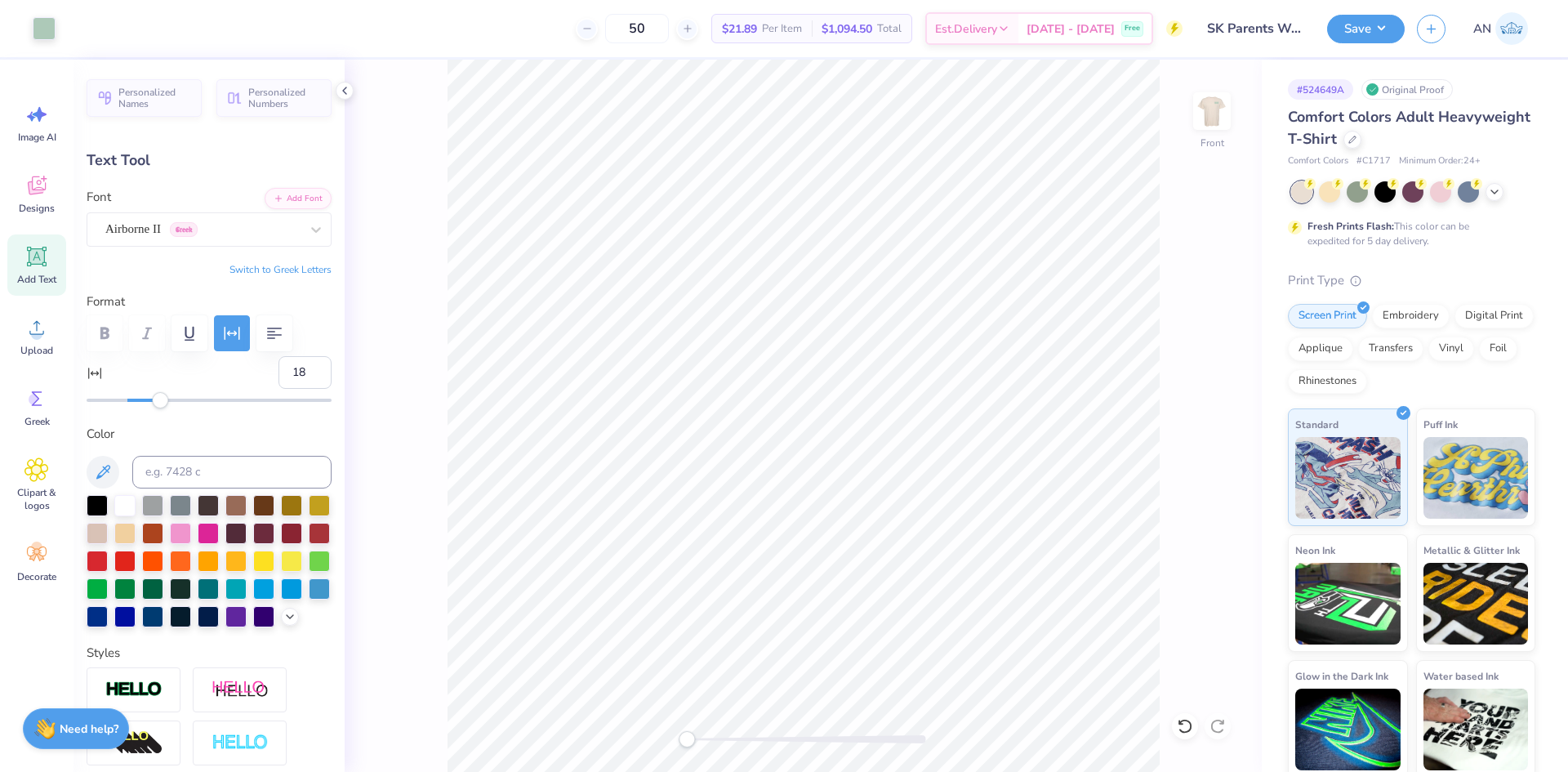
type input "13.12"
click at [211, 469] on input at bounding box center [232, 472] width 199 height 33
type input "176"
click at [264, 456] on input at bounding box center [232, 472] width 199 height 33
type input "228"
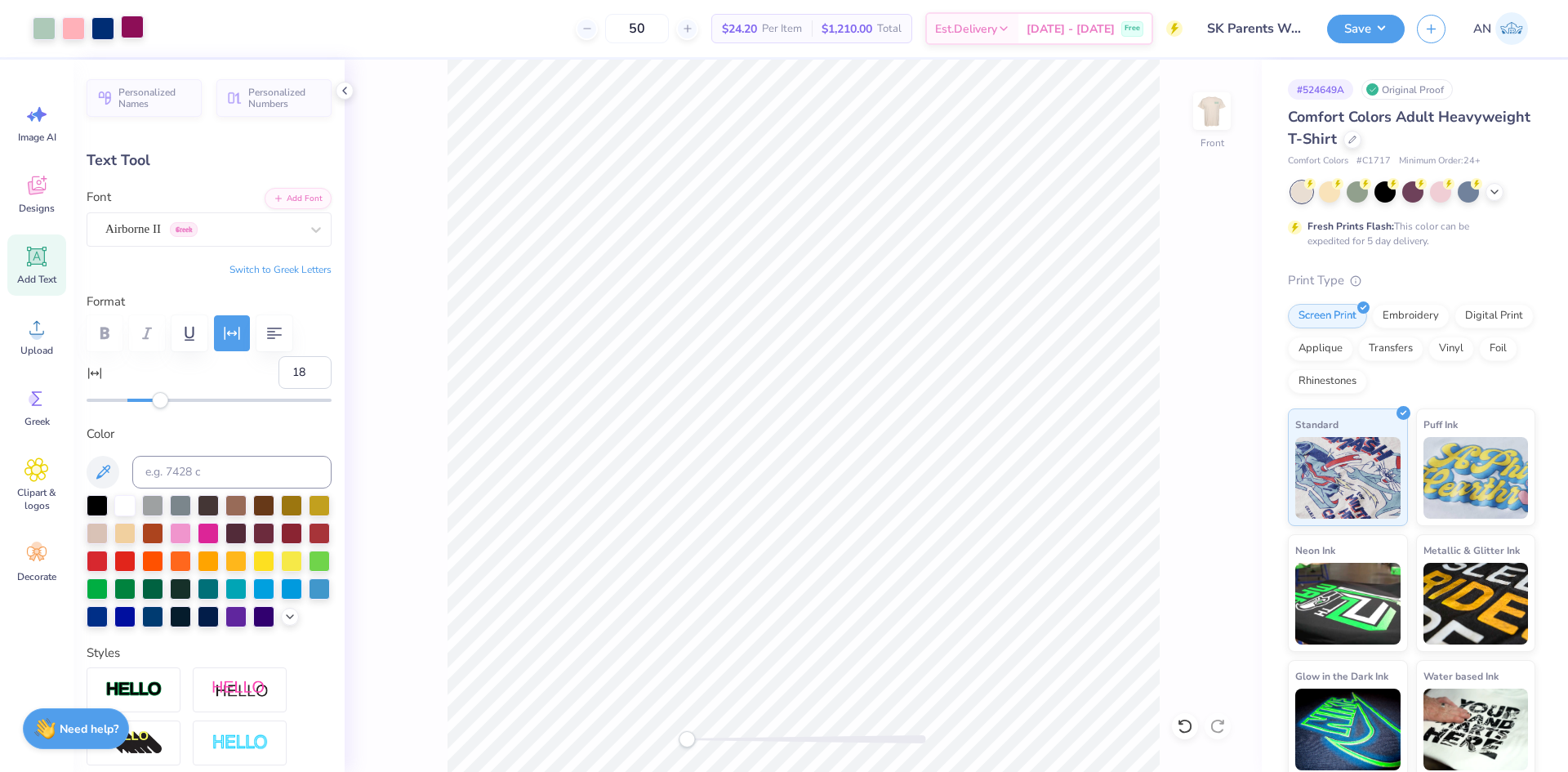
click at [128, 25] on div at bounding box center [132, 27] width 23 height 23
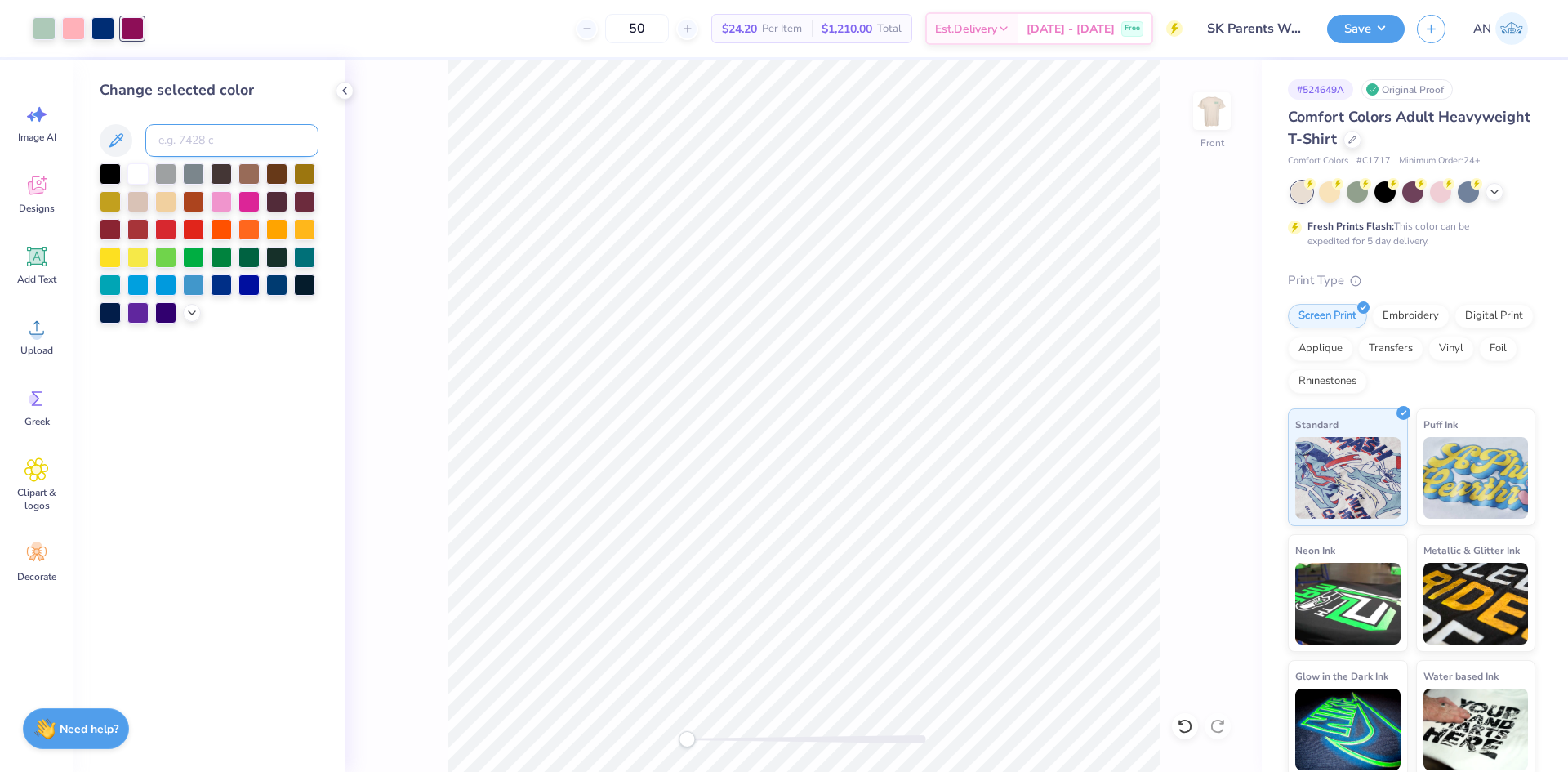
click at [197, 139] on input at bounding box center [232, 140] width 173 height 33
type input "288"
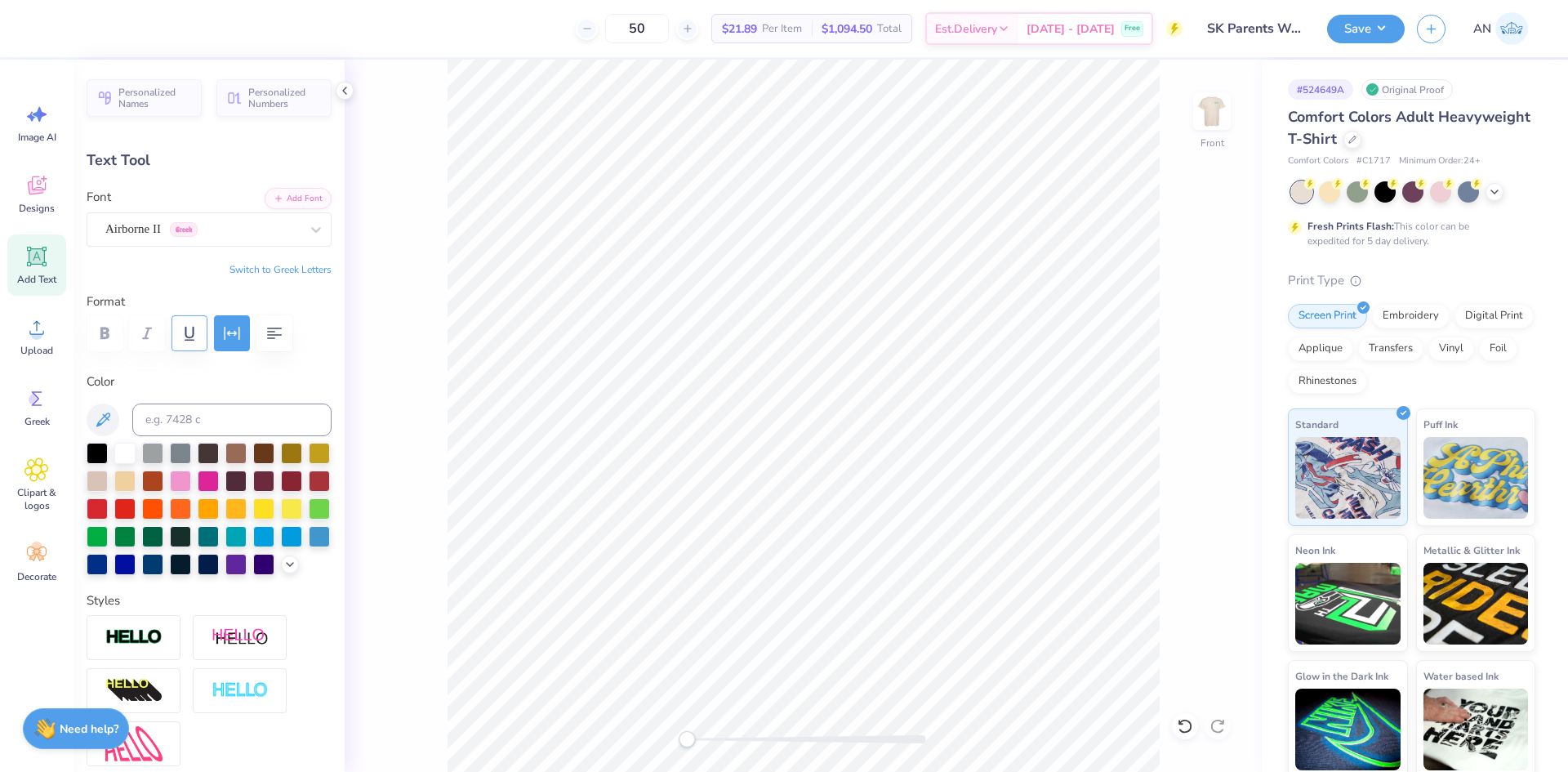
type input "7.16"
type input "0.24"
click at [229, 333] on icon "button" at bounding box center [232, 333] width 15 height 13
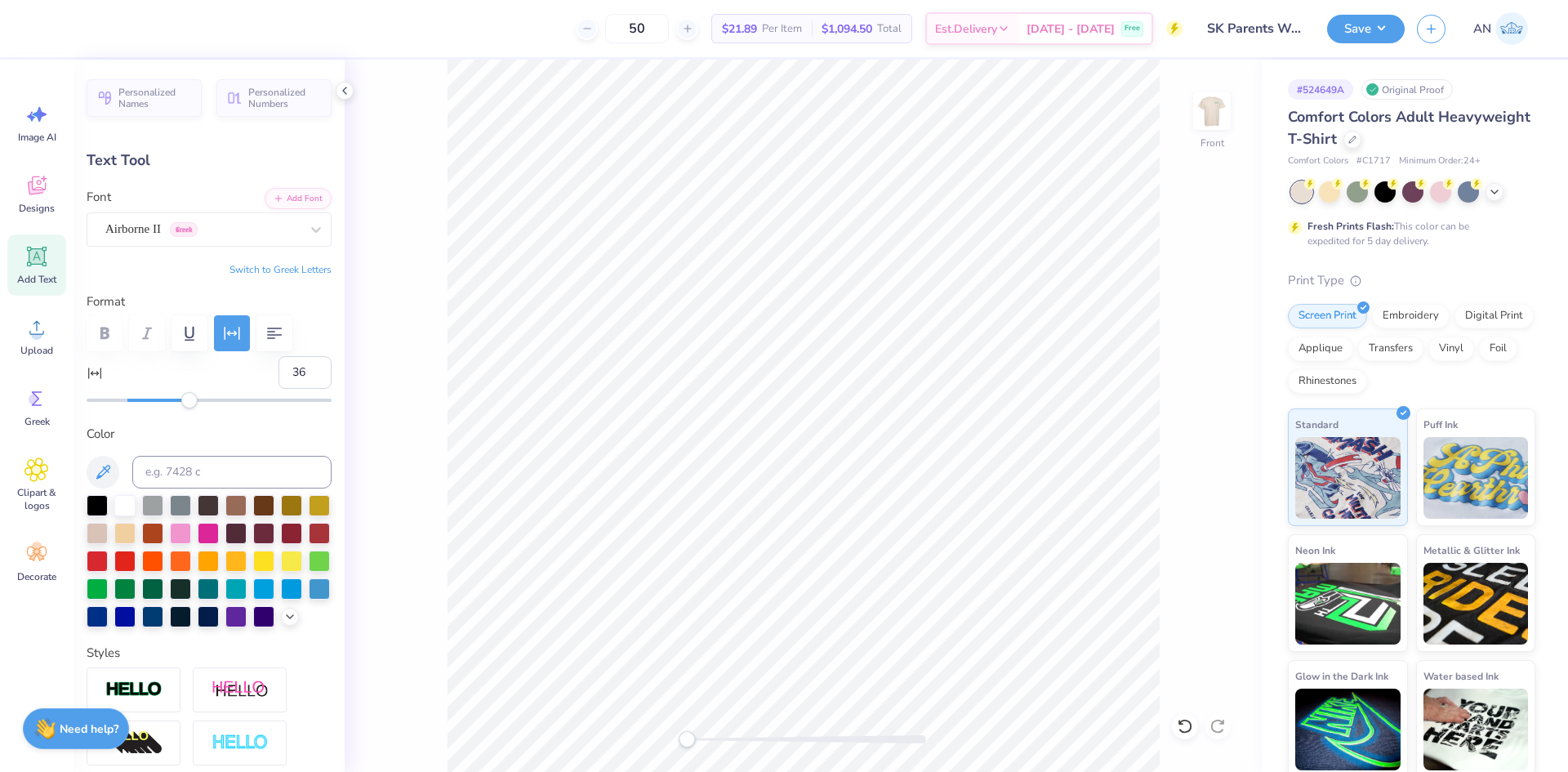
type input "37"
drag, startPoint x: 162, startPoint y: 403, endPoint x: 197, endPoint y: 412, distance: 36.1
click at [197, 412] on div "Personalized Names Personalized Numbers Text Tool Add Font Font Airborne II Gre…" at bounding box center [209, 416] width 271 height 712
type input "53"
drag, startPoint x: 215, startPoint y: 409, endPoint x: 228, endPoint y: 410, distance: 13.0
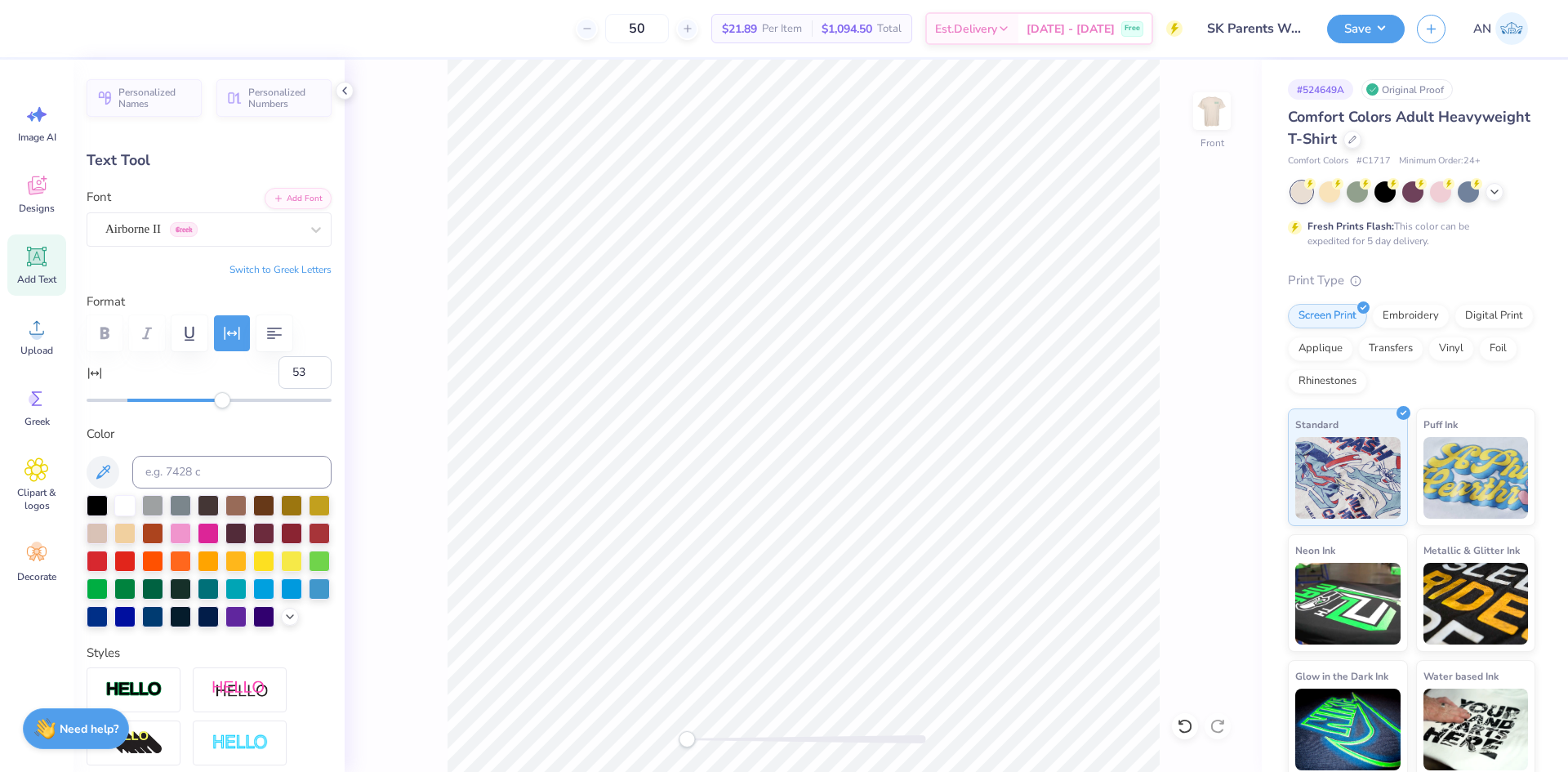
click at [228, 410] on div "Personalized Names Personalized Numbers Text Tool Add Font Font Airborne II Gre…" at bounding box center [209, 416] width 271 height 712
drag, startPoint x: 228, startPoint y: 409, endPoint x: 210, endPoint y: 402, distance: 19.3
click at [210, 407] on div "Personalized Names Personalized Numbers Text Tool Add Font Font Airborne II Gre…" at bounding box center [209, 416] width 271 height 712
type input "45"
drag, startPoint x: 225, startPoint y: 402, endPoint x: 213, endPoint y: 403, distance: 12.0
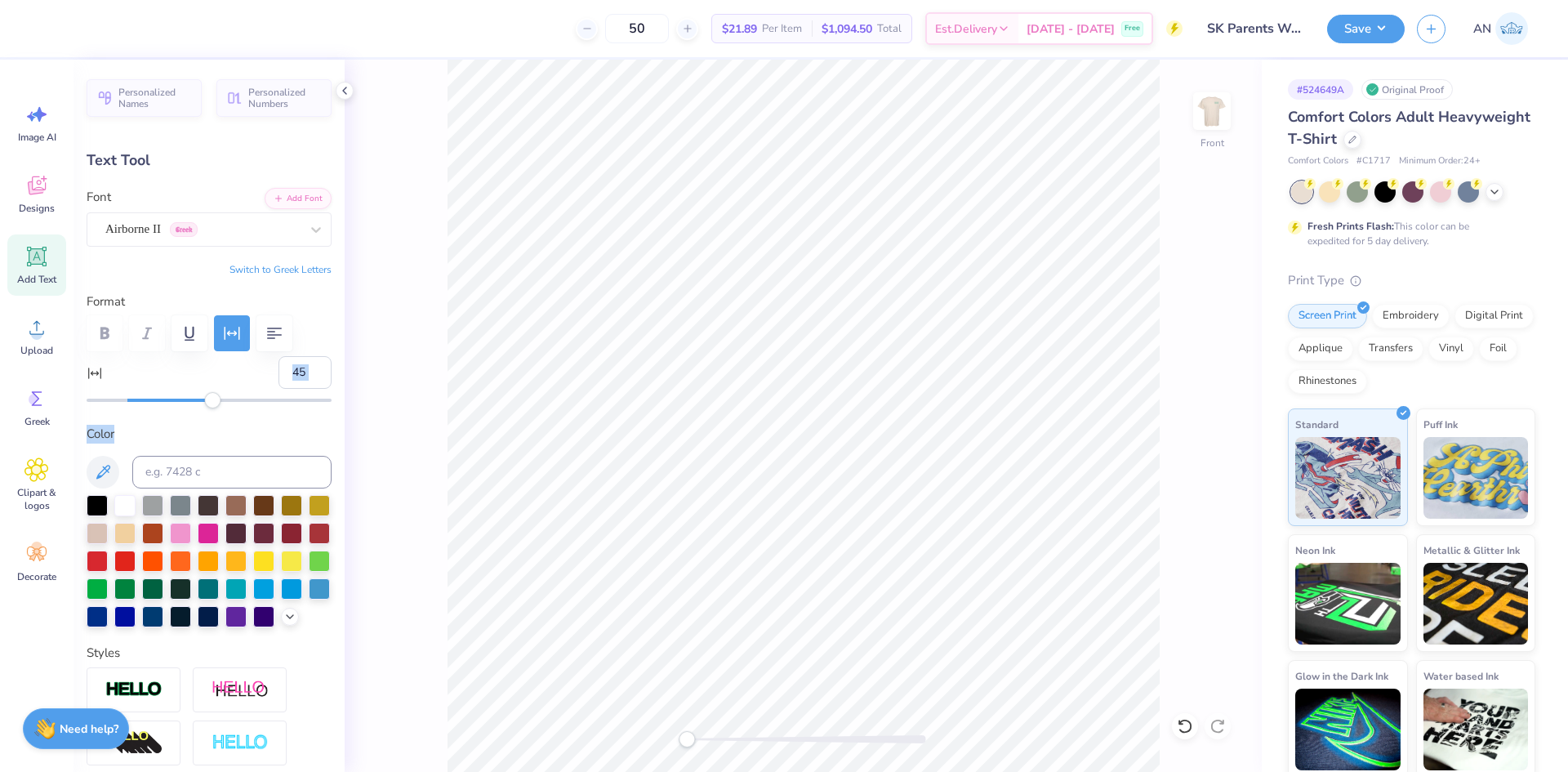
click at [213, 403] on div "Accessibility label" at bounding box center [212, 401] width 16 height 16
type input "9.77"
type input "13.24"
type input "8.53"
type input "0.21"
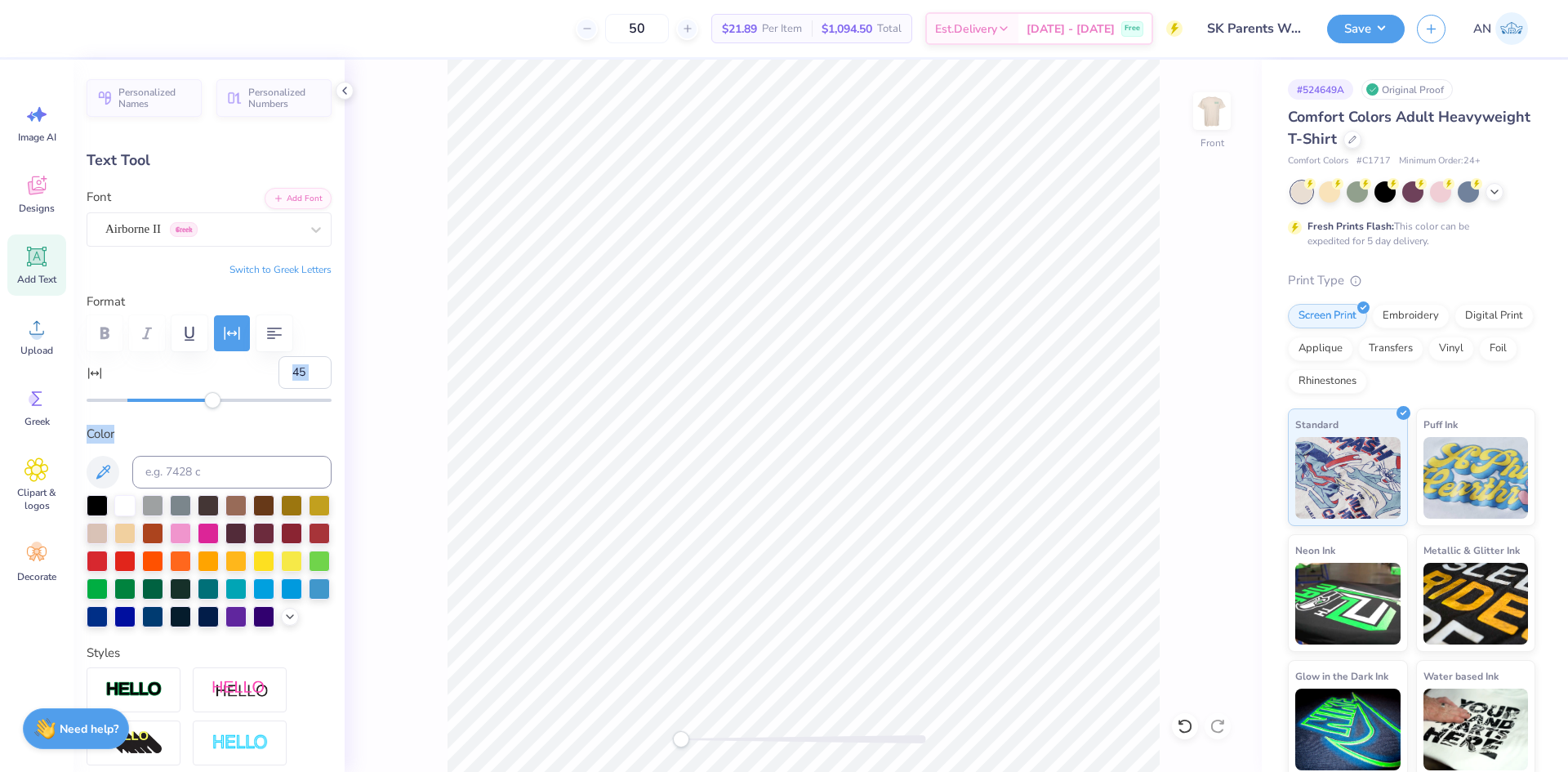
type input "13.27"
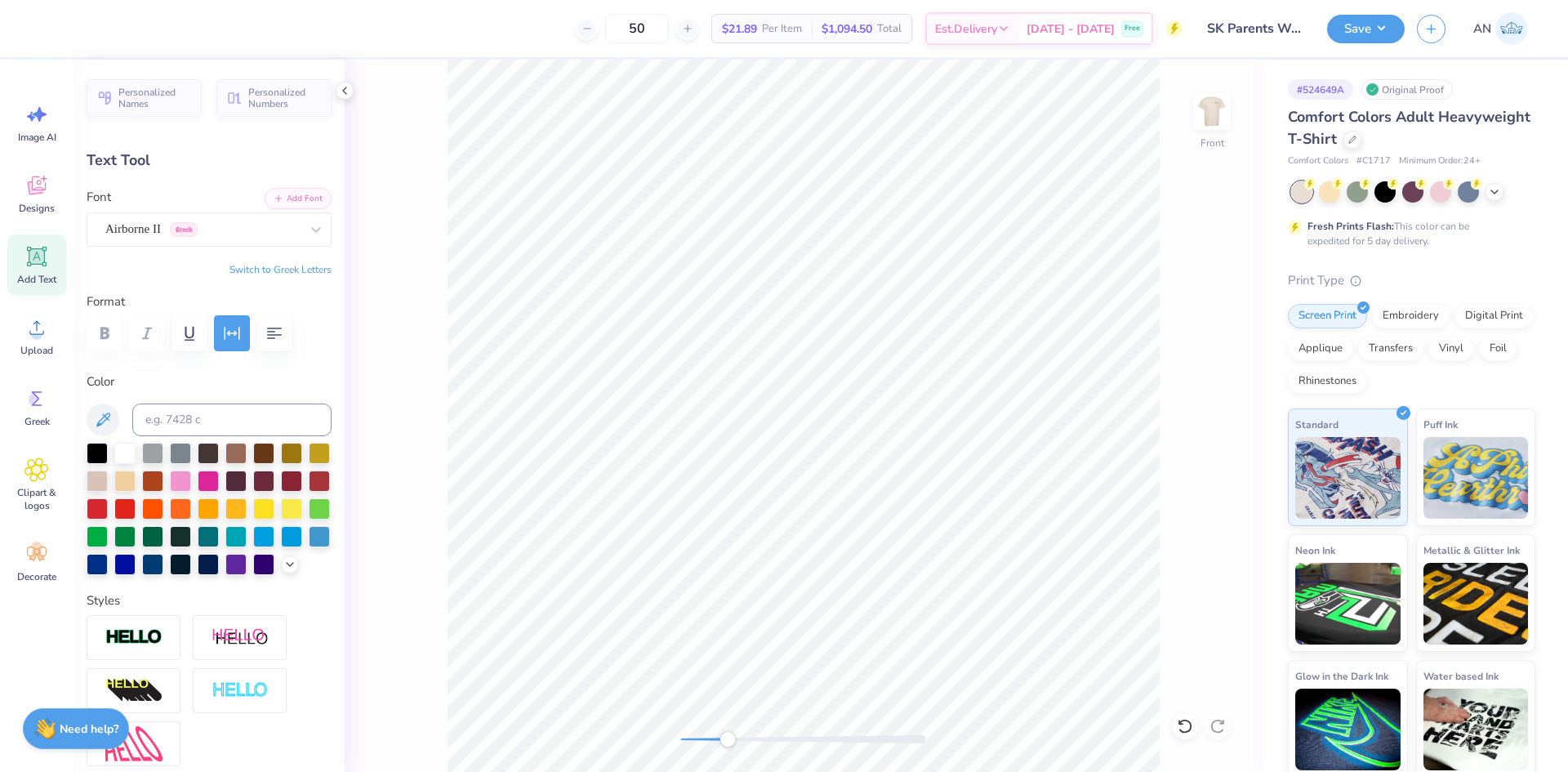
scroll to position [14, 4]
type textarea "at THE [GEOGRAPHIC_DATA][US_STATE]®"
type input "9.64"
type textarea "at THE [GEOGRAPHIC_DATA][US_STATE]®"
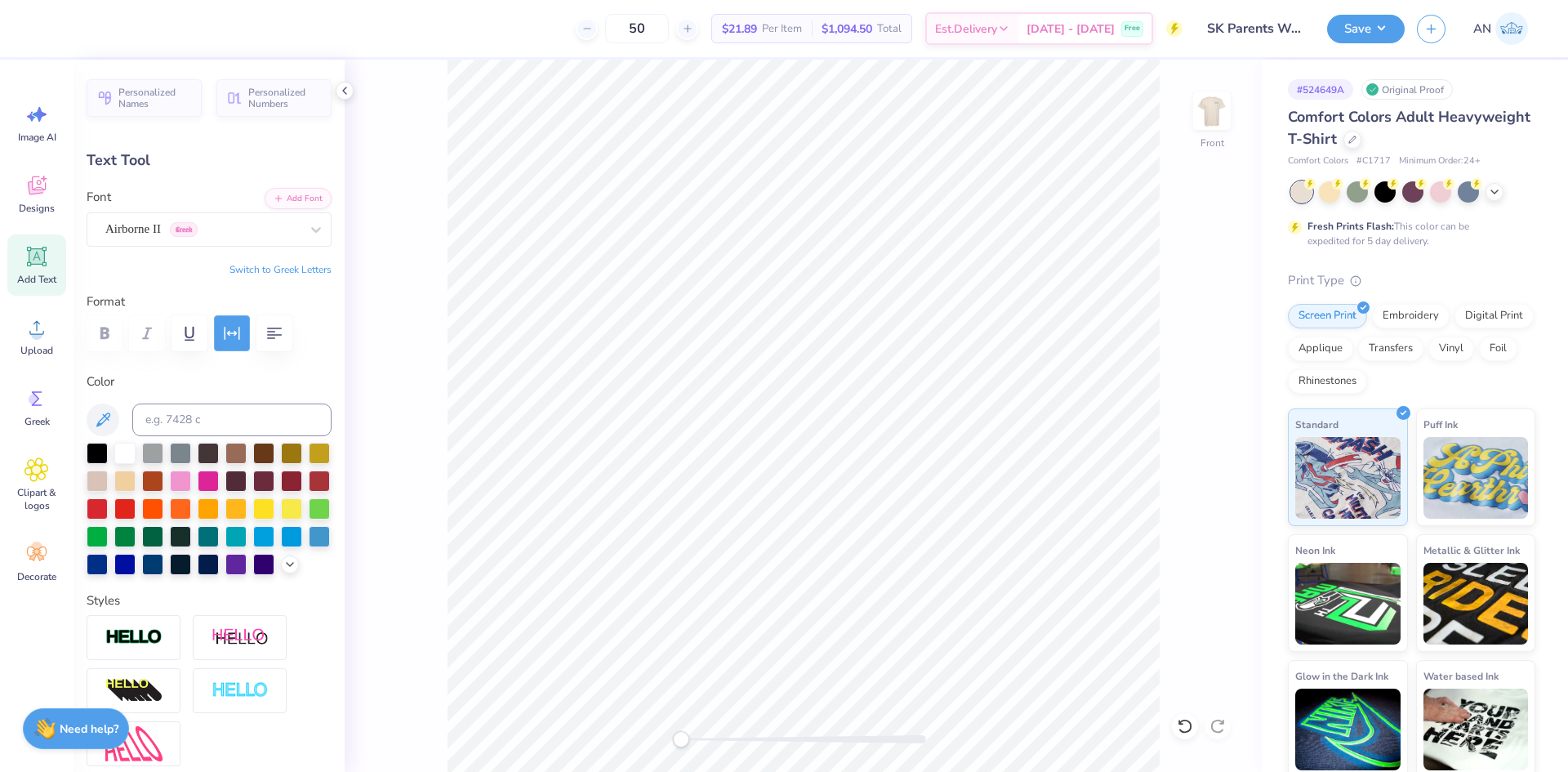
click at [225, 334] on icon "button" at bounding box center [232, 333] width 15 height 13
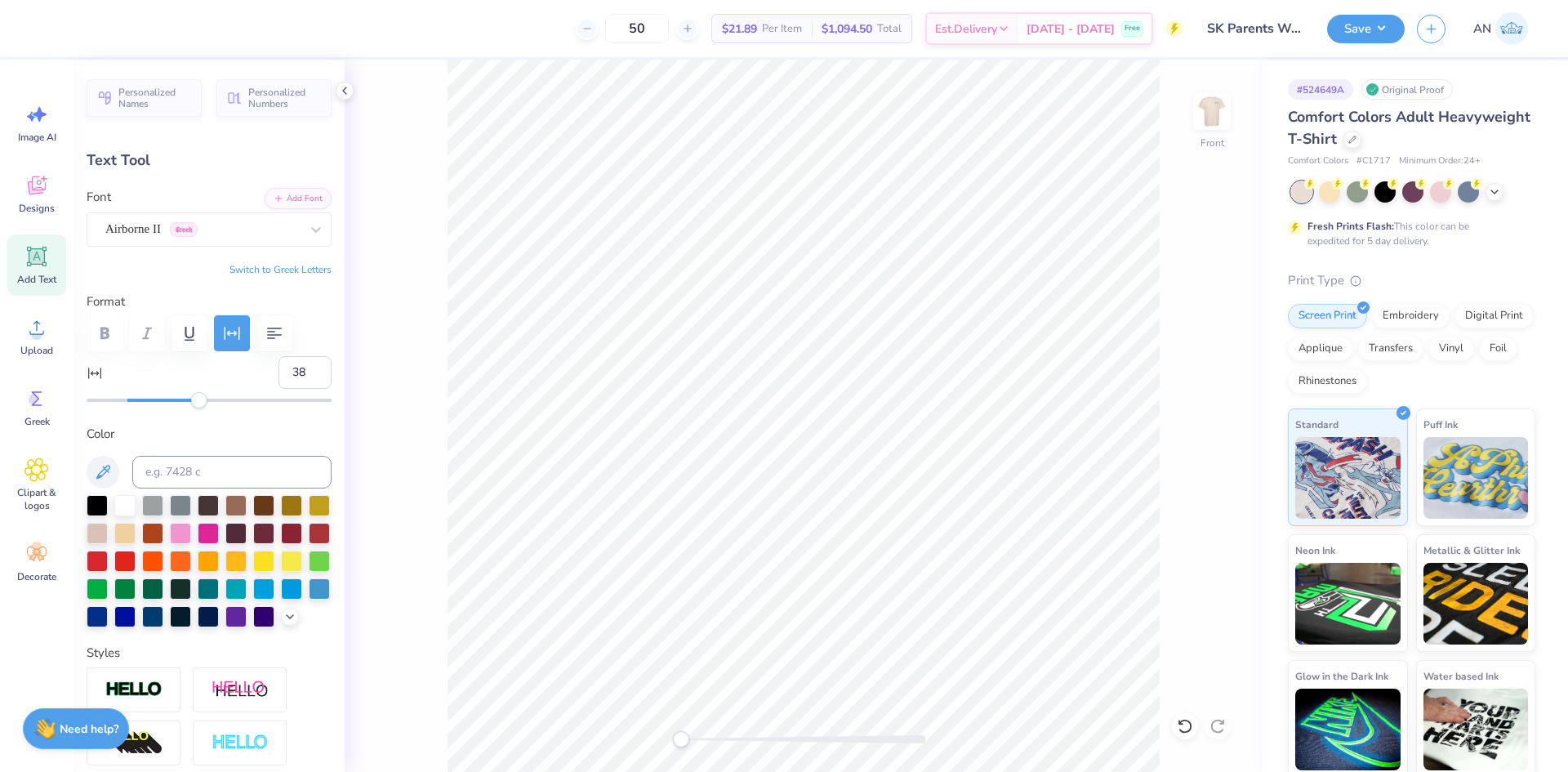
type input "37"
drag, startPoint x: 210, startPoint y: 398, endPoint x: 197, endPoint y: 402, distance: 13.6
click at [197, 402] on div "Accessibility label" at bounding box center [196, 401] width 16 height 16
click at [1223, 114] on img at bounding box center [1212, 111] width 66 height 66
click at [1224, 114] on img at bounding box center [1212, 111] width 33 height 33
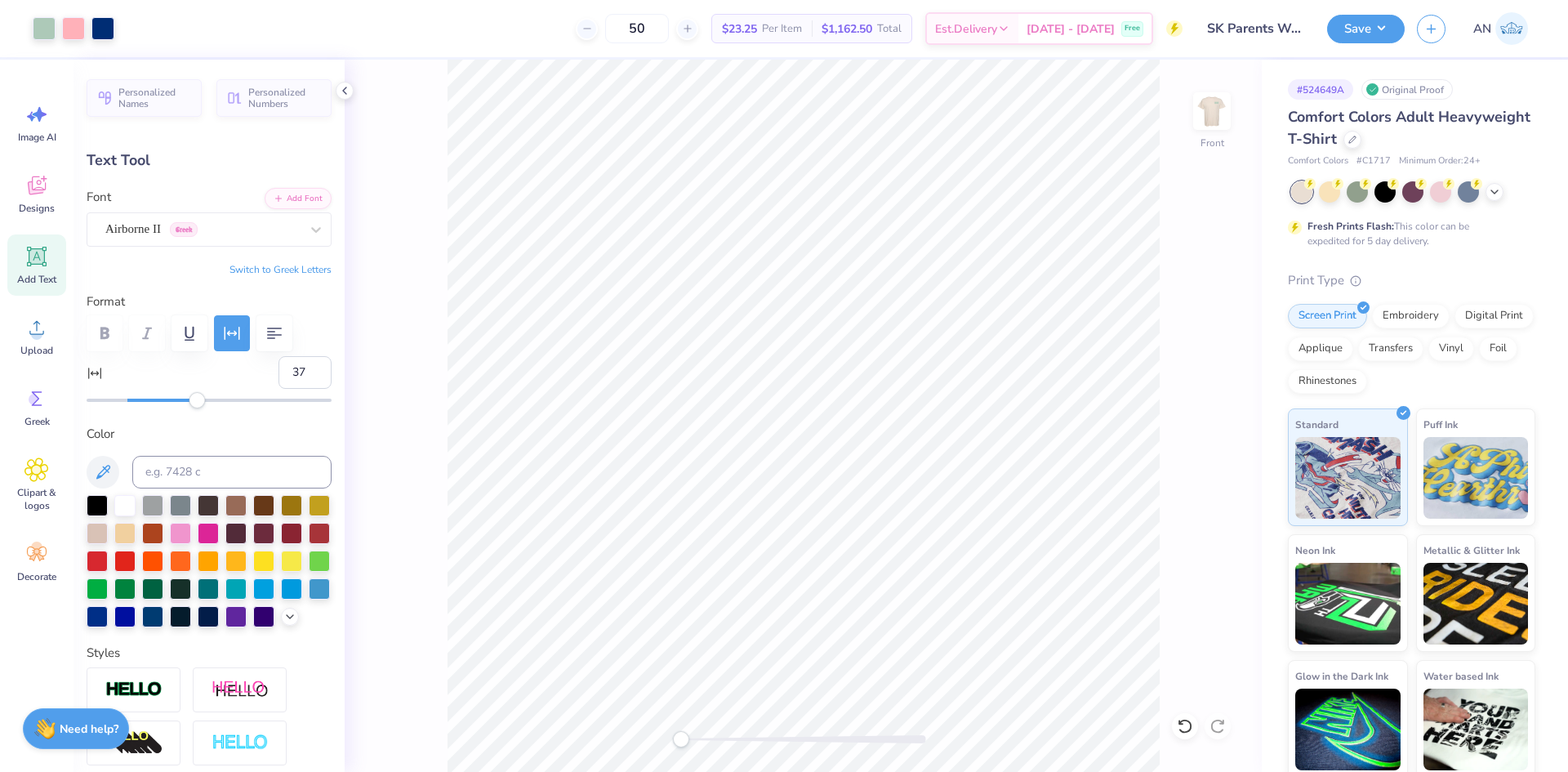
click at [1224, 114] on img at bounding box center [1212, 111] width 33 height 33
click at [1373, 27] on button "Save" at bounding box center [1366, 27] width 77 height 28
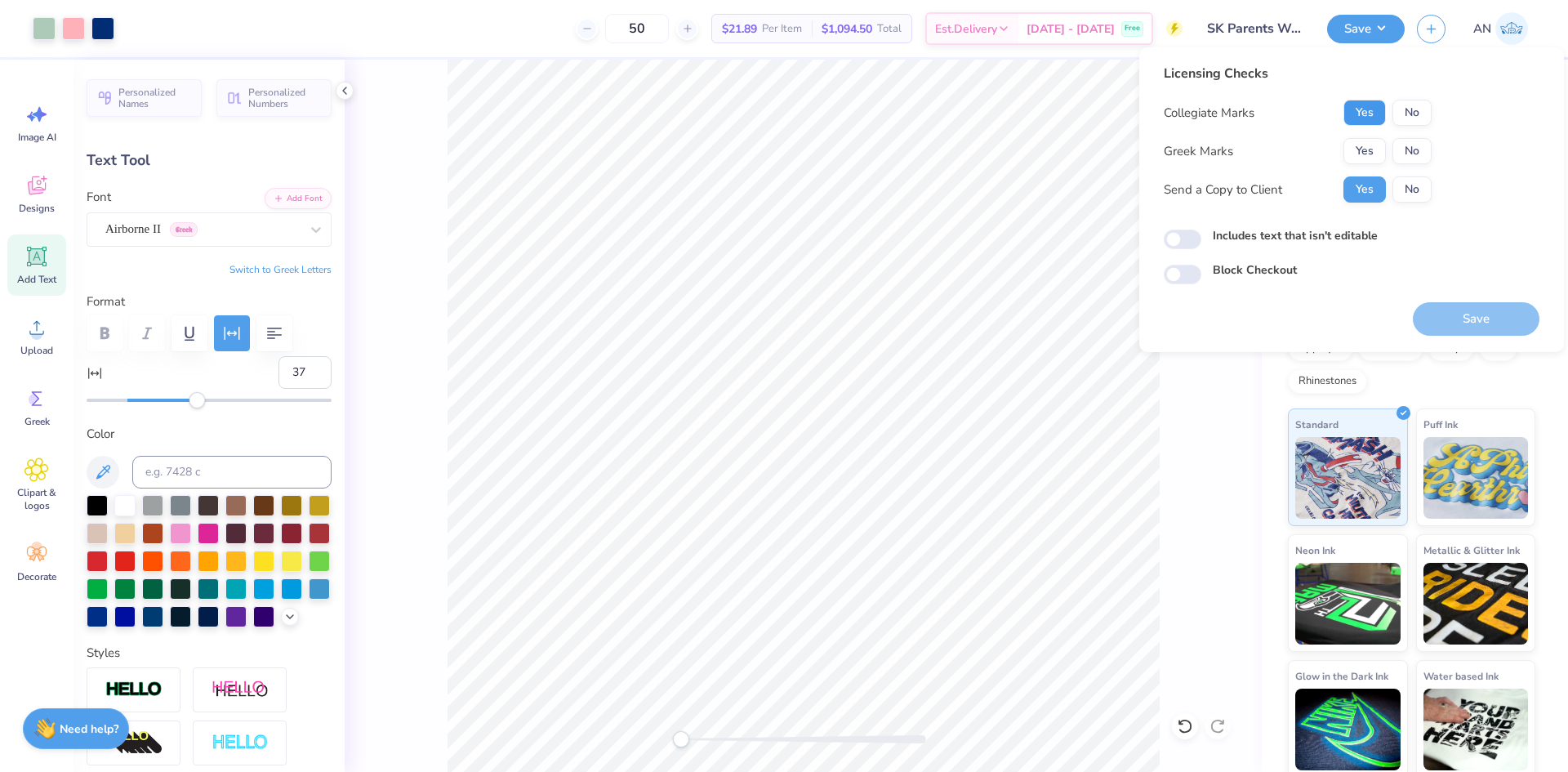
click at [1380, 114] on button "Yes" at bounding box center [1365, 112] width 43 height 26
click at [1363, 147] on button "Yes" at bounding box center [1365, 150] width 43 height 26
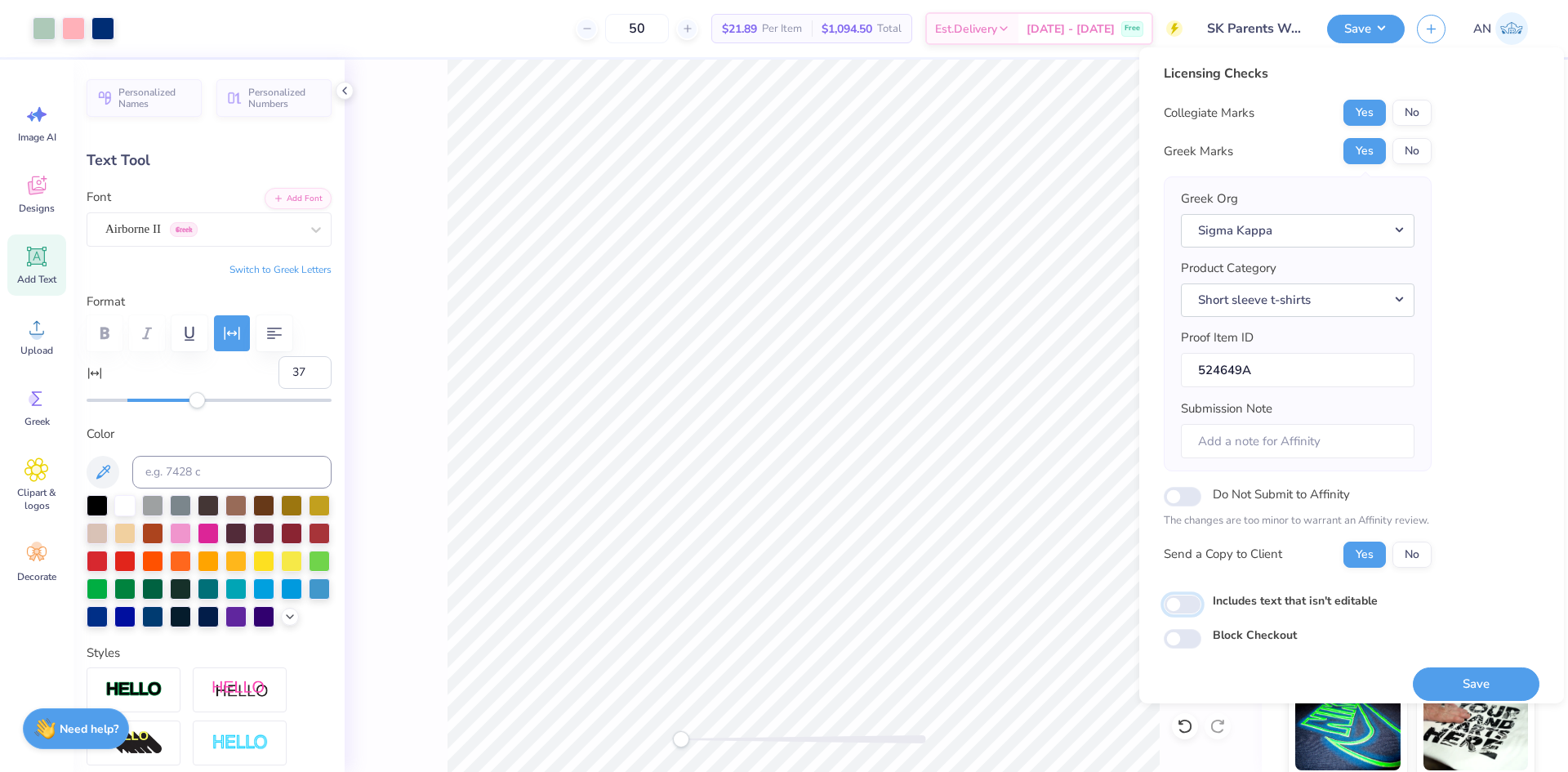
click at [1187, 597] on input "Includes text that isn't editable" at bounding box center [1183, 605] width 37 height 20
checkbox input "true"
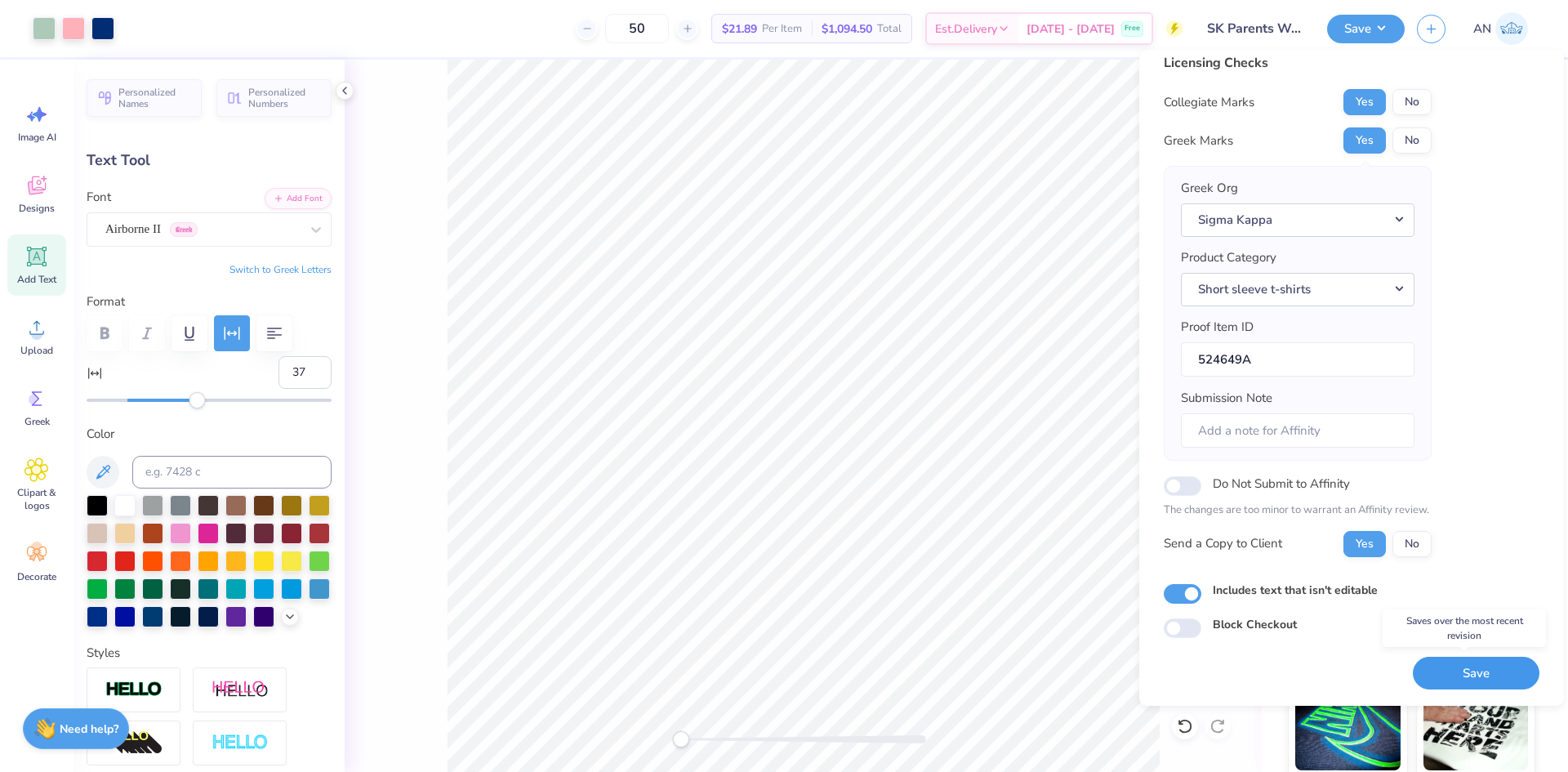
click at [1446, 679] on button "Save" at bounding box center [1476, 674] width 127 height 34
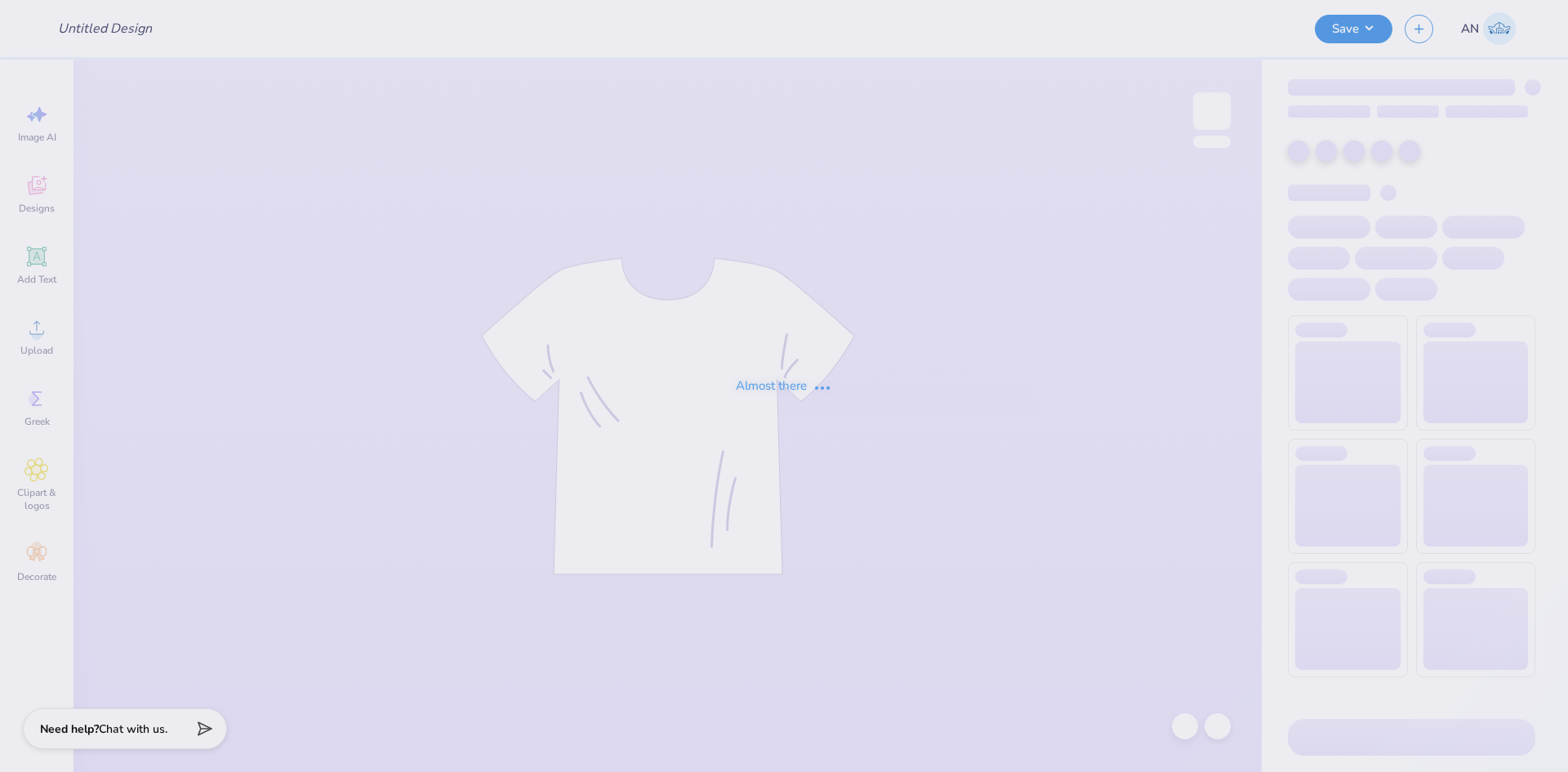
type input "SK Parents Weekend"
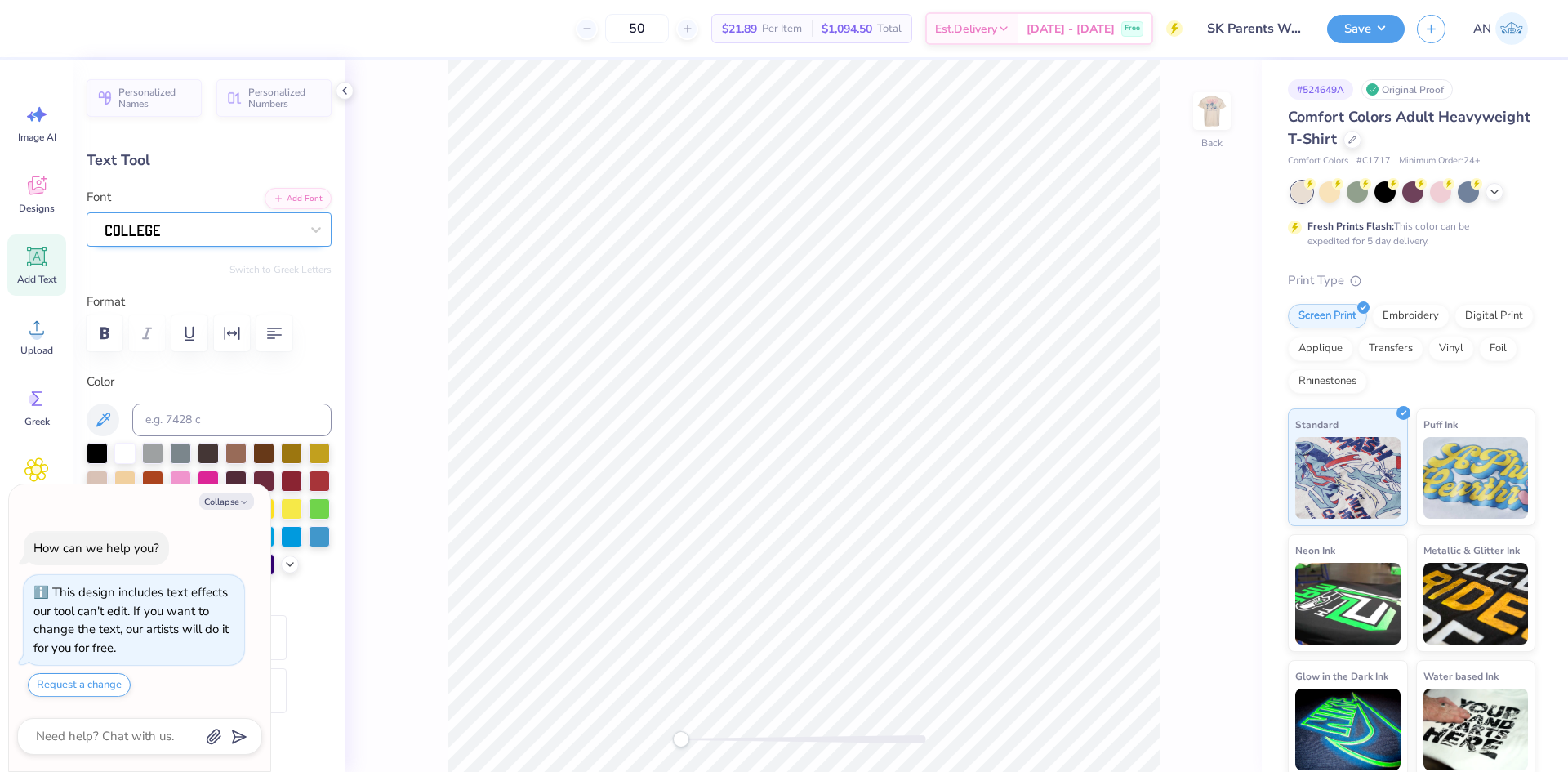
click at [287, 223] on div at bounding box center [202, 229] width 198 height 26
type textarea "x"
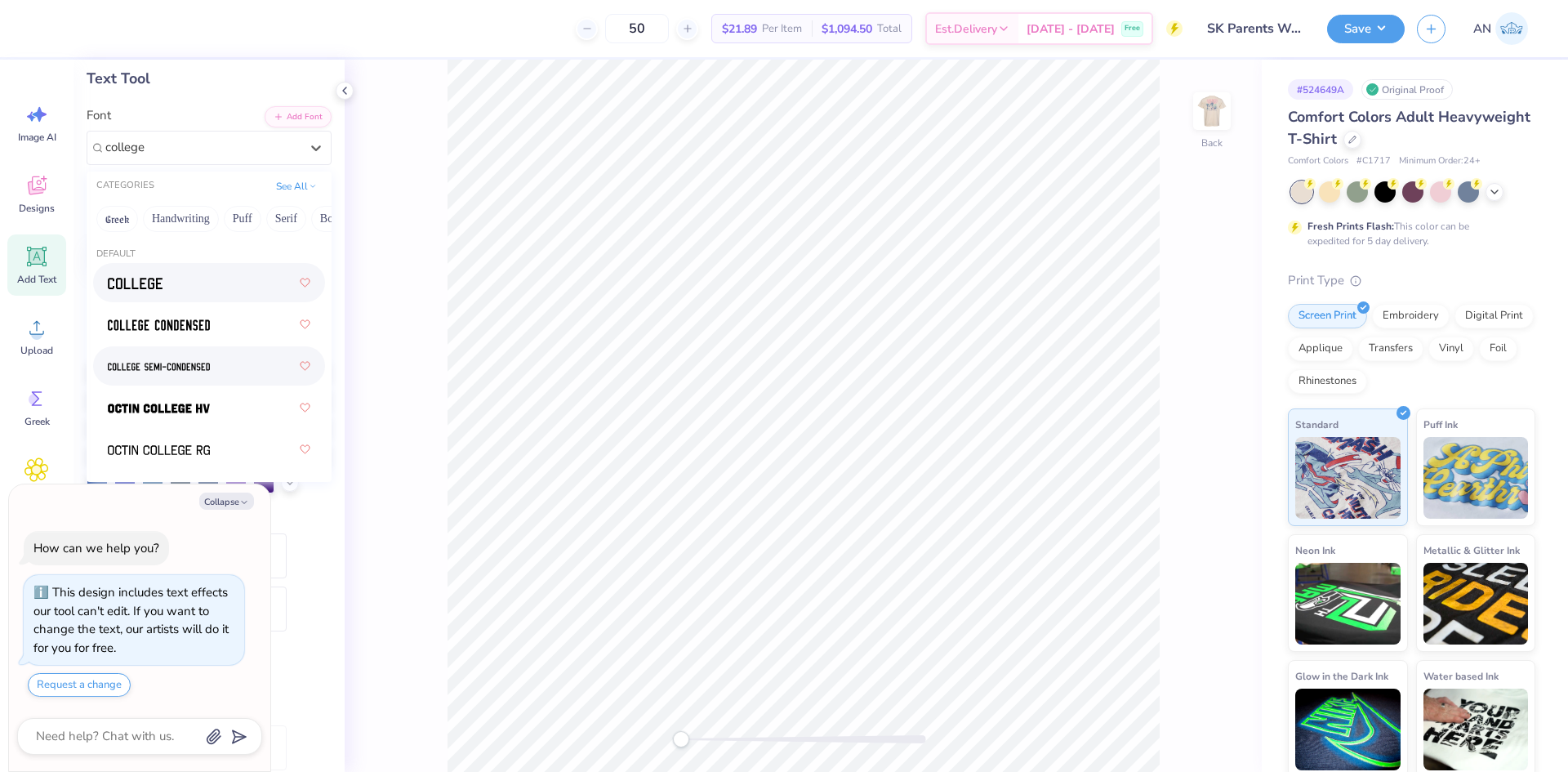
scroll to position [163, 0]
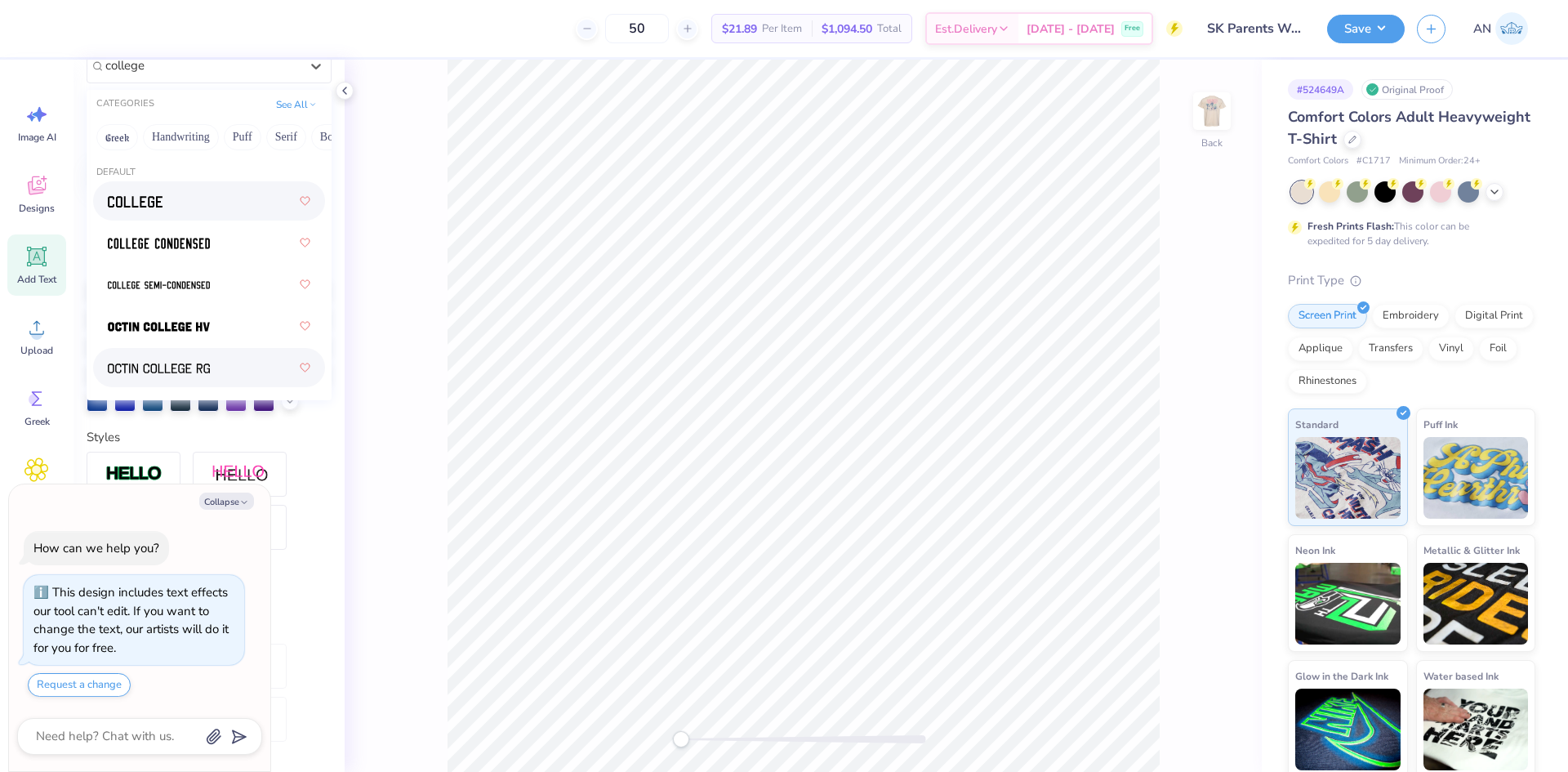
type input "college"
type textarea "x"
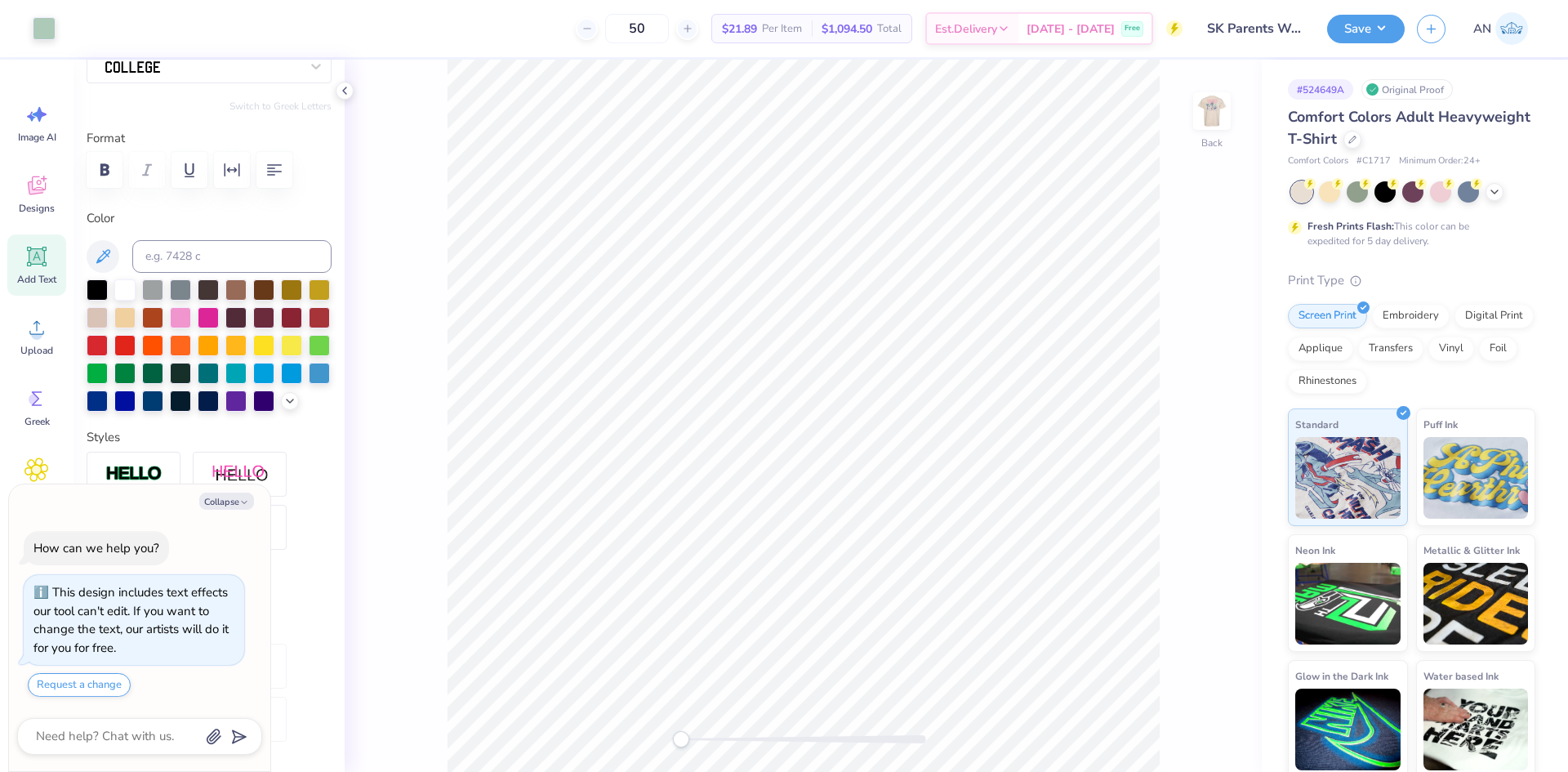
type textarea "x"
type input "3.88"
type input "0.32"
type input "4.34"
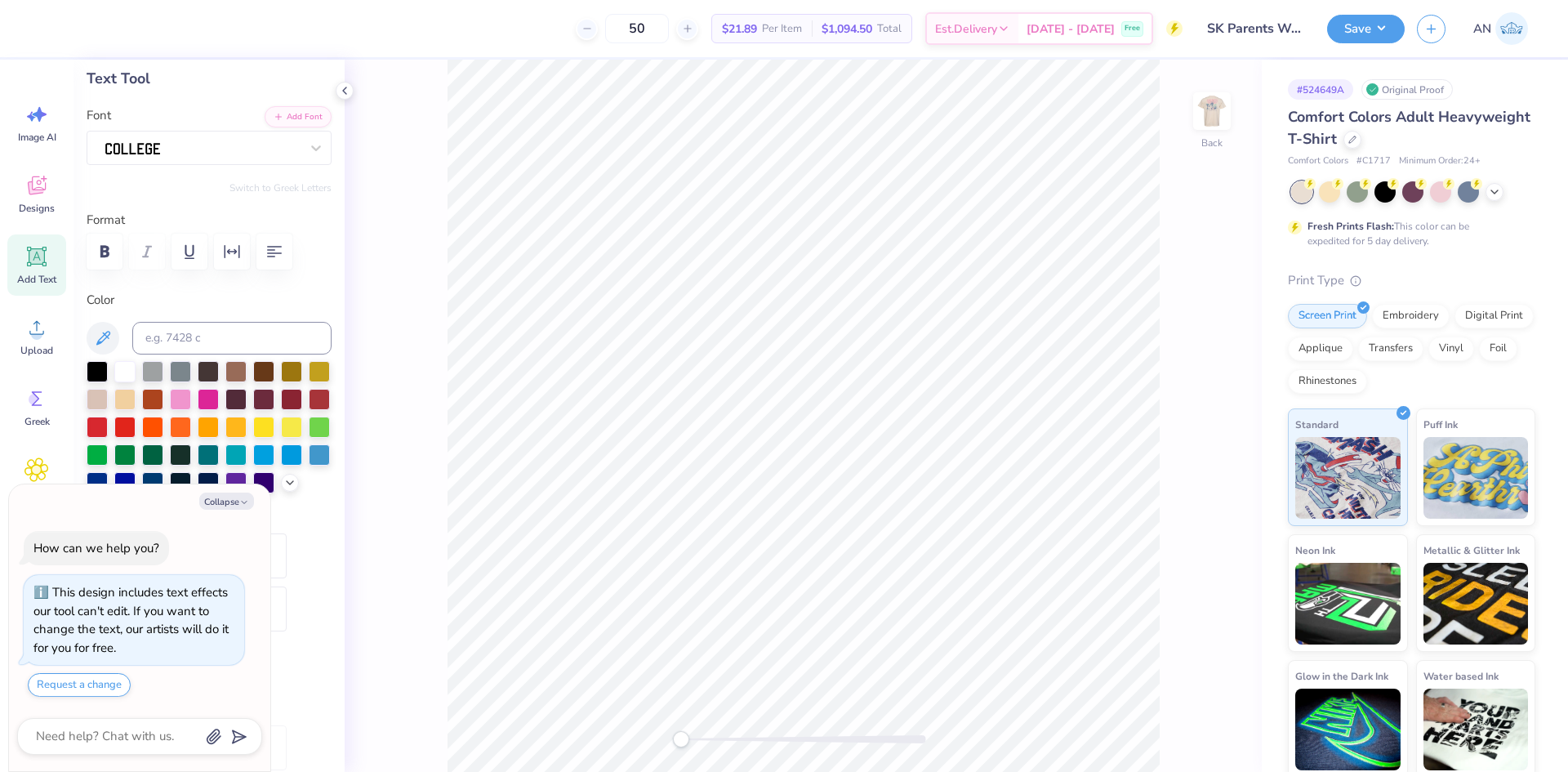
scroll to position [0, 0]
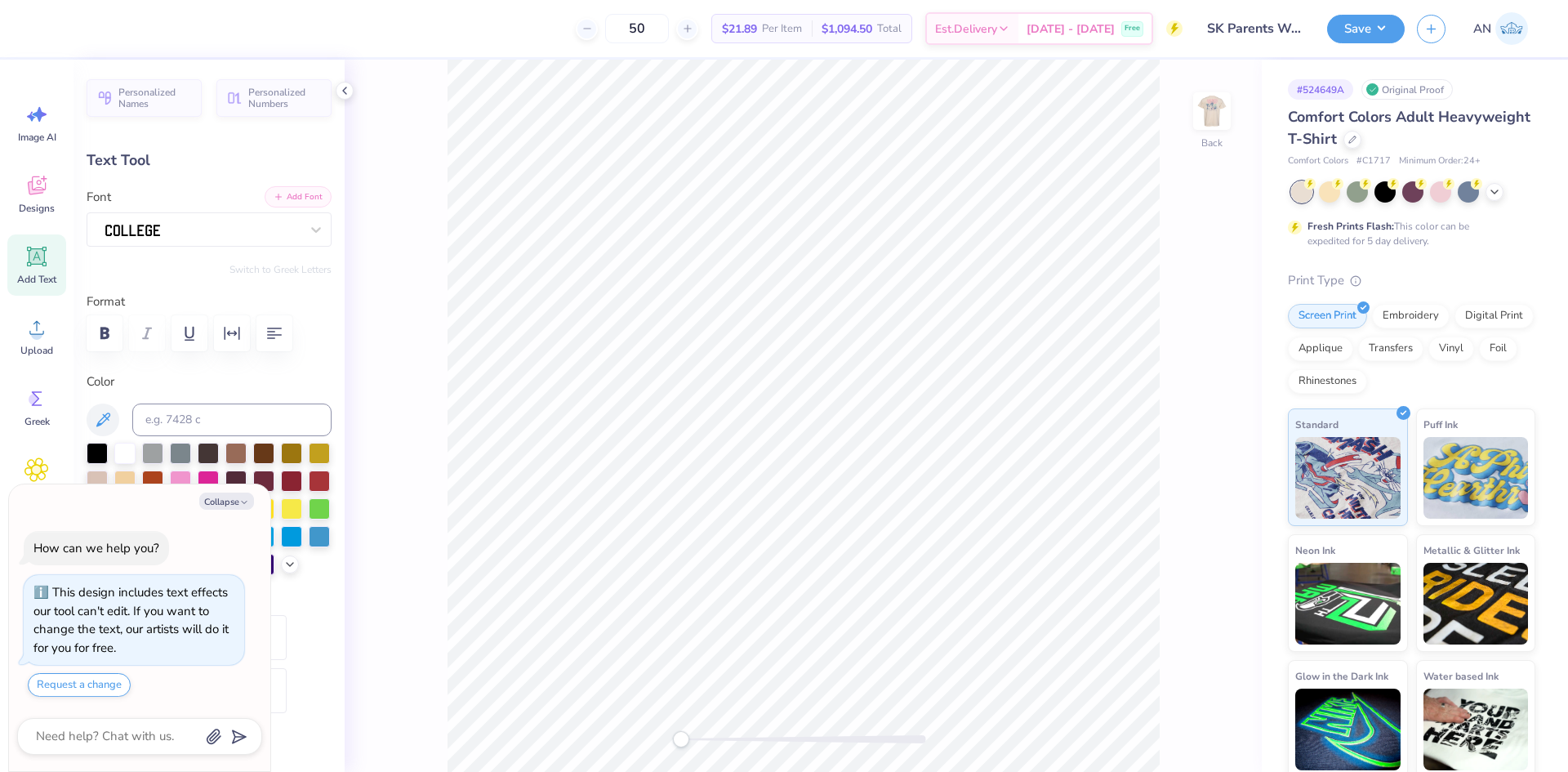
click at [298, 203] on button "Add Font" at bounding box center [297, 197] width 67 height 21
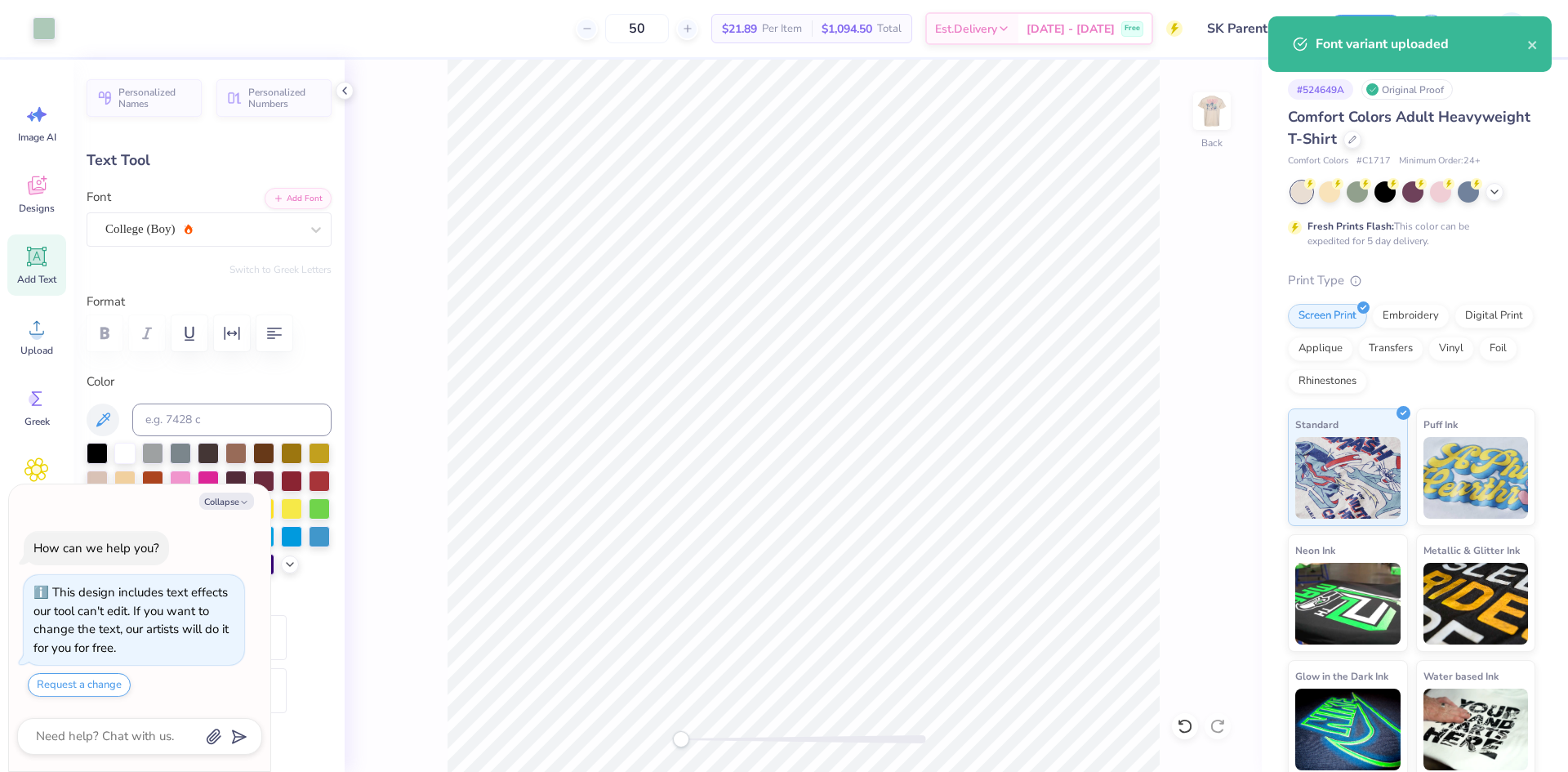
click at [437, 238] on div "Back" at bounding box center [803, 416] width 917 height 712
type textarea "x"
type input "3.55"
type input "0.43"
type input "4.31"
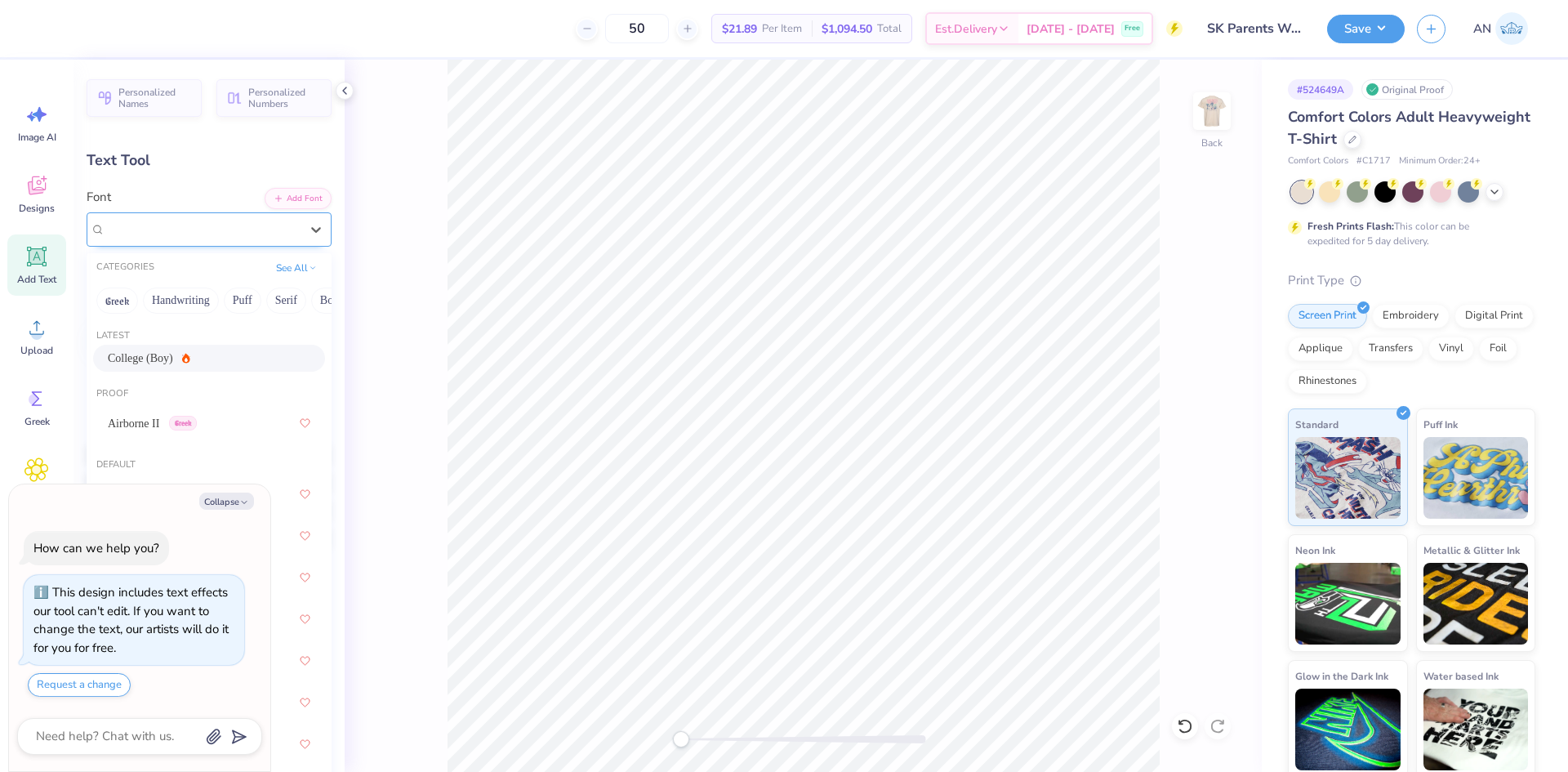
click at [273, 219] on div "College (Boy)" at bounding box center [202, 229] width 198 height 26
click at [273, 219] on div "College (Boy)" at bounding box center [202, 228] width 194 height 19
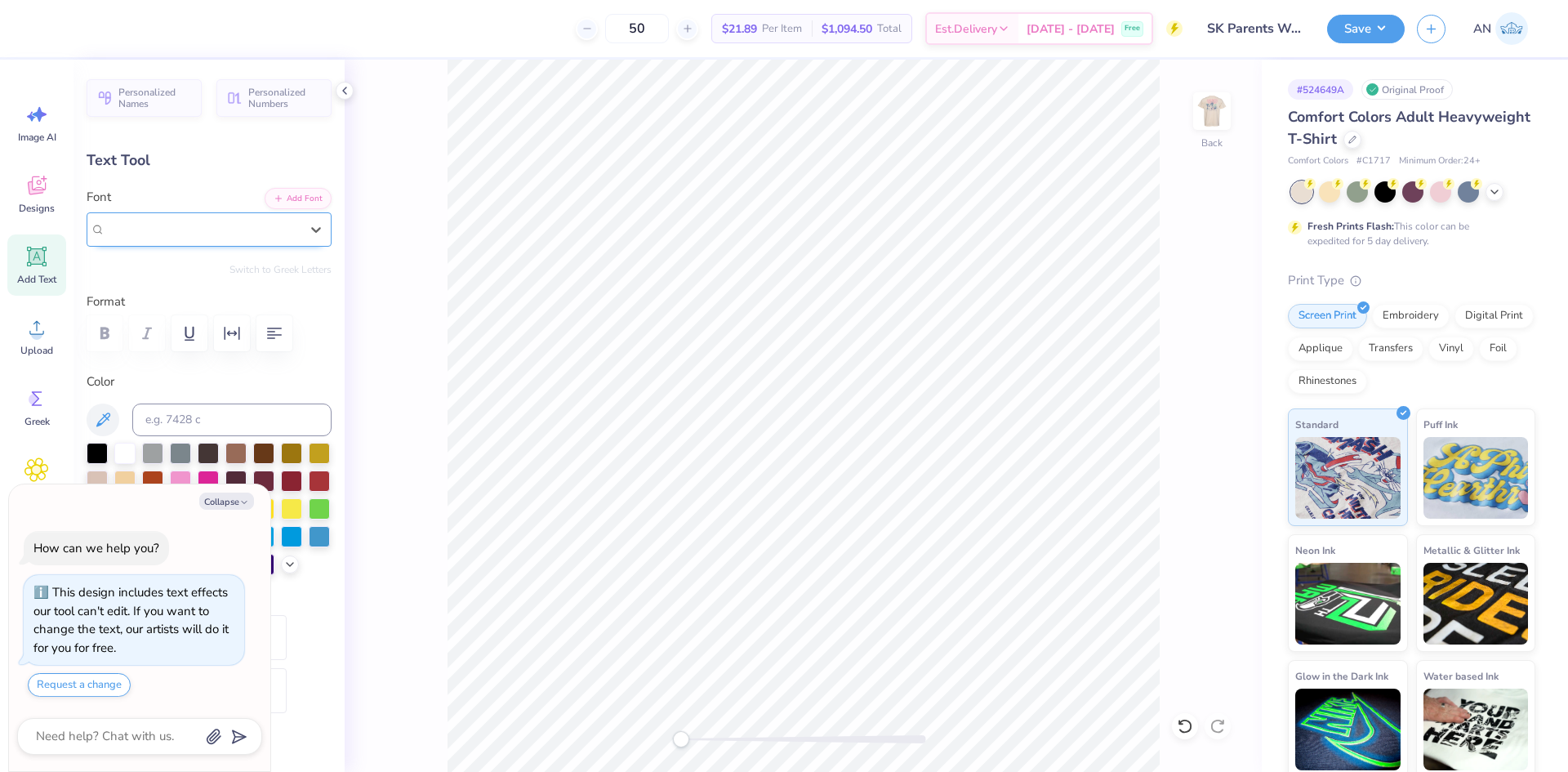
type textarea "x"
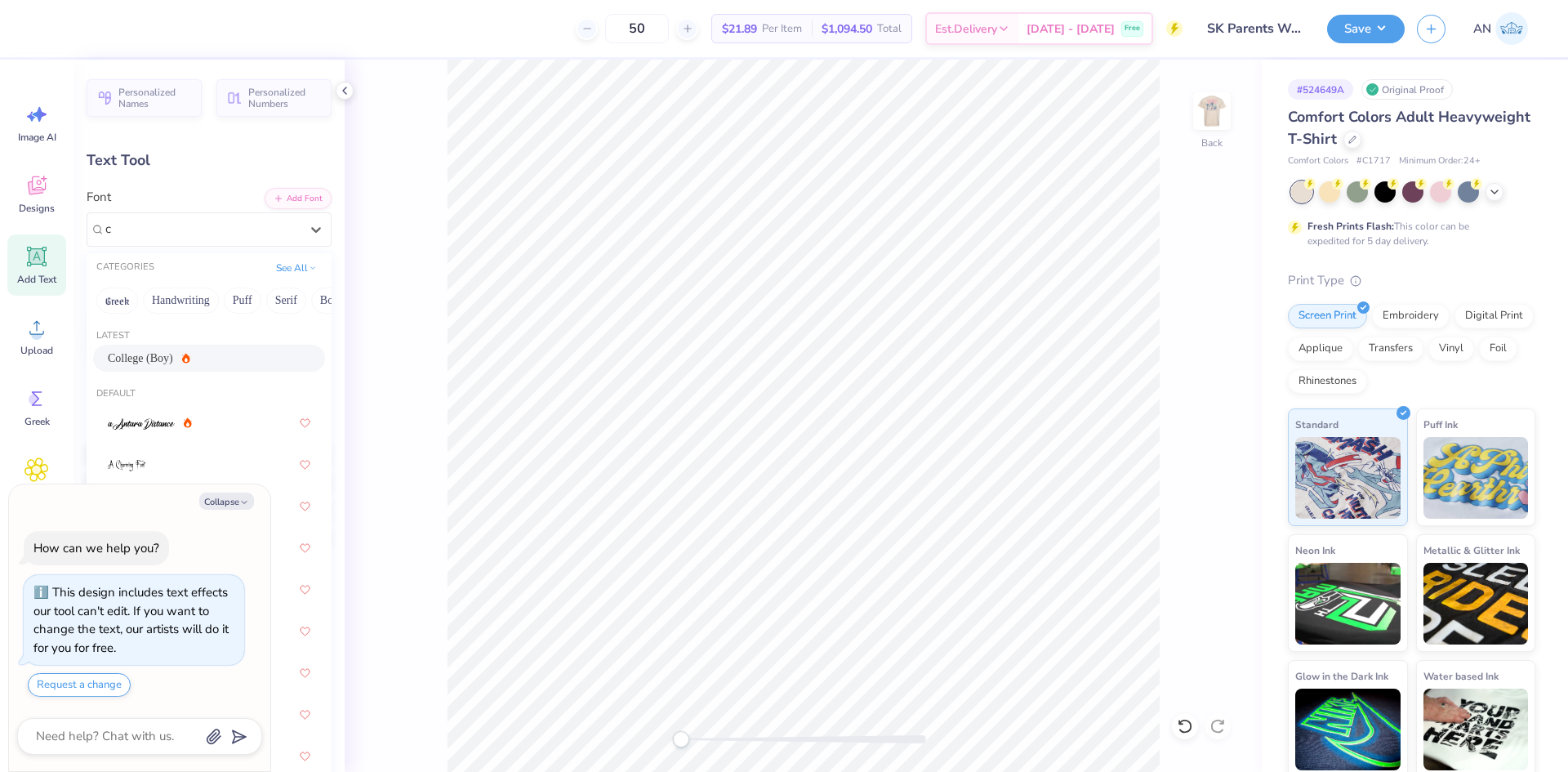
click at [234, 369] on div "College (Boy)" at bounding box center [209, 358] width 232 height 27
type input "c"
type textarea "x"
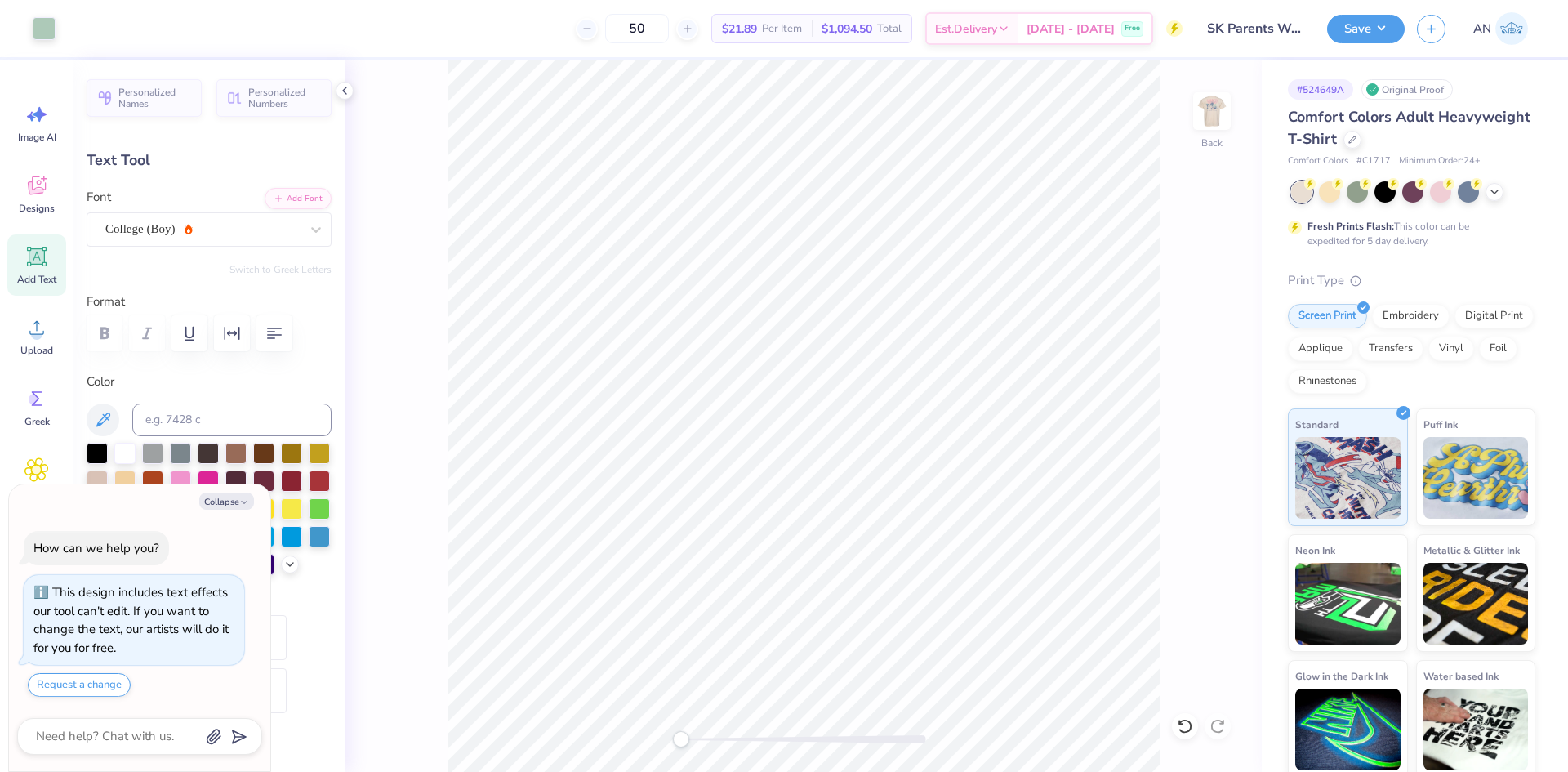
type textarea "x"
type input "3.98"
type input "0.83"
type input "3.10"
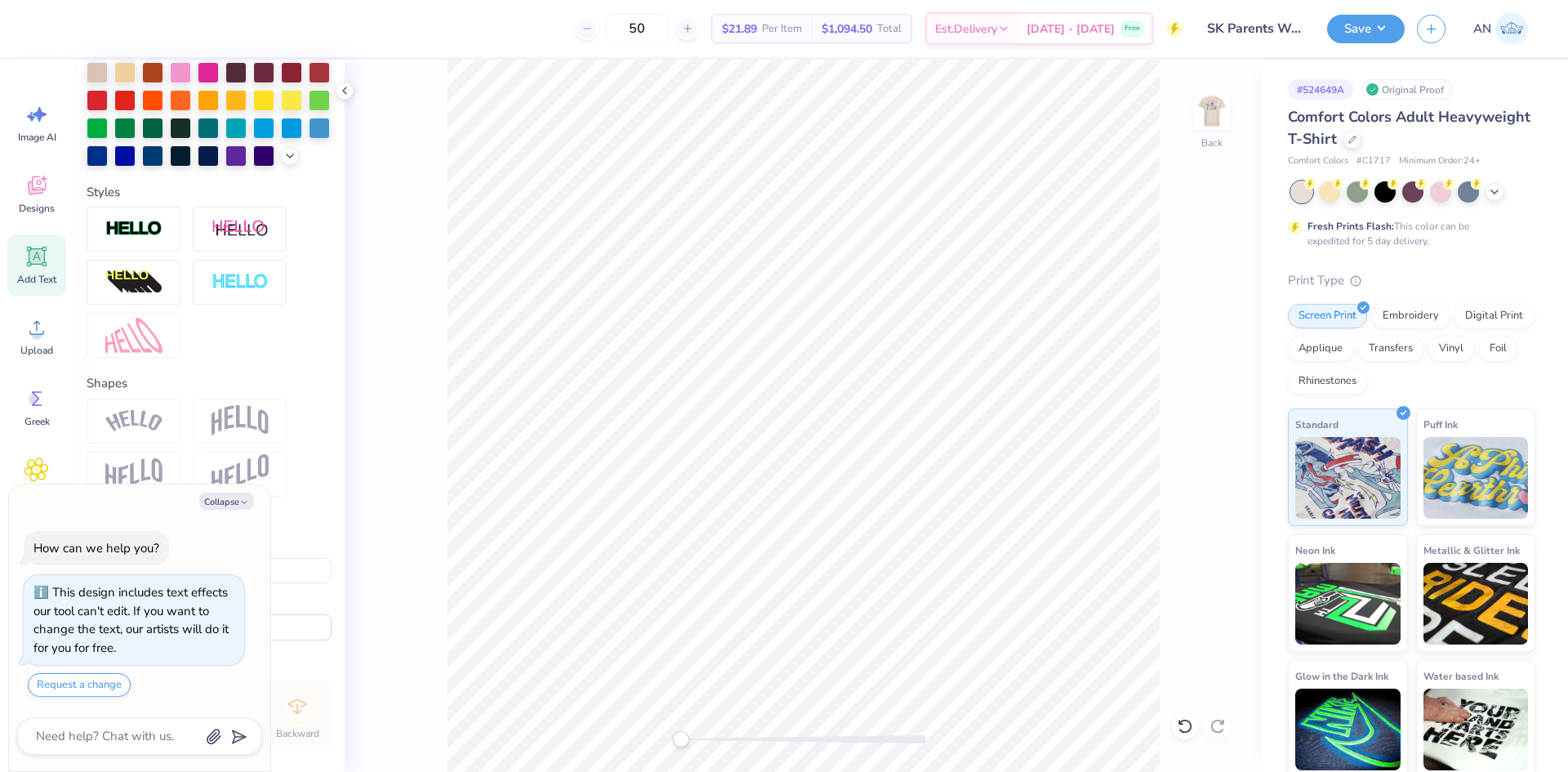
scroll to position [490, 0]
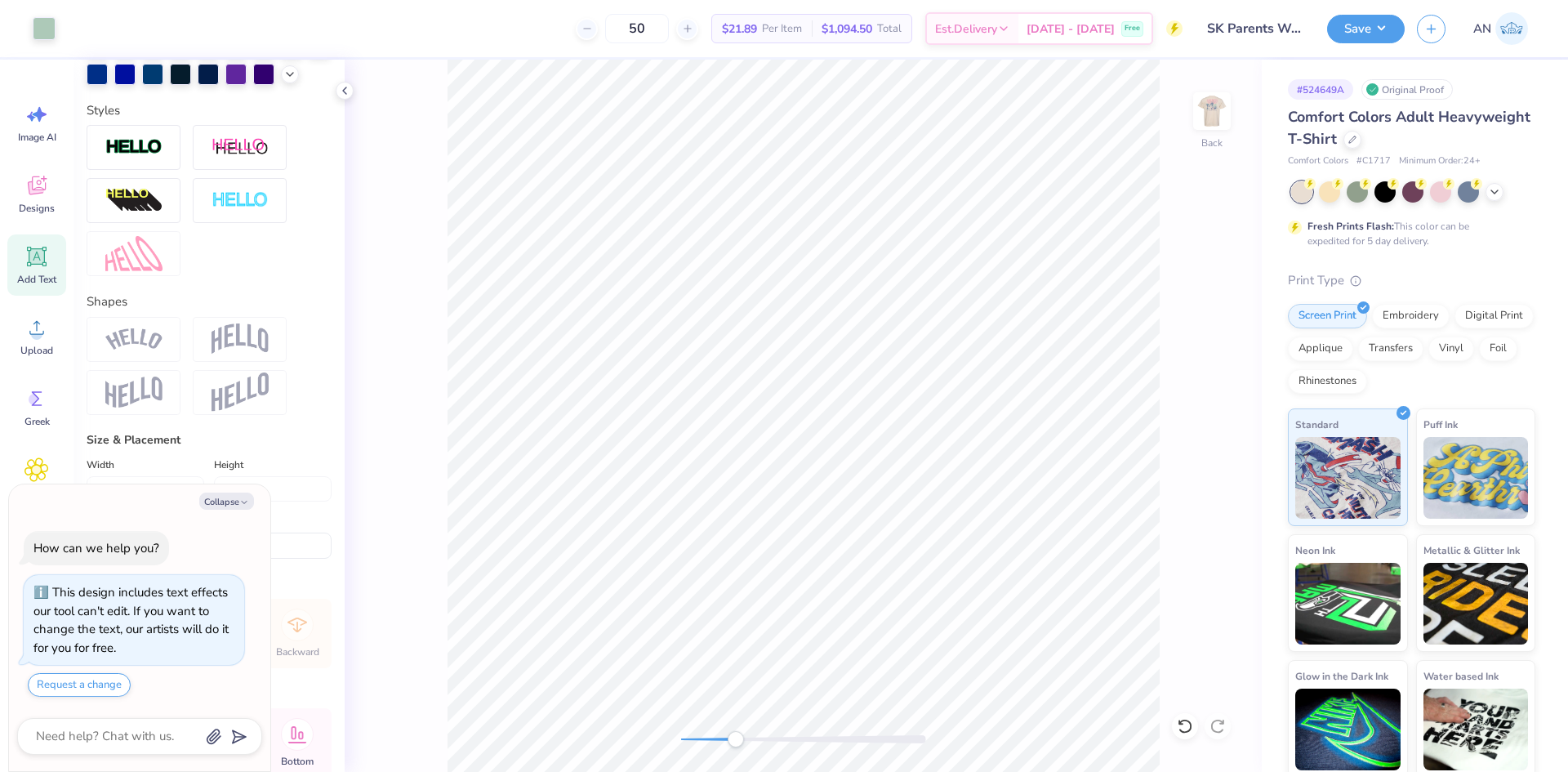
type textarea "x"
type input "3.61"
type input "0.96"
type input "2.99"
click at [351, 94] on icon at bounding box center [344, 91] width 13 height 13
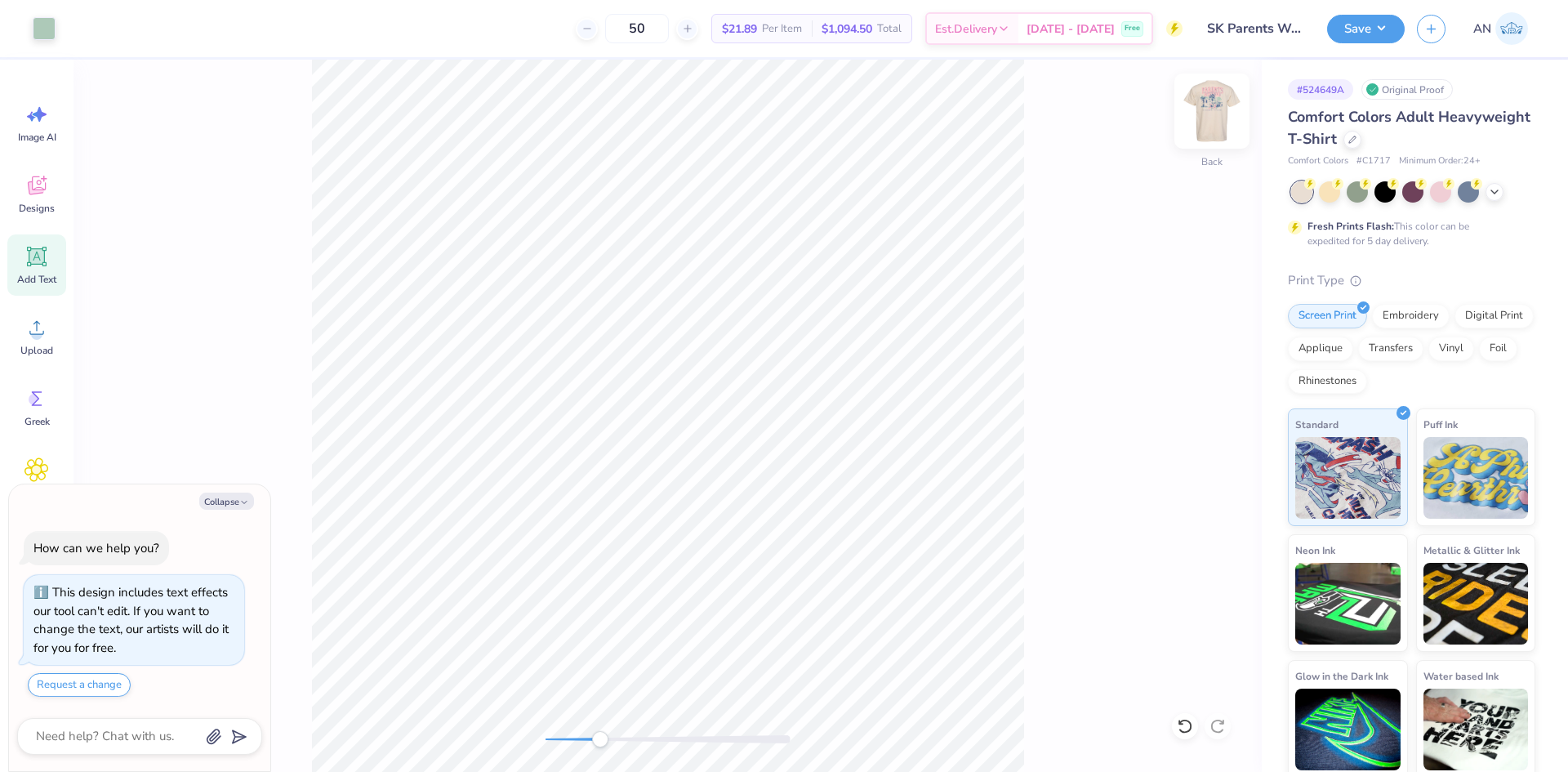
click at [1200, 122] on img at bounding box center [1212, 111] width 66 height 66
click at [1205, 112] on img at bounding box center [1212, 111] width 66 height 66
type textarea "x"
type input "3.18"
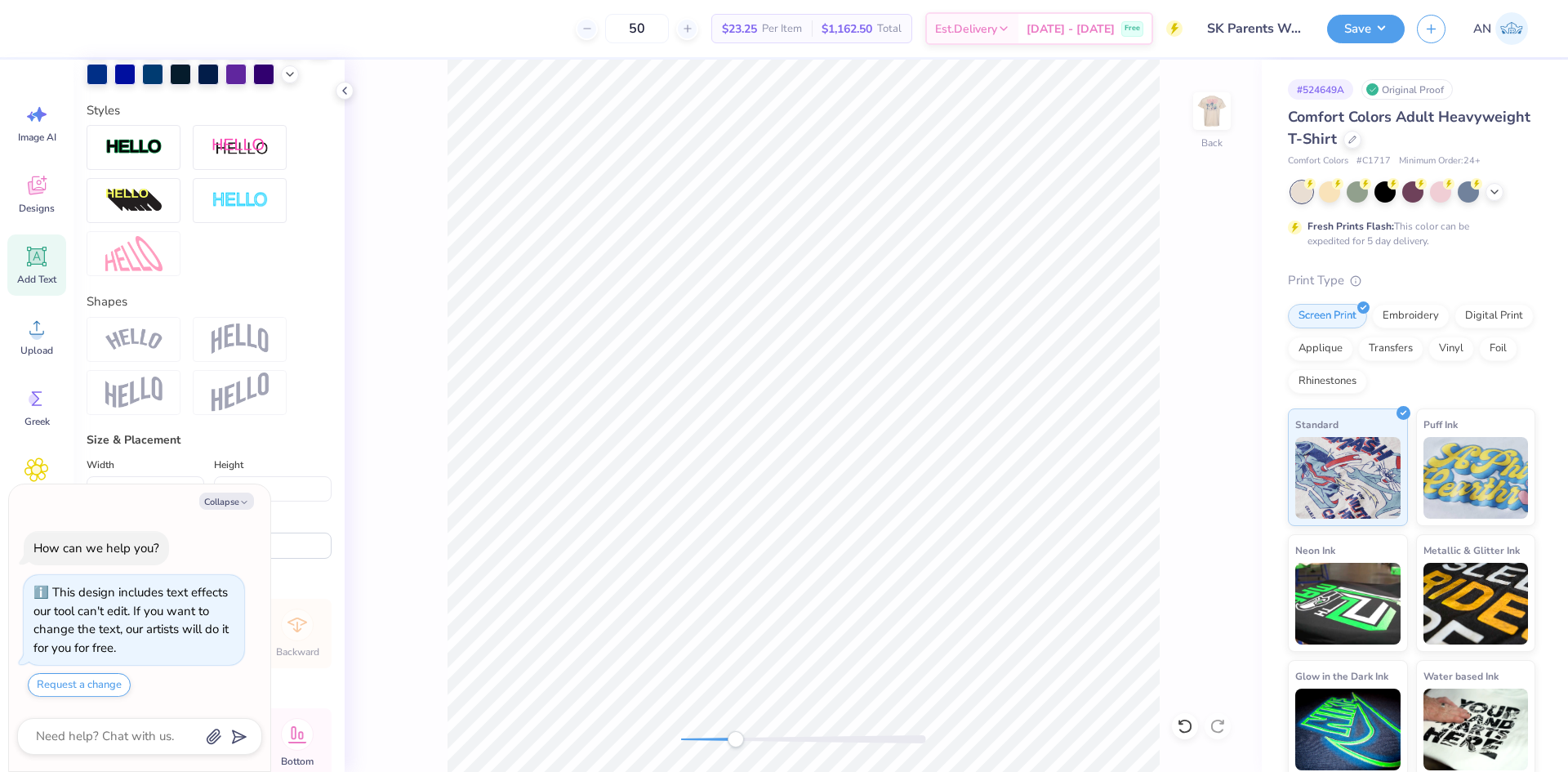
type textarea "x"
type input "3.55"
type input "0.43"
type input "4.31"
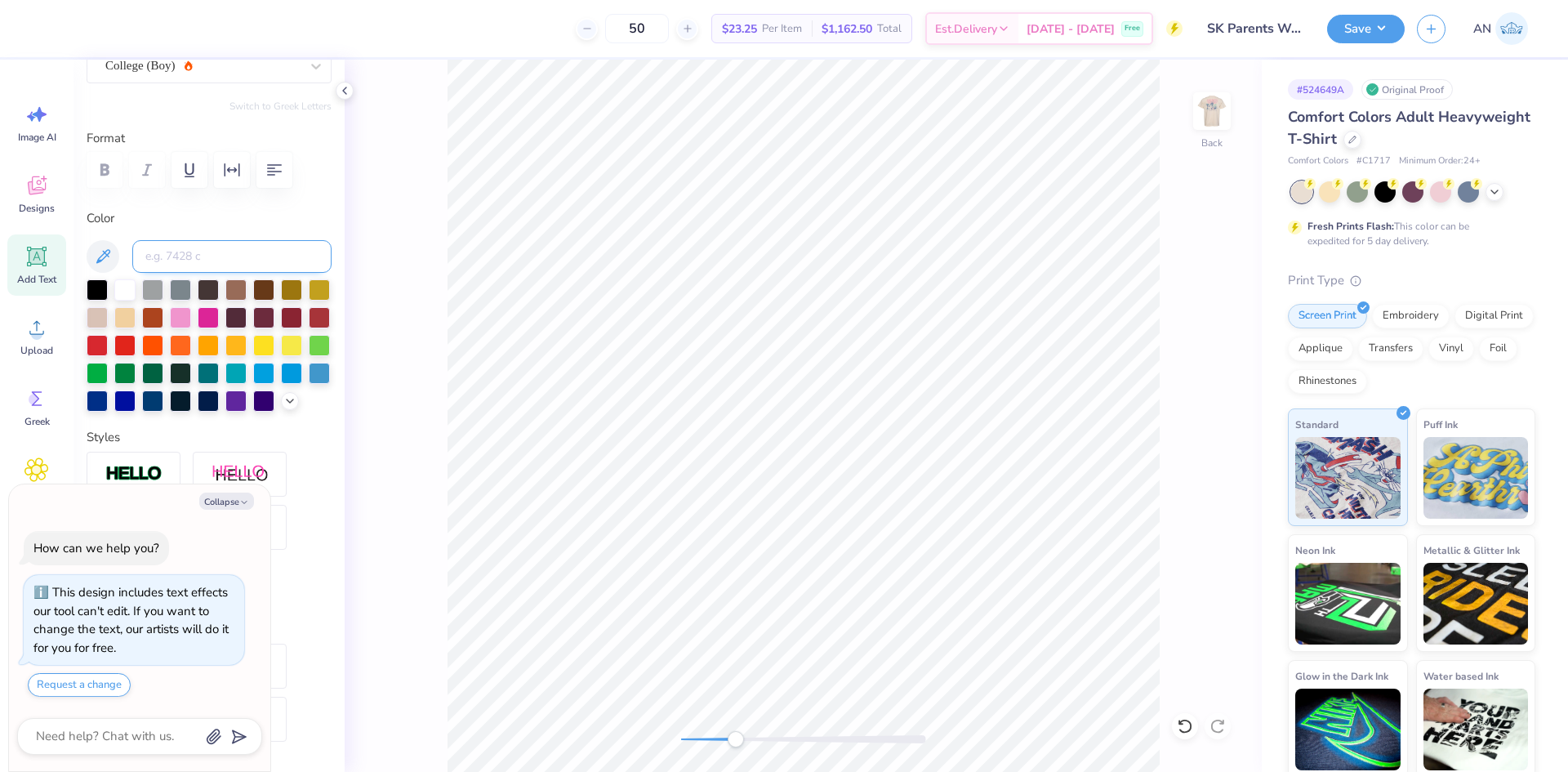
click at [226, 262] on input at bounding box center [232, 256] width 199 height 33
type input "176"
type textarea "x"
type input "3.61"
type input "0.96"
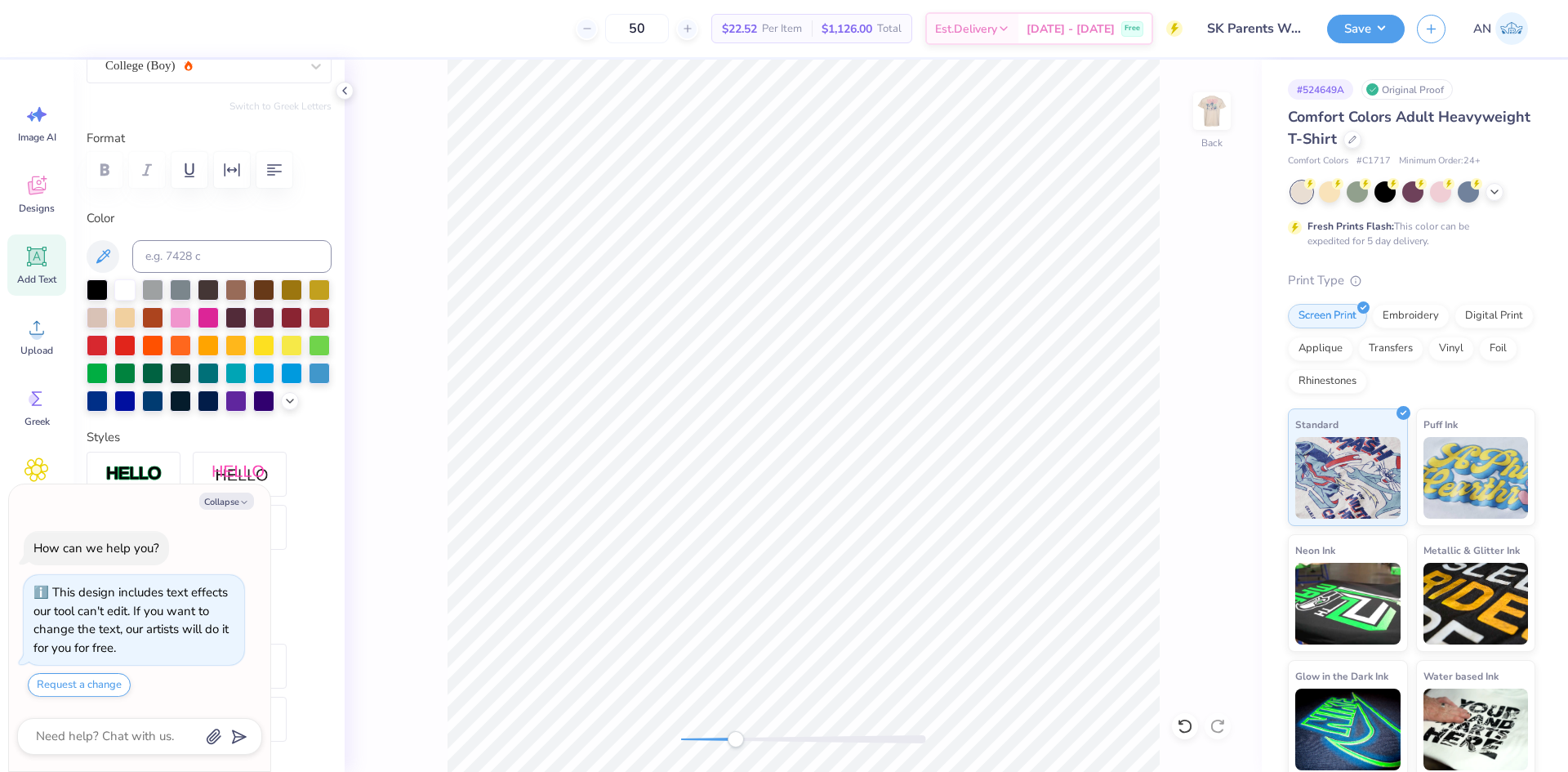
type input "3.18"
click at [252, 258] on input at bounding box center [232, 256] width 199 height 33
type input "176"
click at [1392, 22] on button "Save" at bounding box center [1366, 27] width 77 height 28
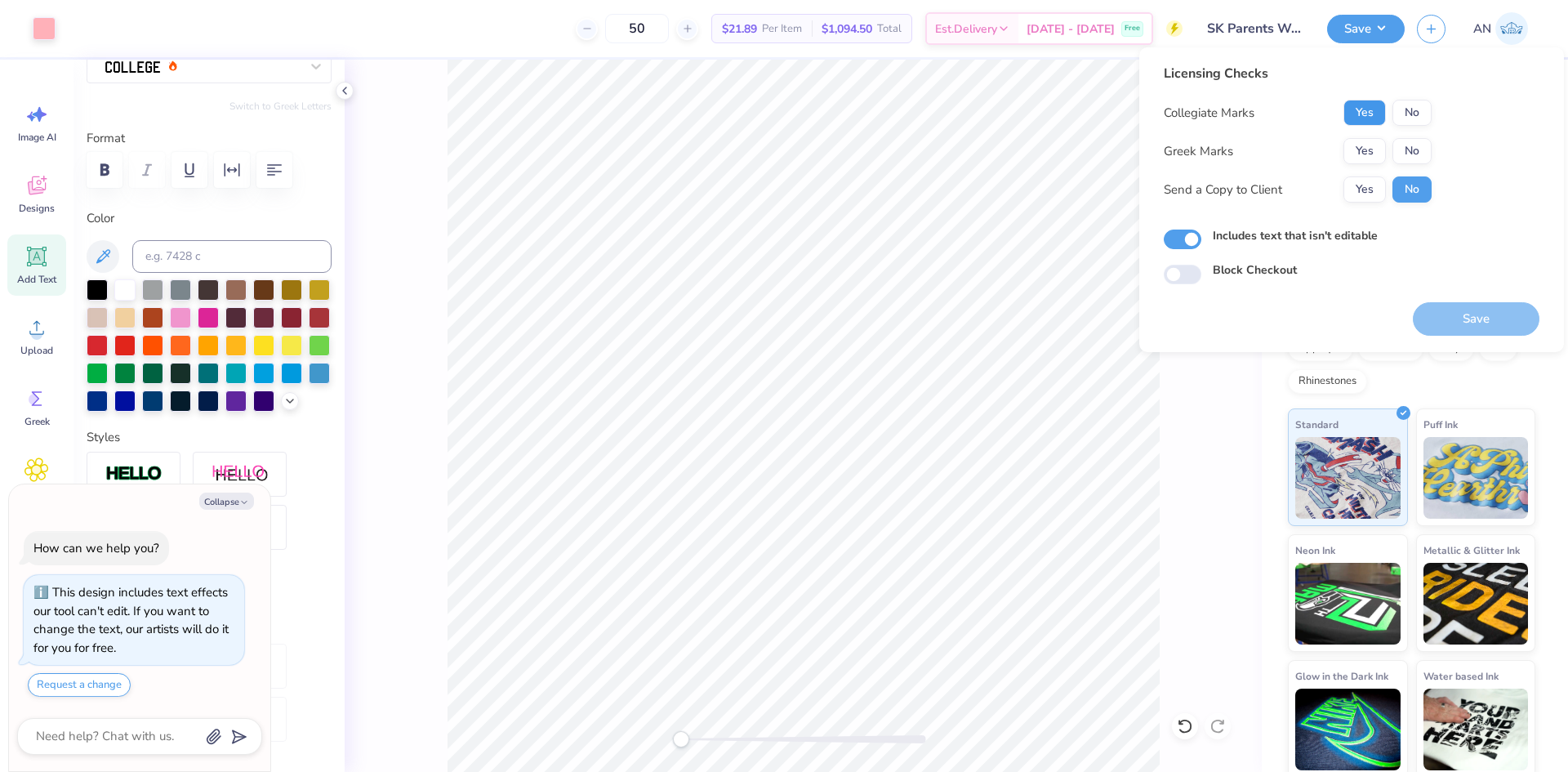
click at [1381, 108] on button "Yes" at bounding box center [1365, 112] width 43 height 26
click at [1365, 143] on button "Yes" at bounding box center [1365, 150] width 43 height 26
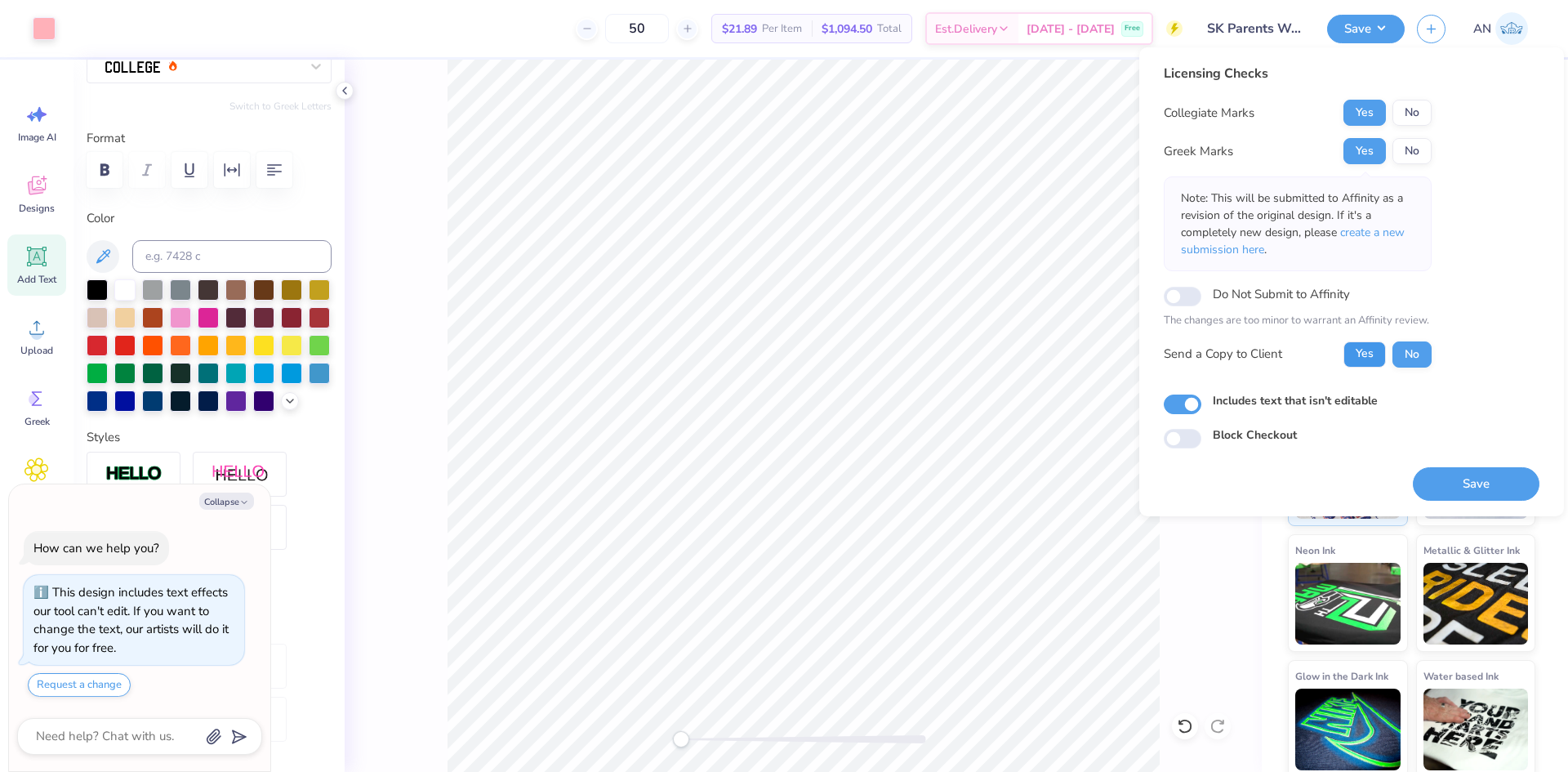
click at [1360, 361] on button "Yes" at bounding box center [1365, 354] width 43 height 26
click at [1464, 483] on button "Save" at bounding box center [1476, 484] width 127 height 34
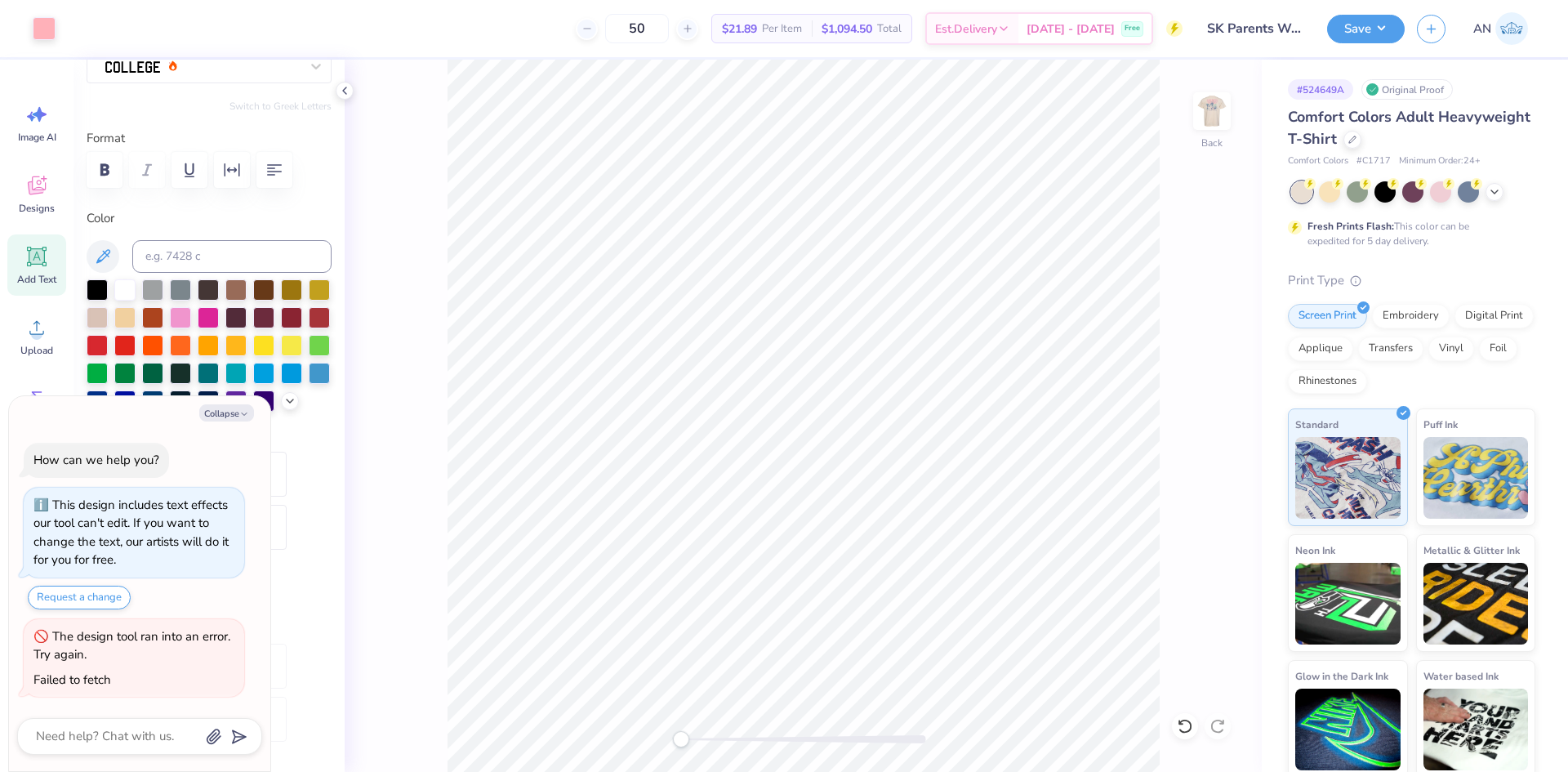
type textarea "x"
type input "3.55"
type input "0.43"
type input "4.31"
click at [933, 392] on li "Duplicate" at bounding box center [940, 397] width 128 height 32
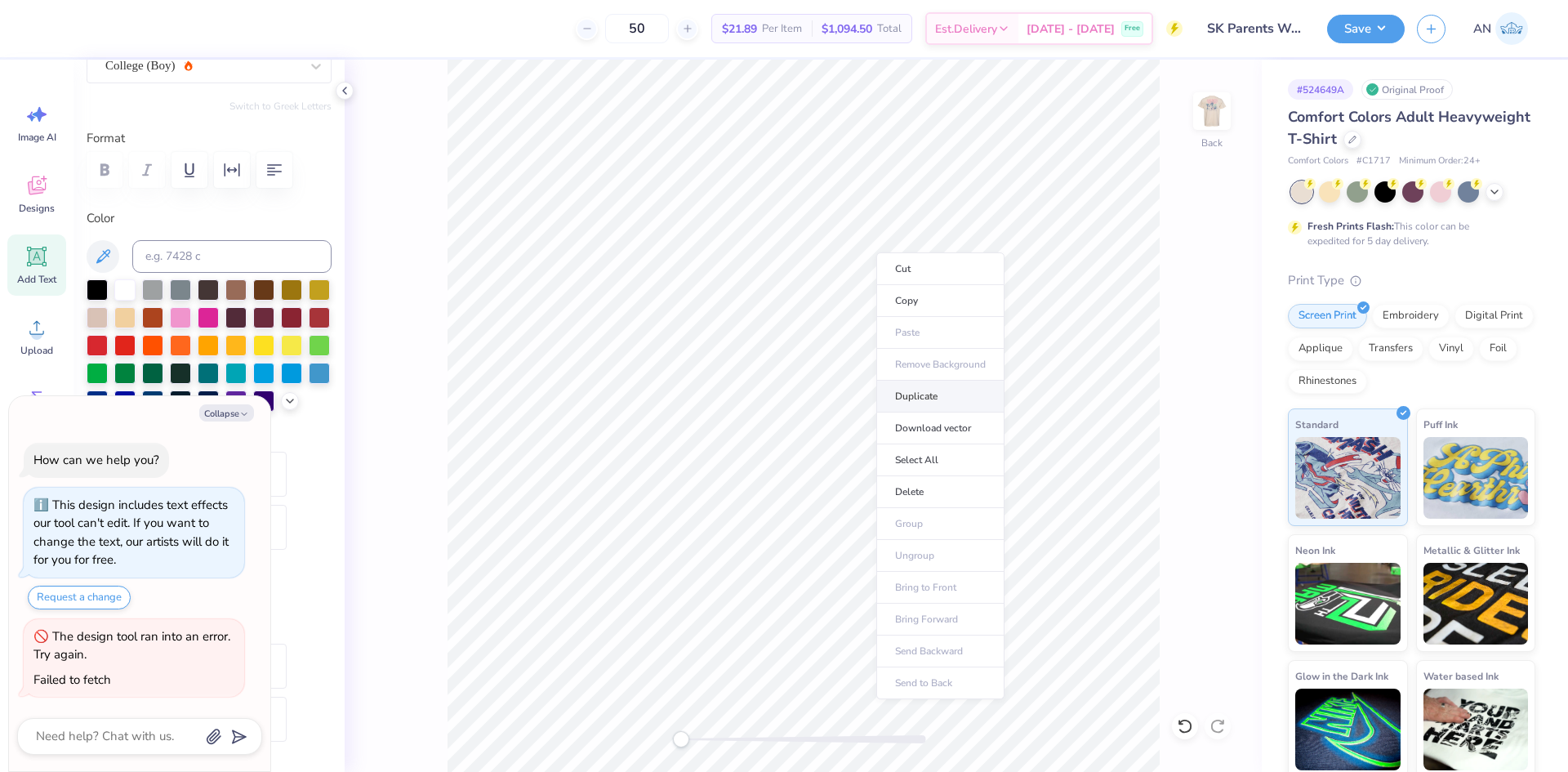
type textarea "x"
type input "3.57"
type input "0.38"
type input "5.29"
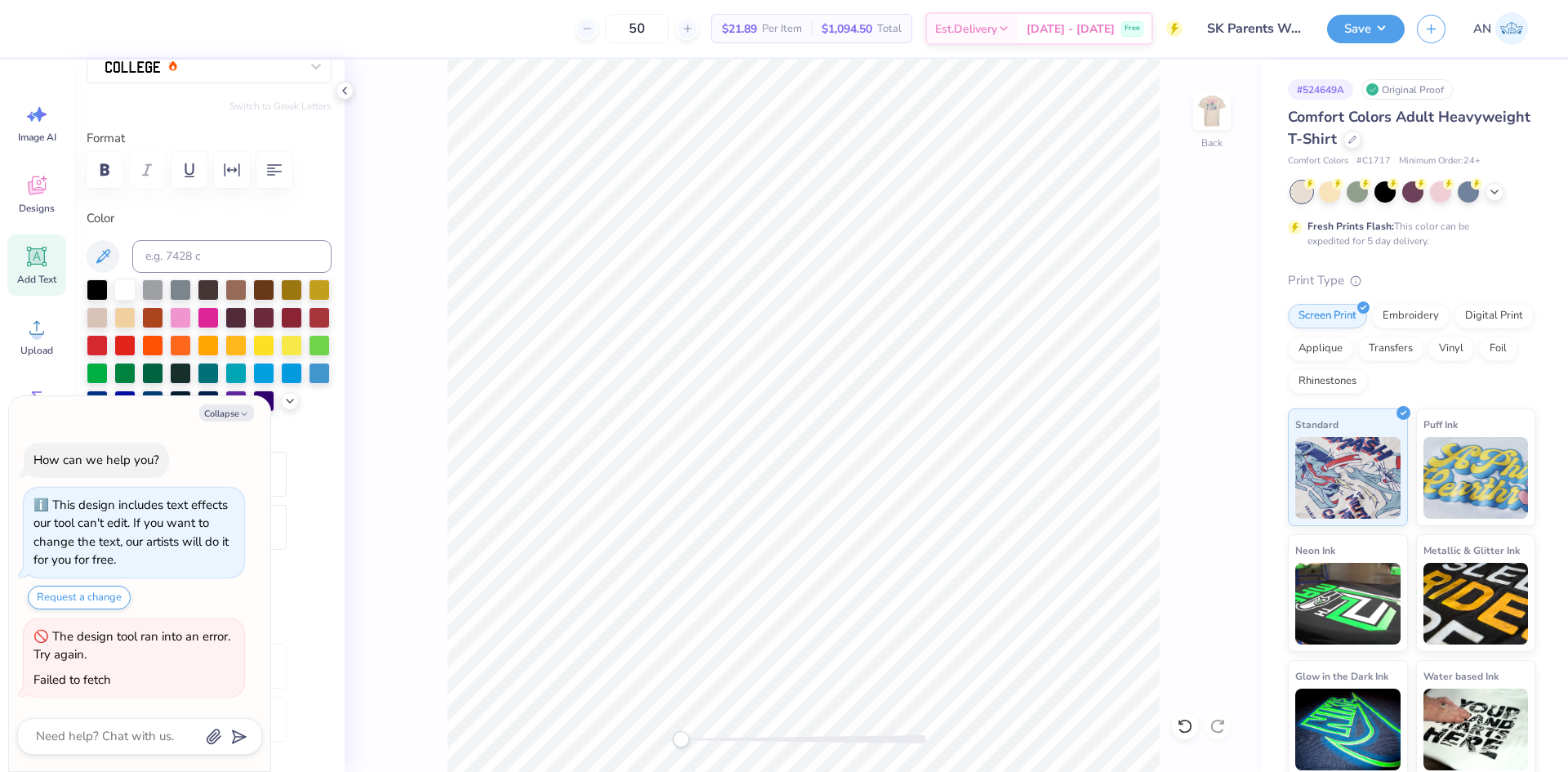
type textarea "x"
type textarea "PARENTS WEEKEND"
type textarea "x"
type textarea "S"
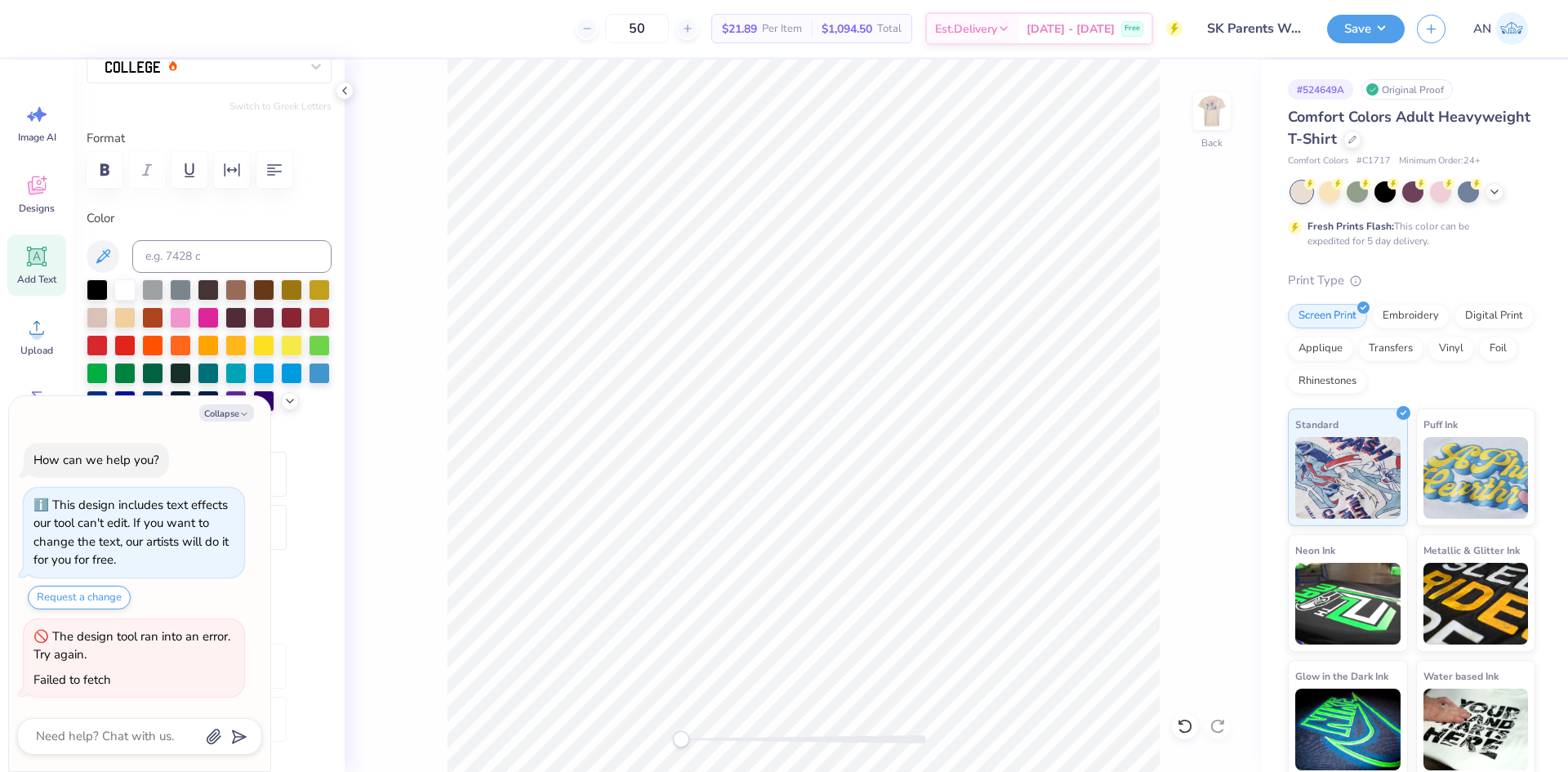
scroll to position [14, 2]
type textarea "x"
type textarea "SI"
type textarea "x"
type textarea "SIG"
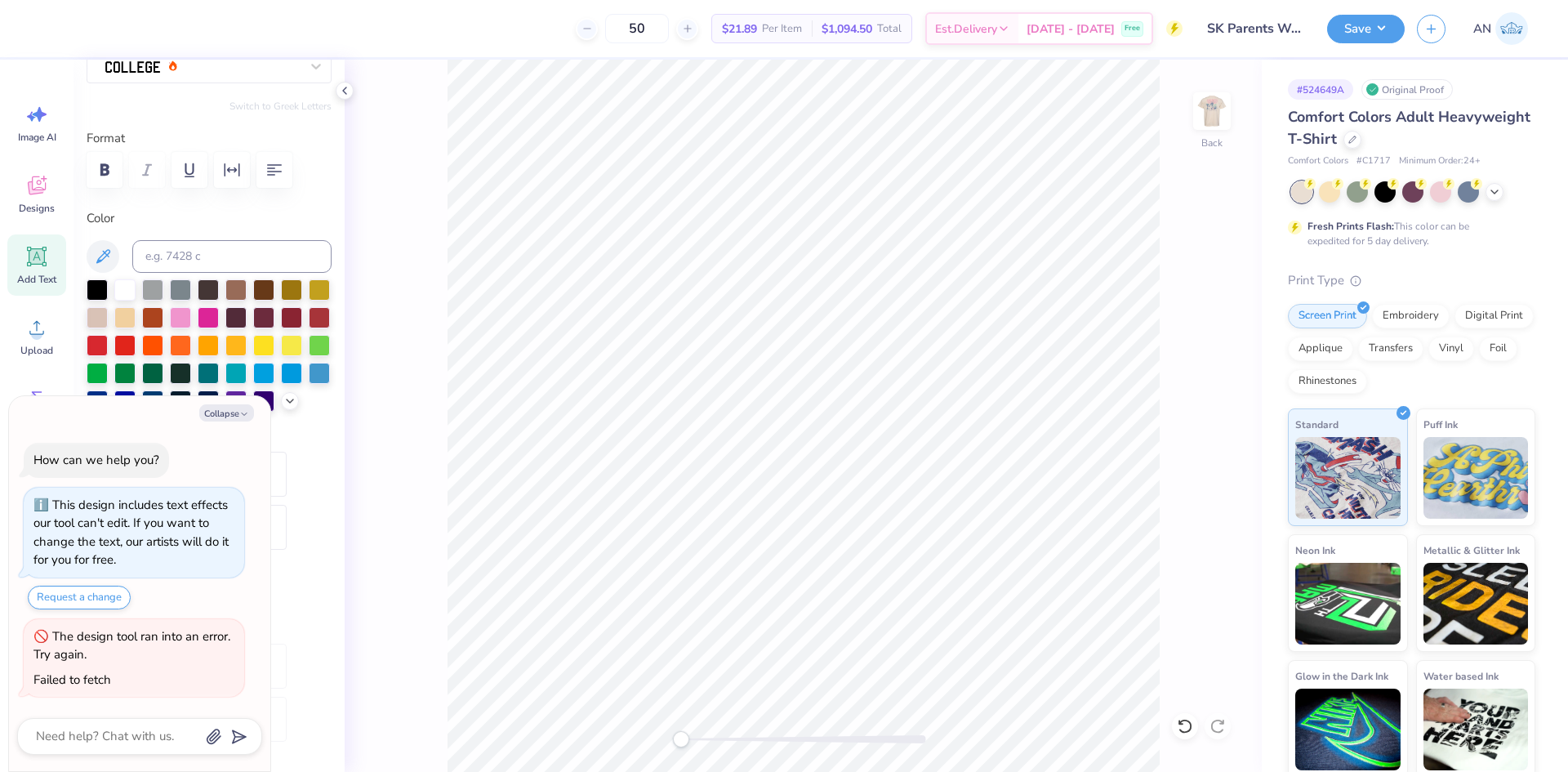
type textarea "x"
type textarea "SIG"
type textarea "x"
type textarea "SIG K"
type textarea "x"
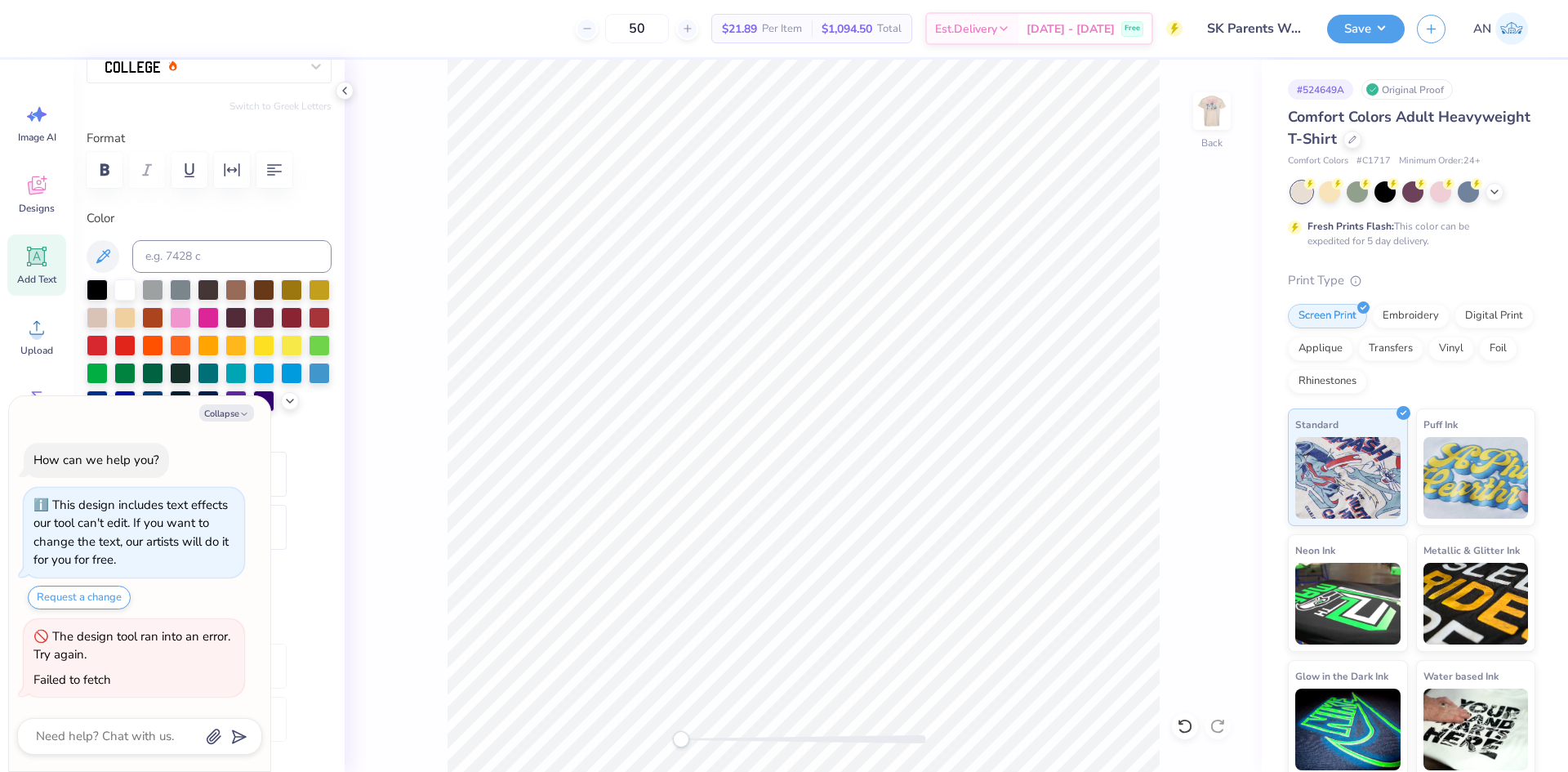
type textarea "SIG KA"
type textarea "x"
type textarea "SIG KAP"
type textarea "x"
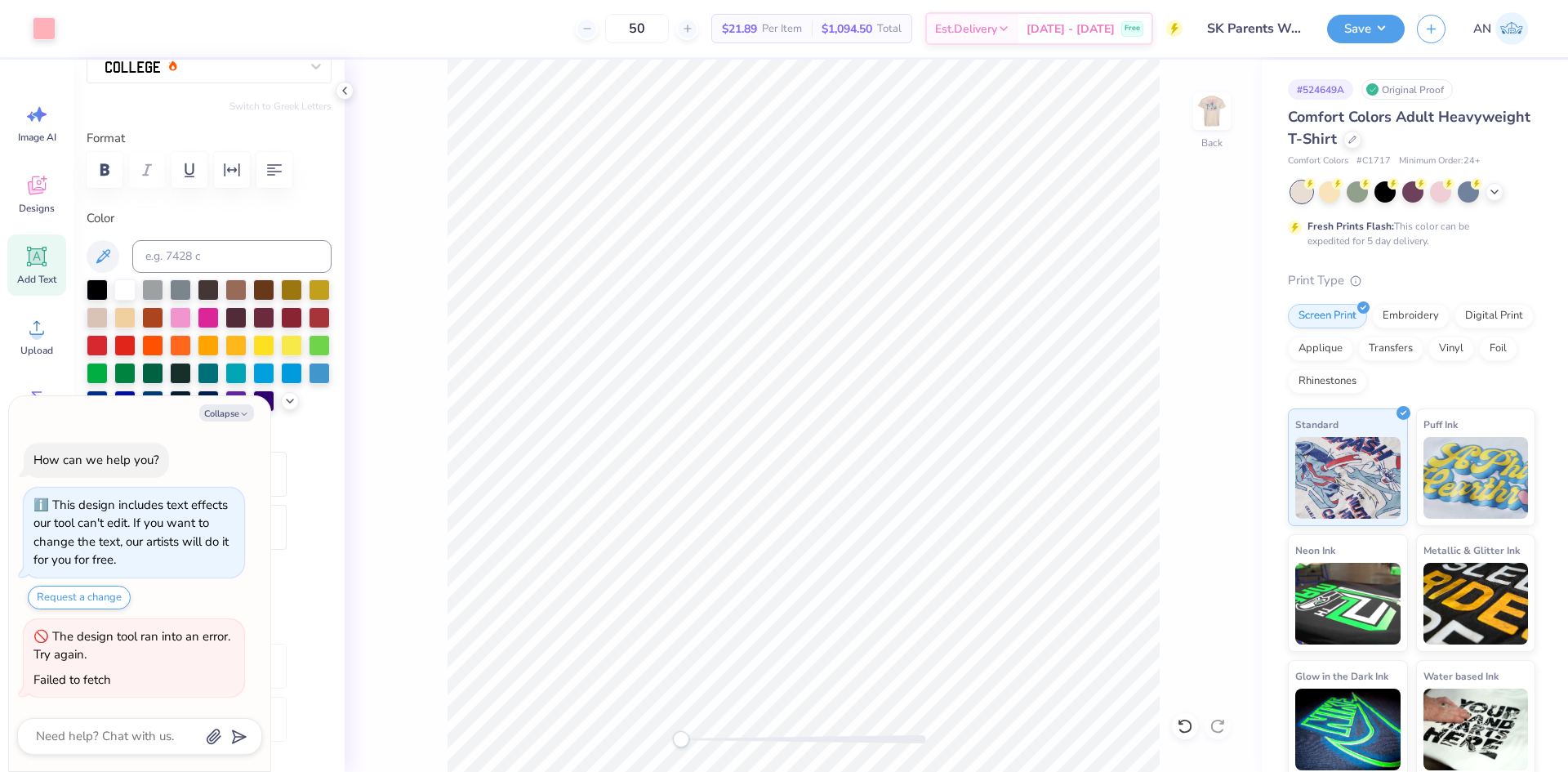
type input "1.39"
type textarea "x"
type input "4.22"
type input "1.15"
type input "5.26"
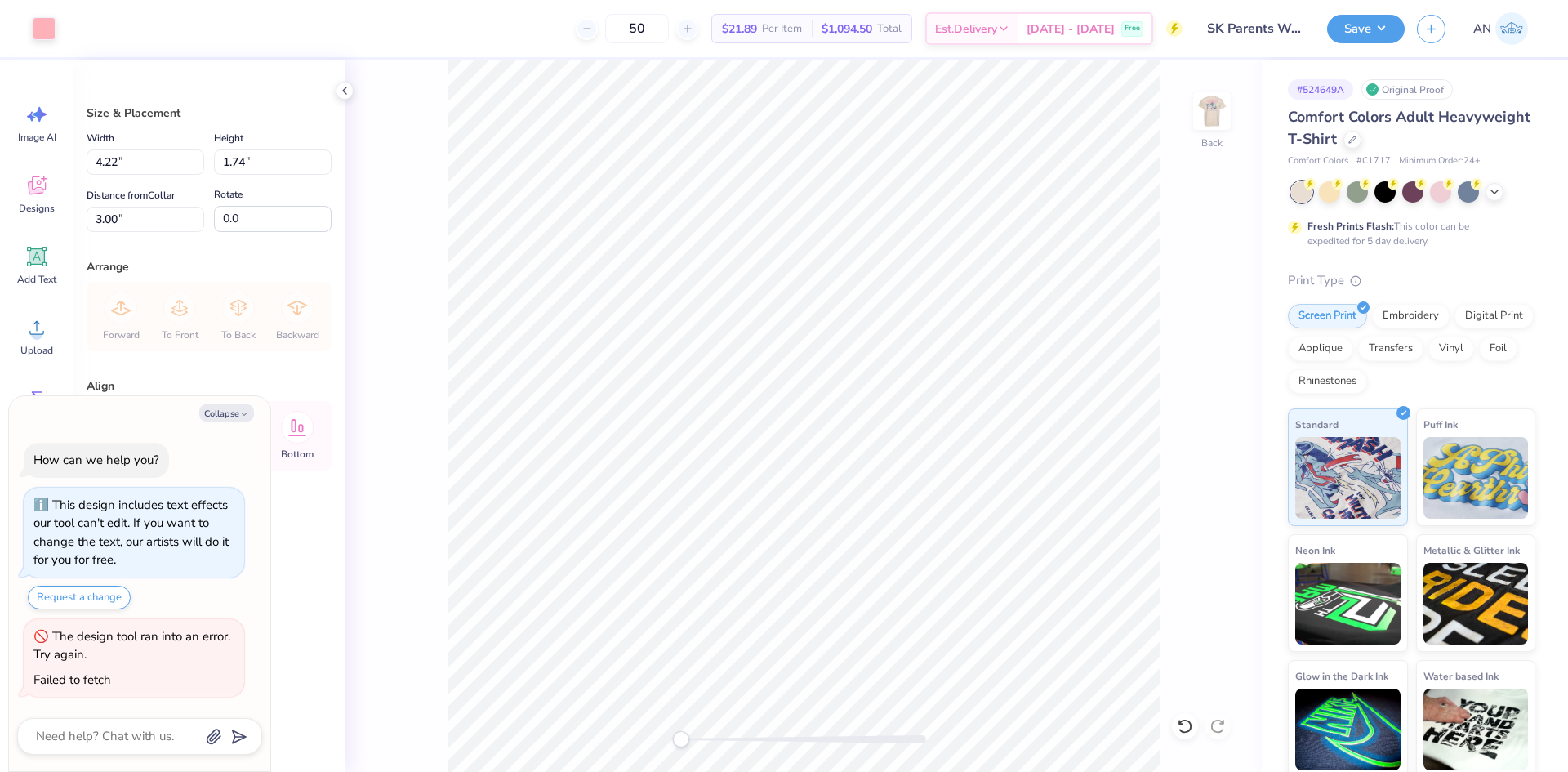
type textarea "x"
type input "3.67"
type input "1.52"
type input "3.22"
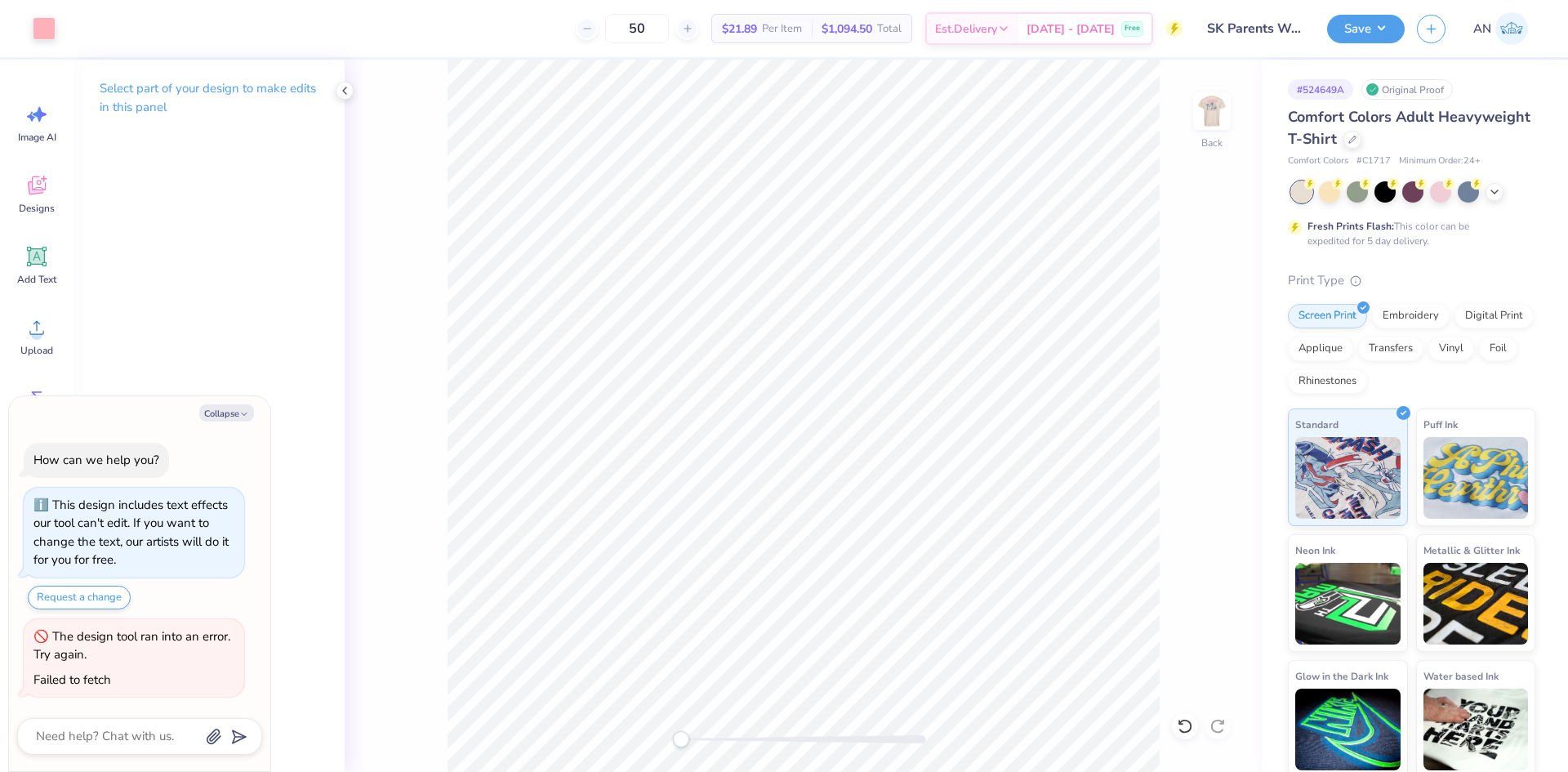
type textarea "x"
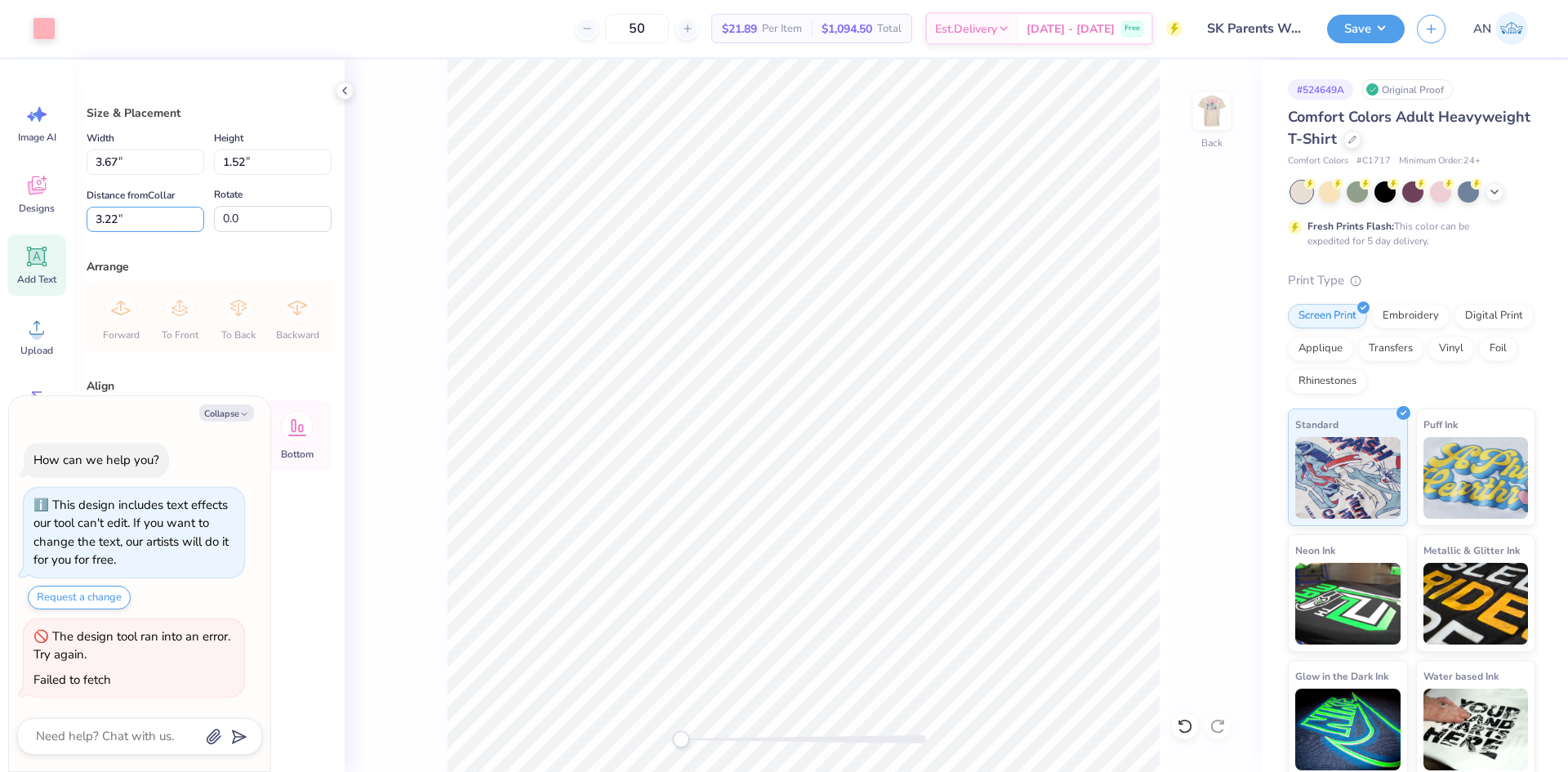
drag, startPoint x: 166, startPoint y: 223, endPoint x: 42, endPoint y: 260, distance: 129.4
click at [42, 260] on div "Art colors 50 $21.89 Per Item $1,094.50 Total Est. Delivery Oct 7 - 10 Free Des…" at bounding box center [784, 386] width 1568 height 772
type input "3"
type textarea "x"
type input "3.00"
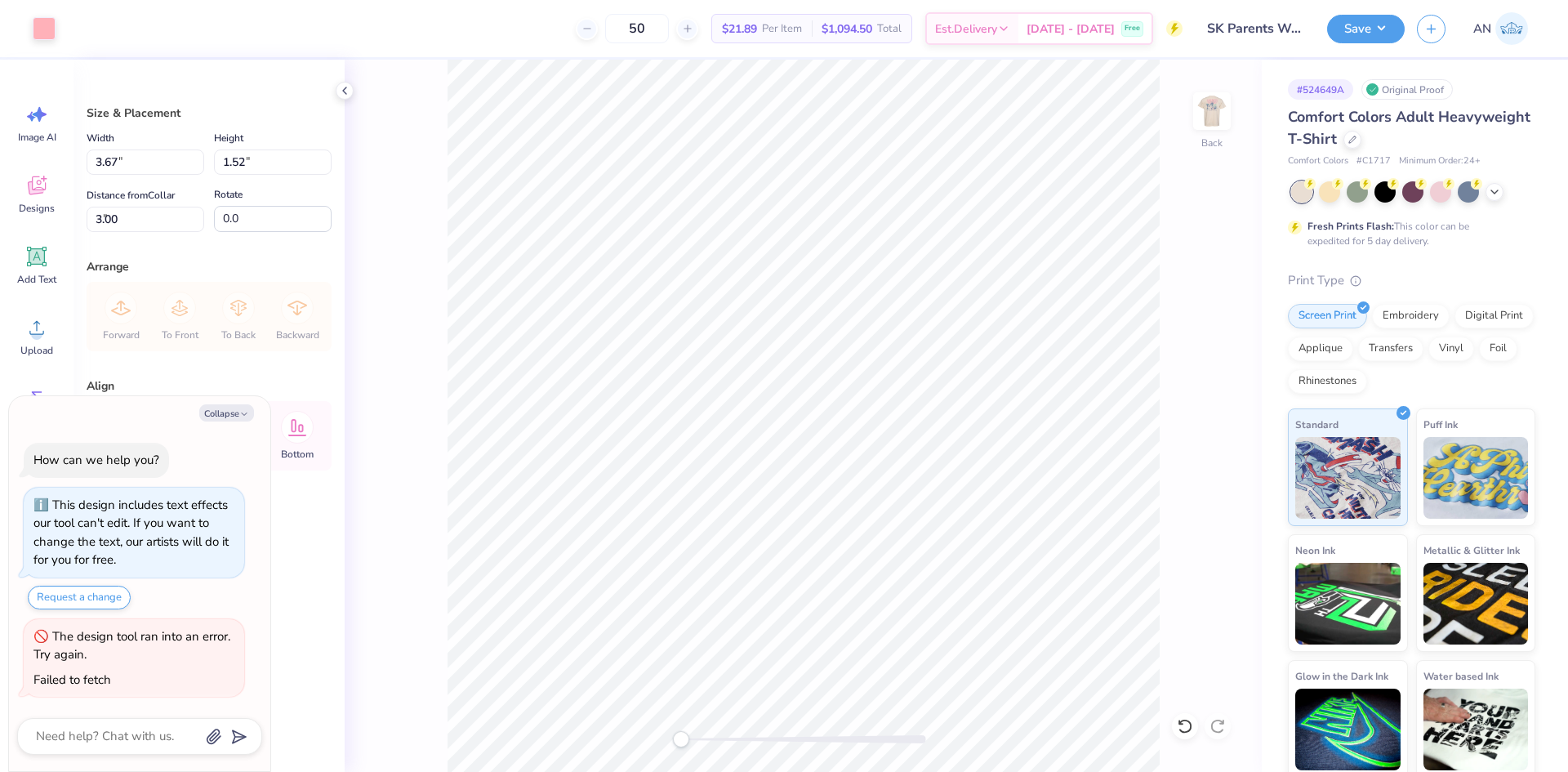
click at [202, 266] on div "Arrange" at bounding box center [210, 267] width 245 height 17
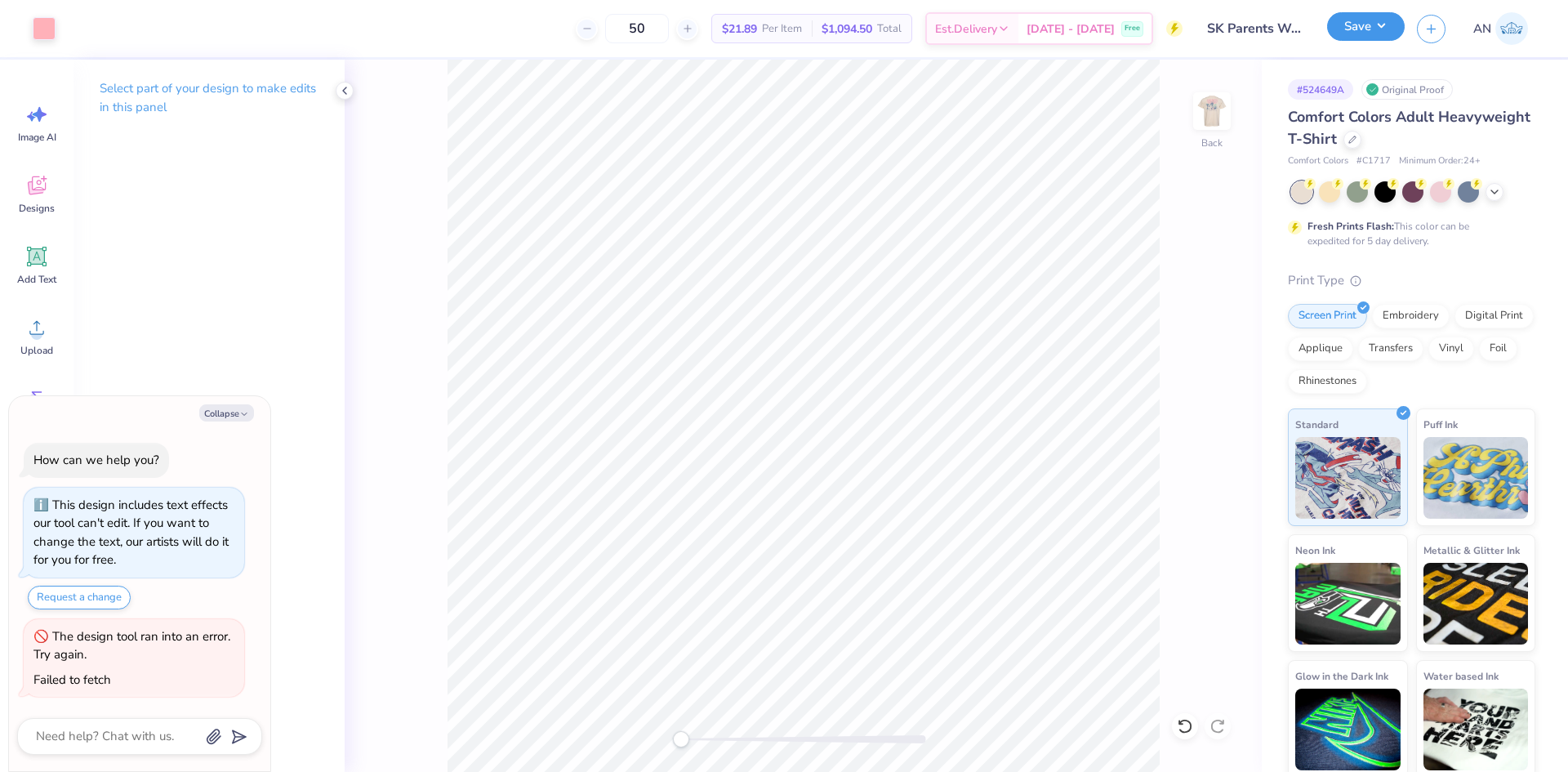
click at [1357, 30] on button "Save" at bounding box center [1366, 27] width 77 height 28
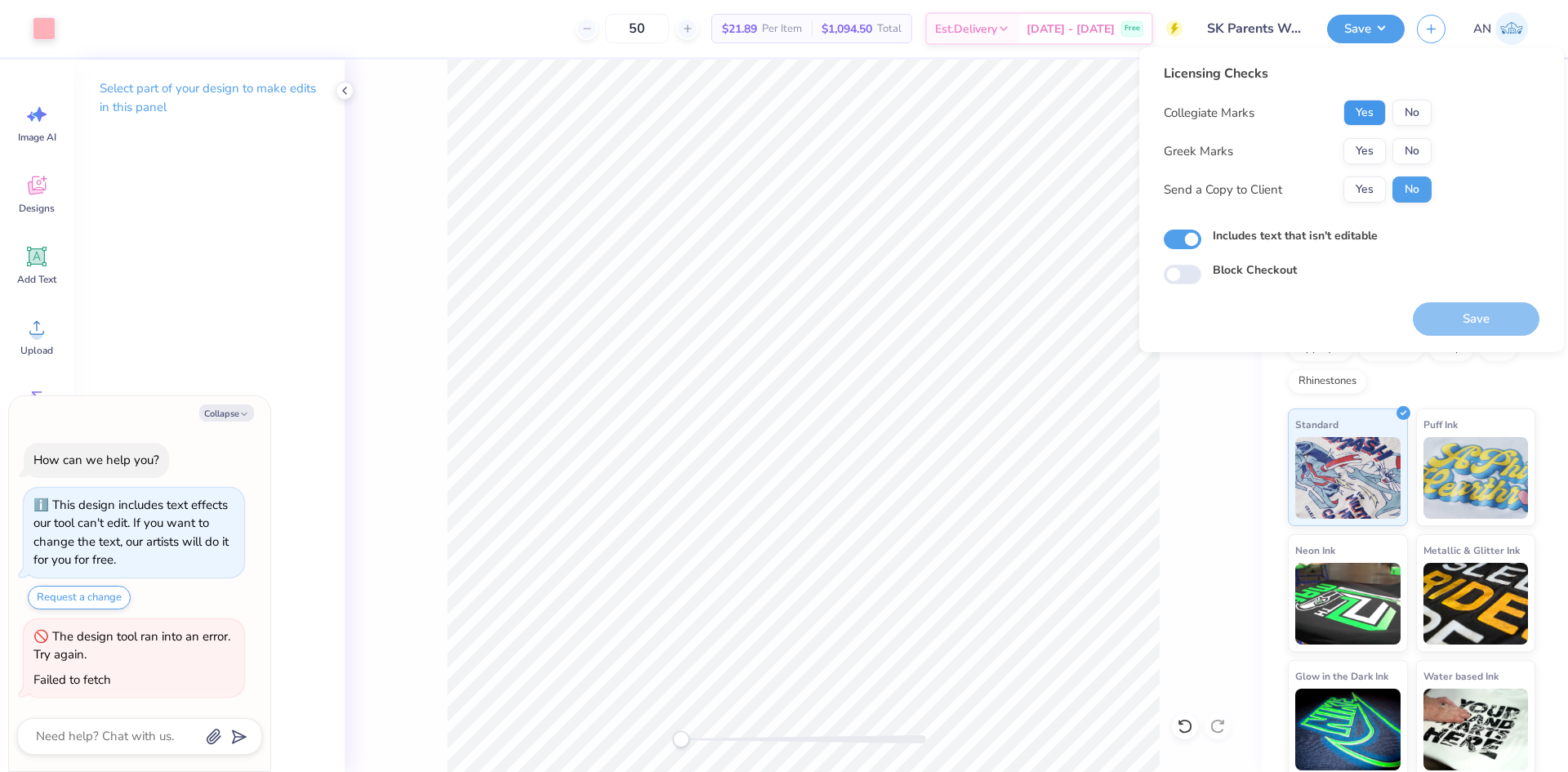
click at [1380, 107] on button "Yes" at bounding box center [1365, 112] width 43 height 26
click at [1360, 147] on button "Yes" at bounding box center [1365, 150] width 43 height 26
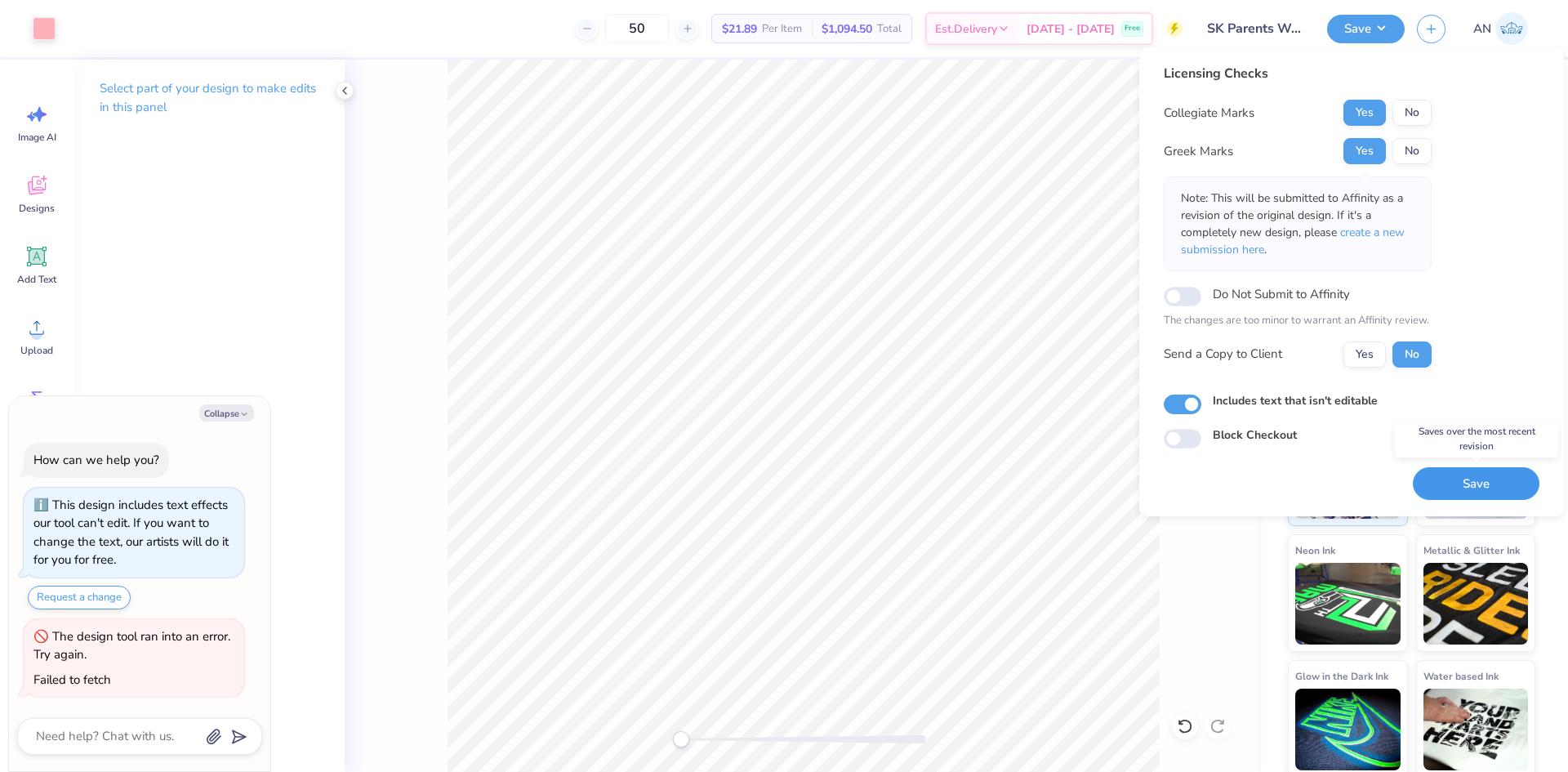
click at [1435, 480] on button "Save" at bounding box center [1476, 484] width 127 height 34
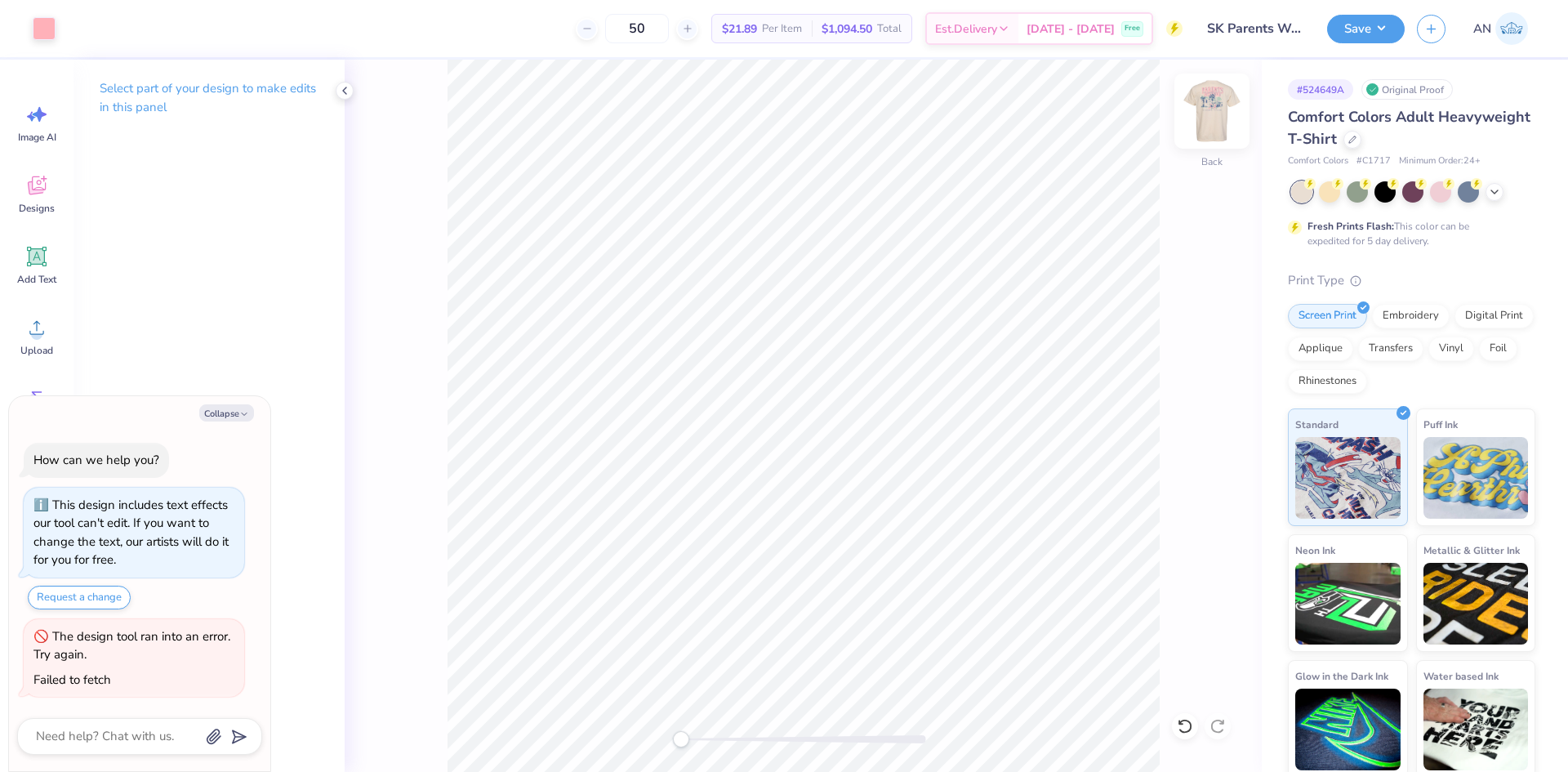
click at [1210, 101] on img at bounding box center [1212, 111] width 66 height 66
type textarea "x"
